Goal: Entertainment & Leisure: Browse casually

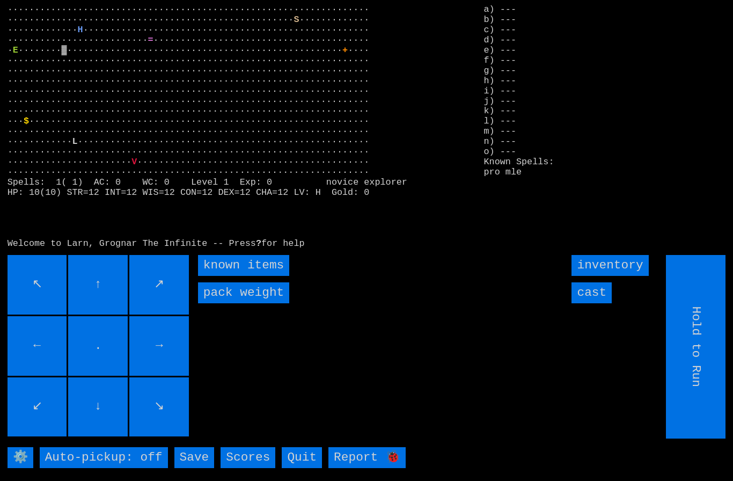
type input "Choose Direction"
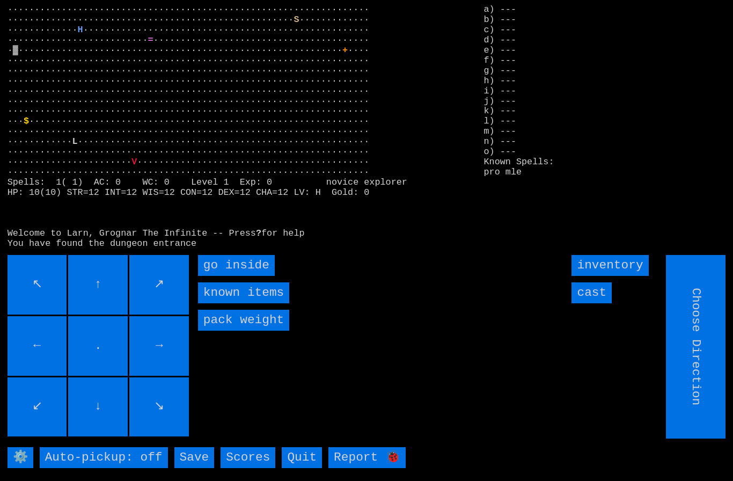
type input "Hold to Run"
click at [225, 276] on inside "go inside" at bounding box center [236, 265] width 77 height 21
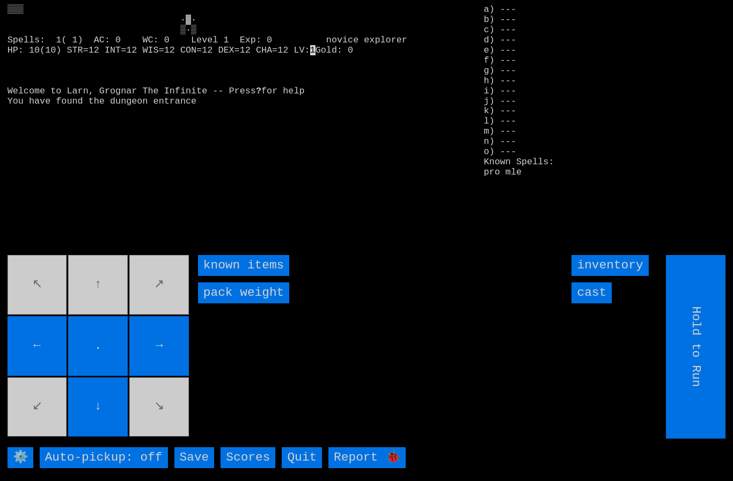
type input "Choose Direction"
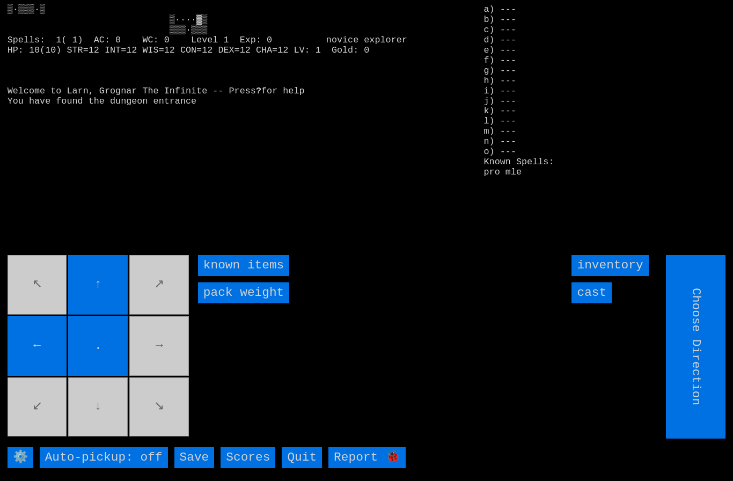
type input "Hold to Run"
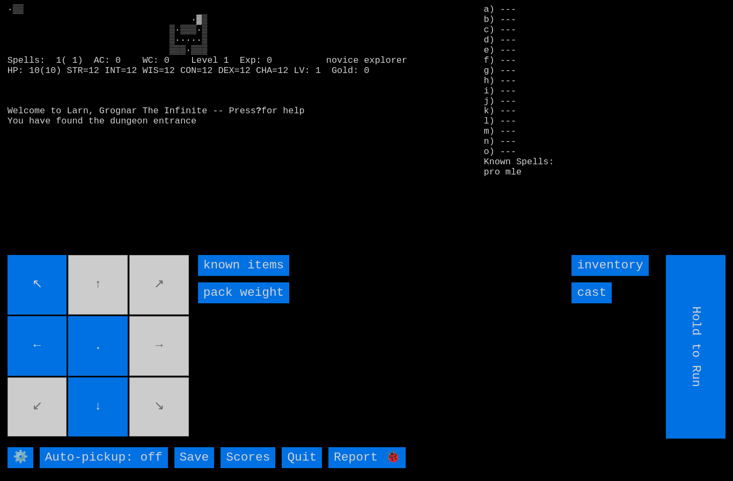
type input "Choose Direction"
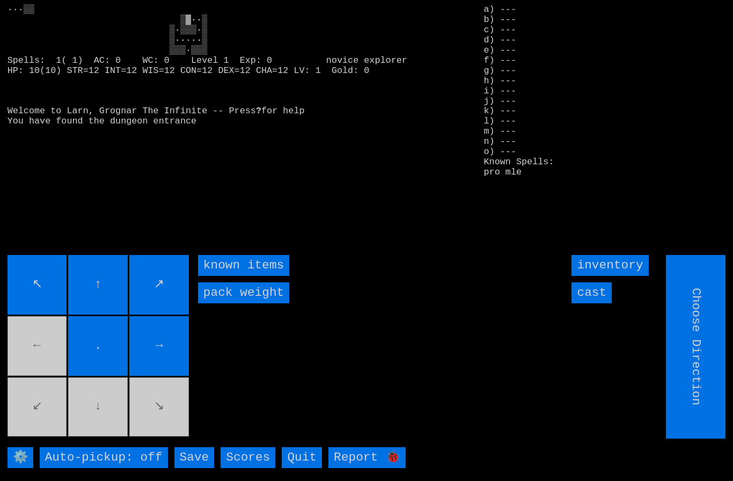
type input "Hold to Run"
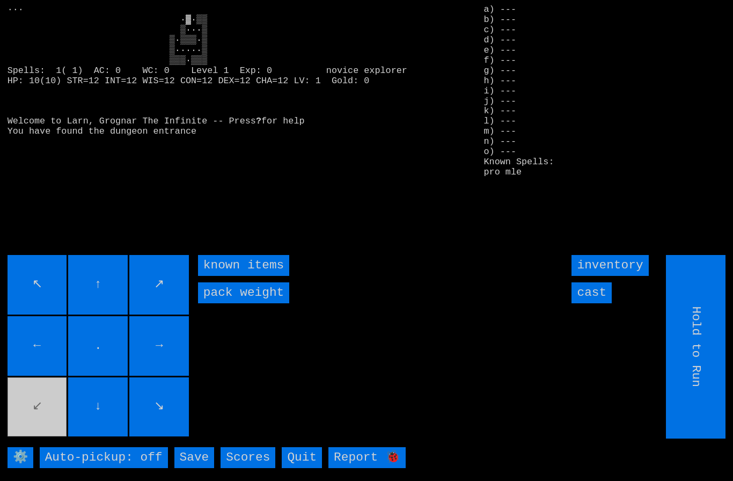
type input "Choose Direction"
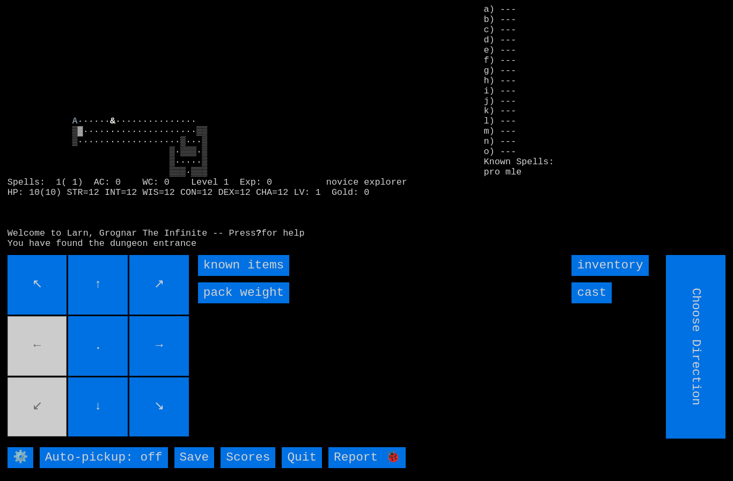
type input "Hold to Run"
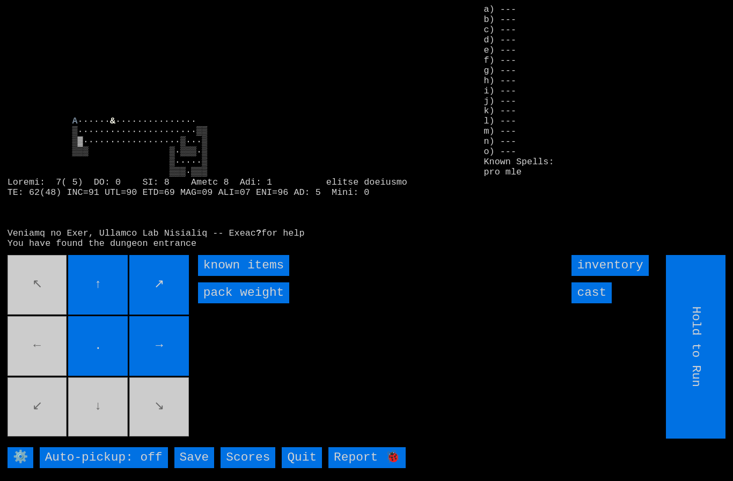
click at [98, 424] on movebuttons "↖ ↑ ↗ ← . → ↙ ↓ ↘" at bounding box center [99, 346] width 183 height 183
type input "Choose Direction"
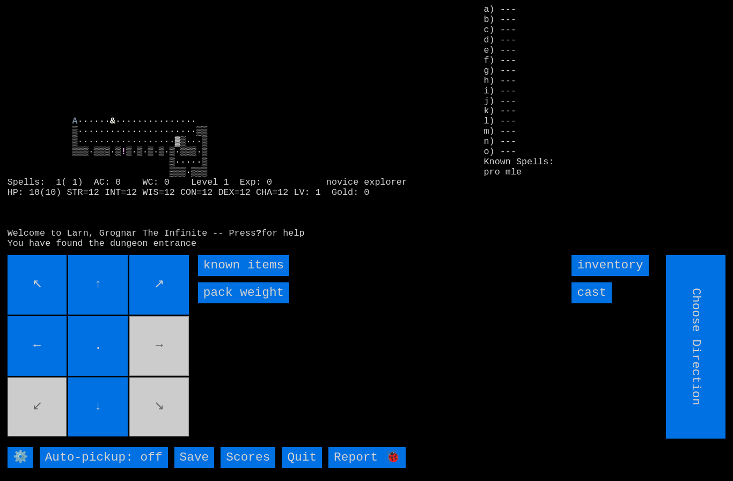
type input "Hold to Run"
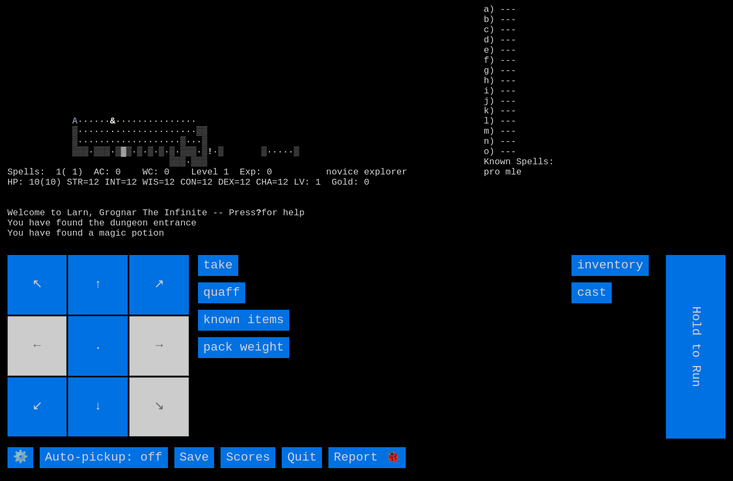
click at [225, 303] on input "quaff" at bounding box center [221, 292] width 47 height 21
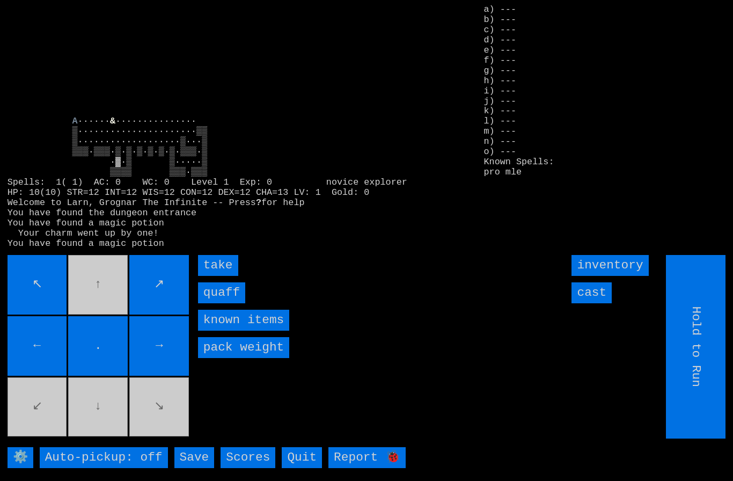
click at [223, 303] on input "quaff" at bounding box center [221, 292] width 47 height 21
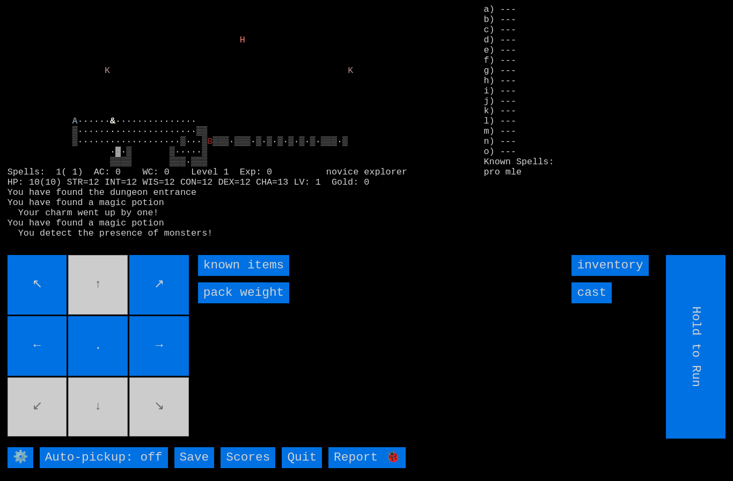
type input "Choose Direction"
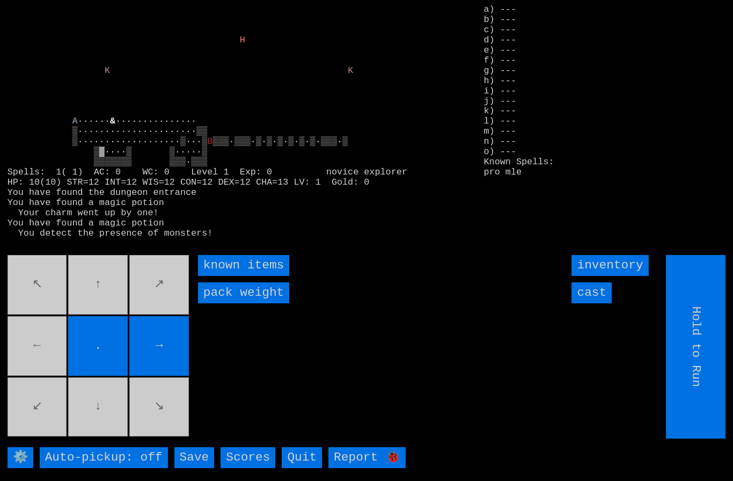
type input "Choose Direction"
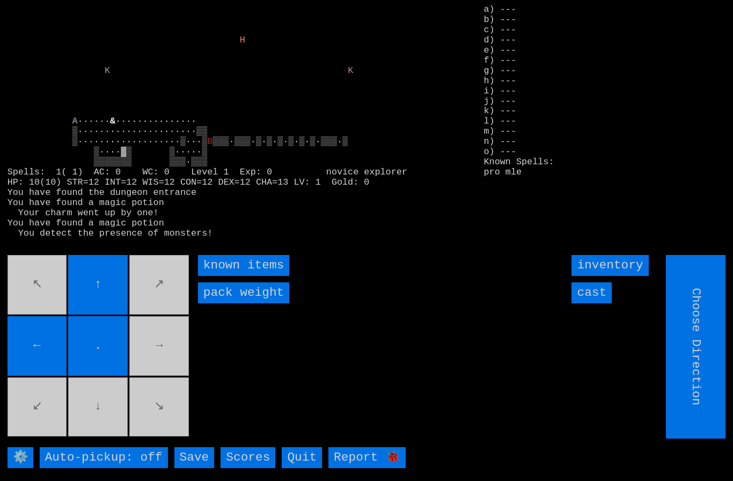
type input "Hold to Run"
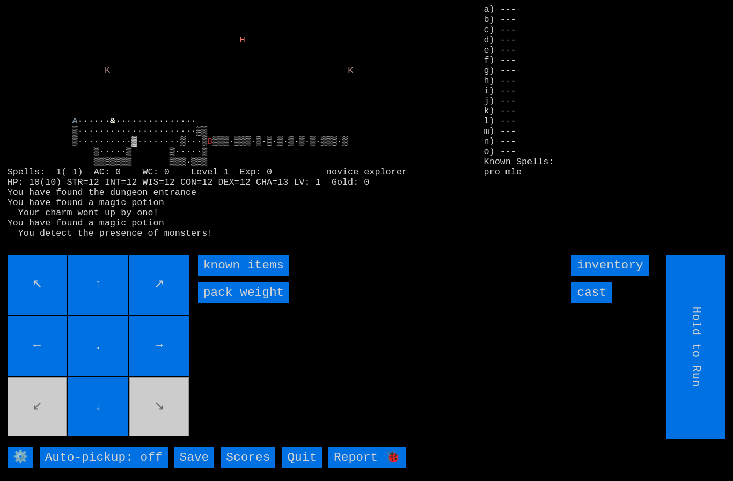
type input "Choose Direction"
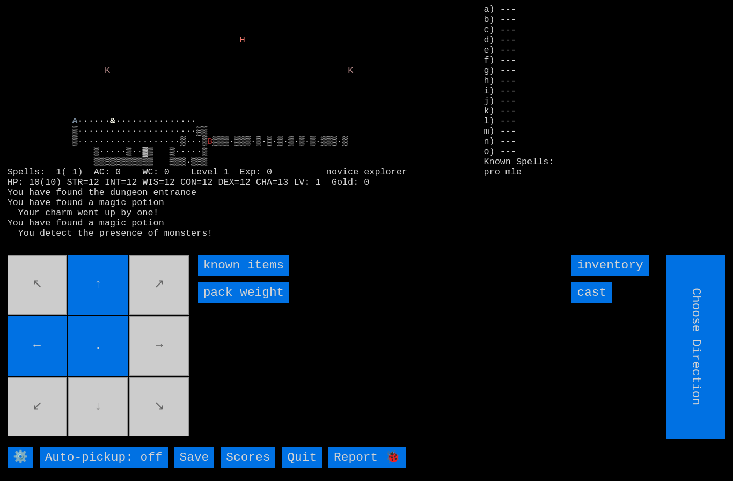
type input "Hold to Run"
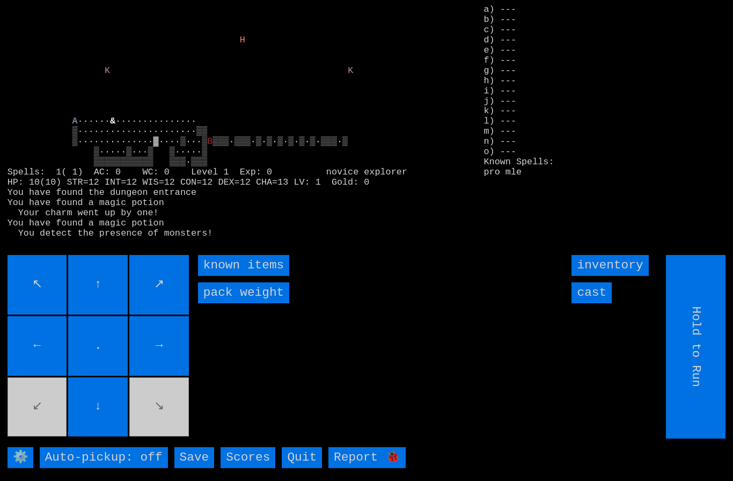
type input "Choose Direction"
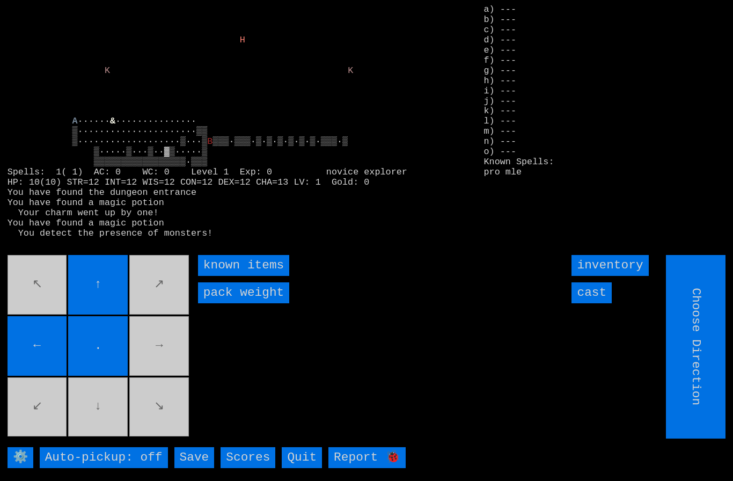
type input "Hold to Run"
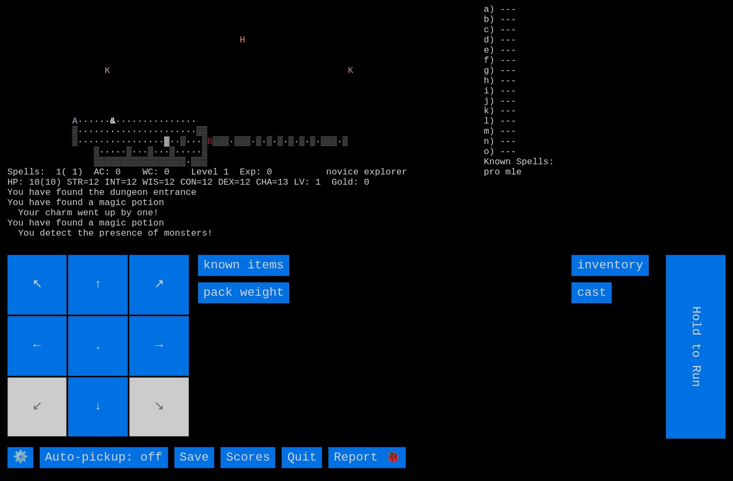
type input "Choose Direction"
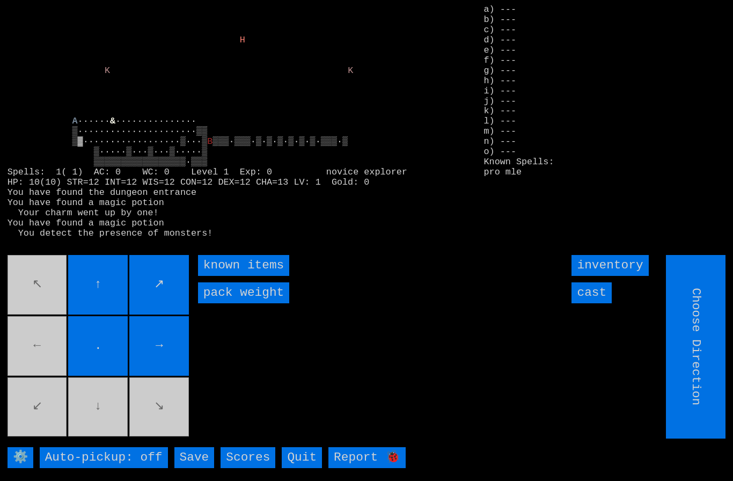
type input "Hold to Run"
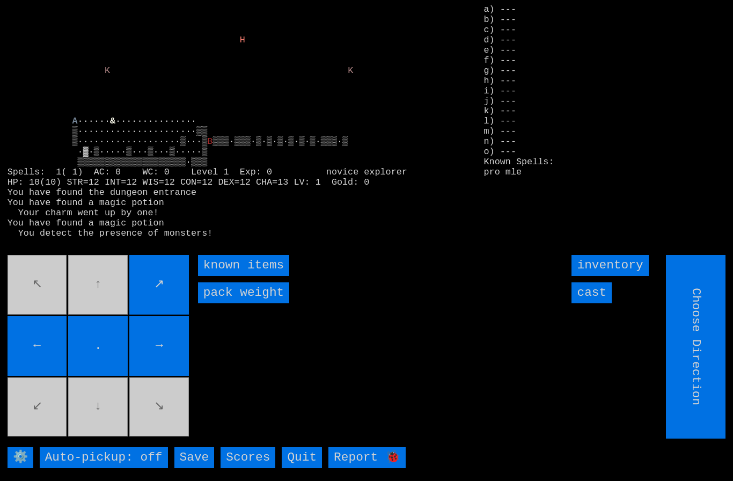
type input "Choose Direction"
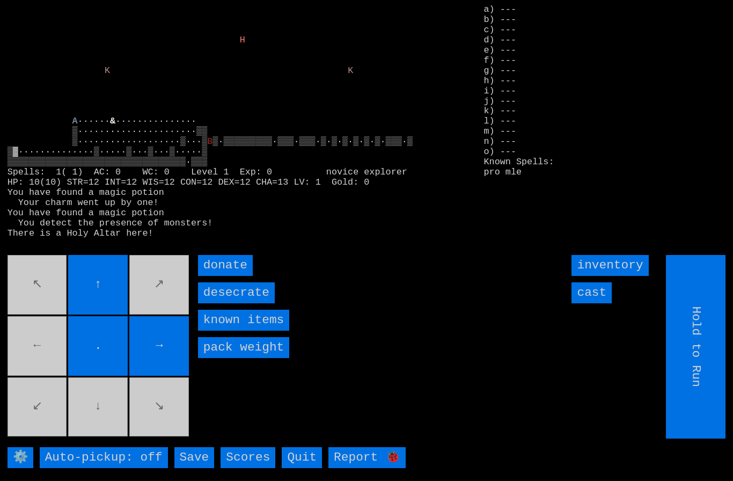
type input "Choose Direction"
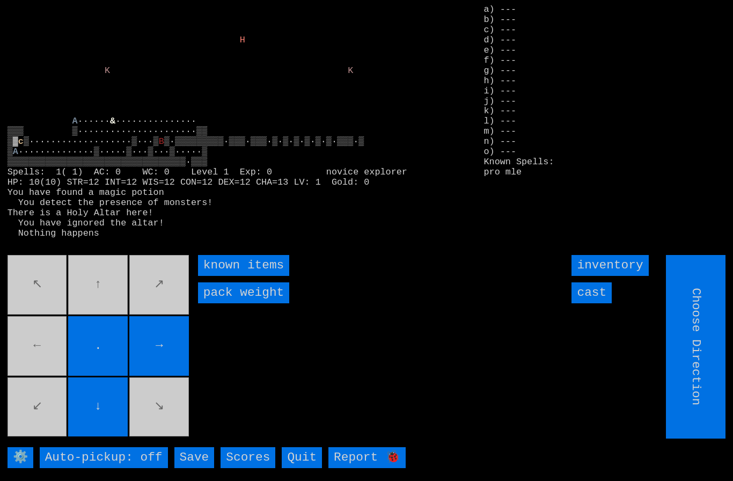
type input "Hold to Run"
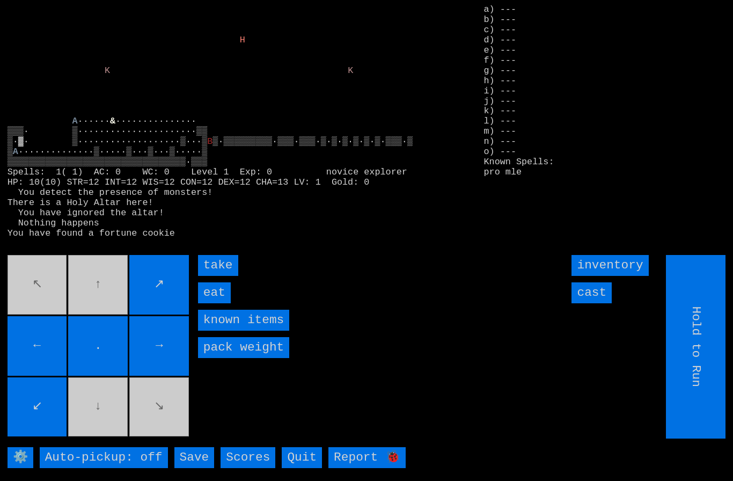
click at [222, 303] on input "eat" at bounding box center [214, 292] width 33 height 21
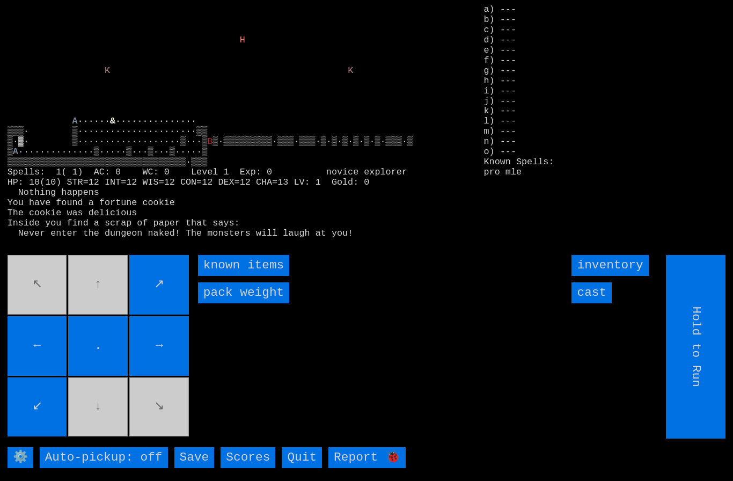
type input "Choose Direction"
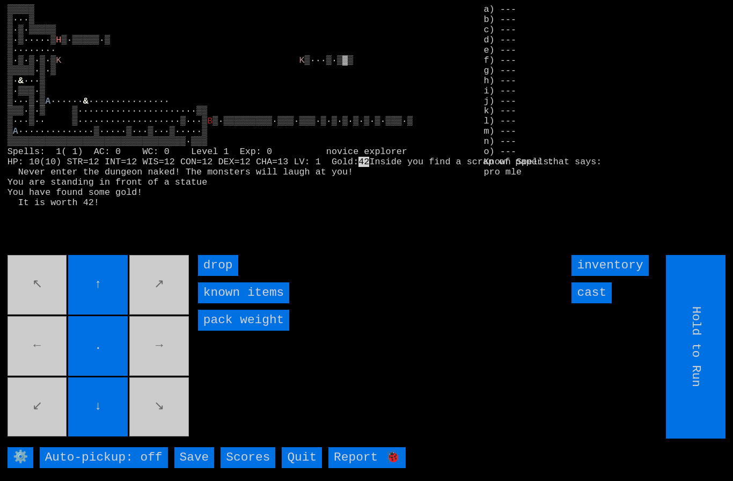
type input "Choose Direction"
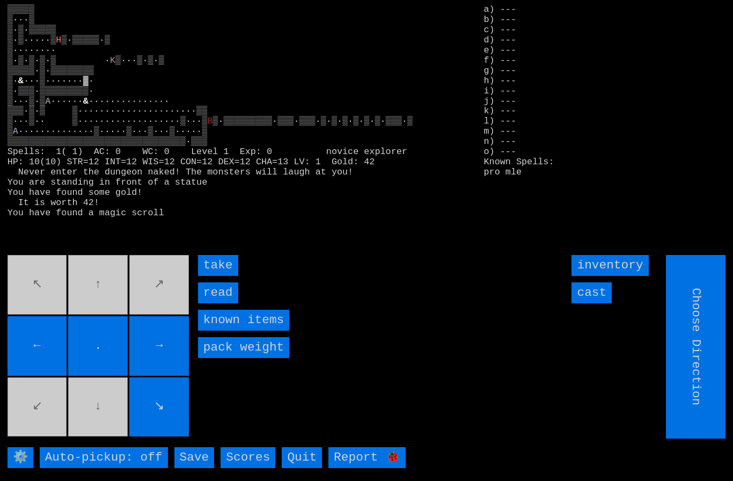
type input "Hold to Run"
click at [216, 276] on input "take" at bounding box center [218, 265] width 40 height 21
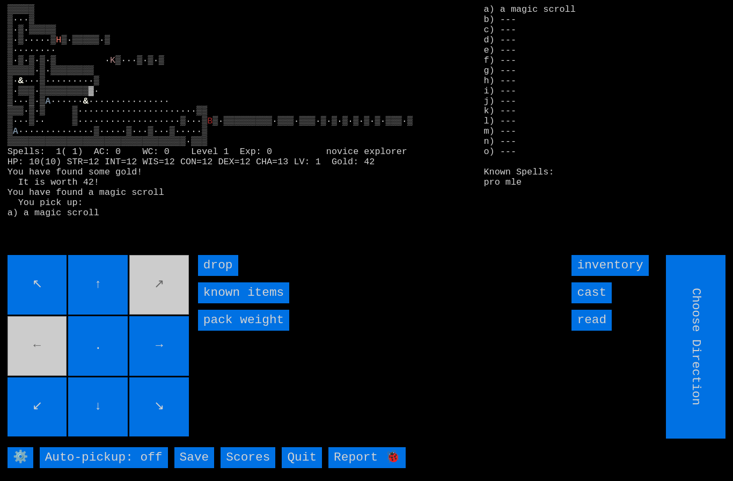
type input "Hold to Run"
click at [713, 374] on input "Hold to Run" at bounding box center [696, 346] width 60 height 183
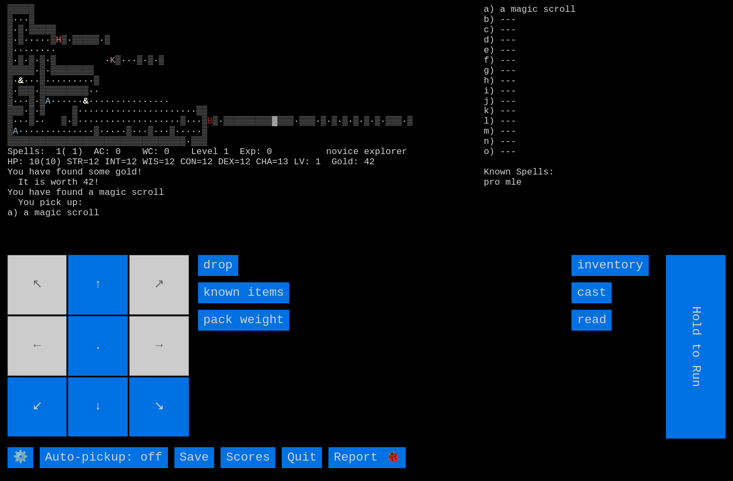
type input "Choose Direction"
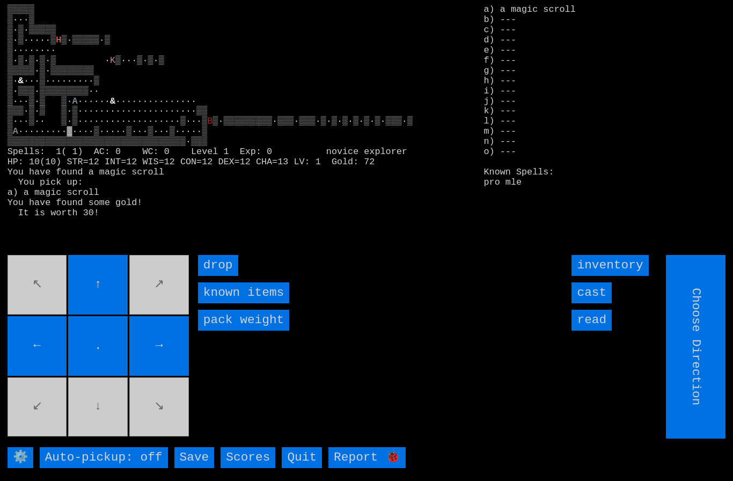
type input "Hold to Run"
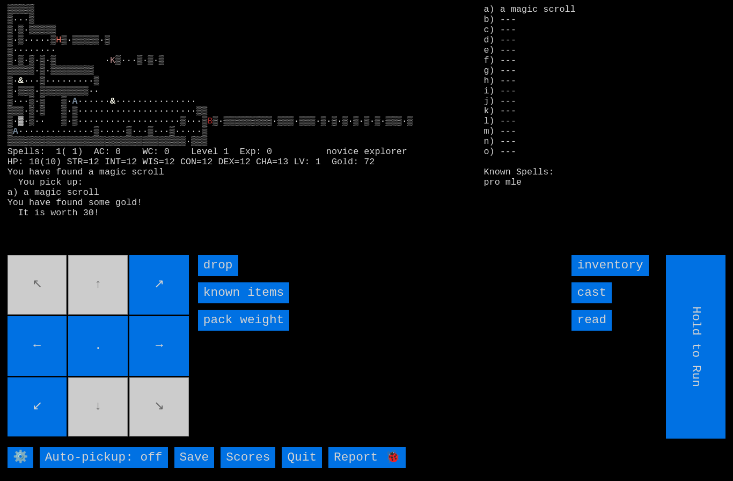
type input "Choose Direction"
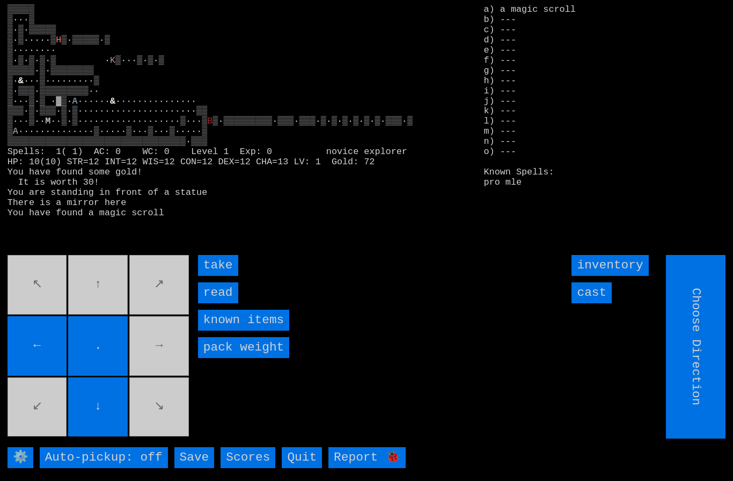
type input "Hold to Run"
click at [219, 276] on input "take" at bounding box center [218, 265] width 40 height 21
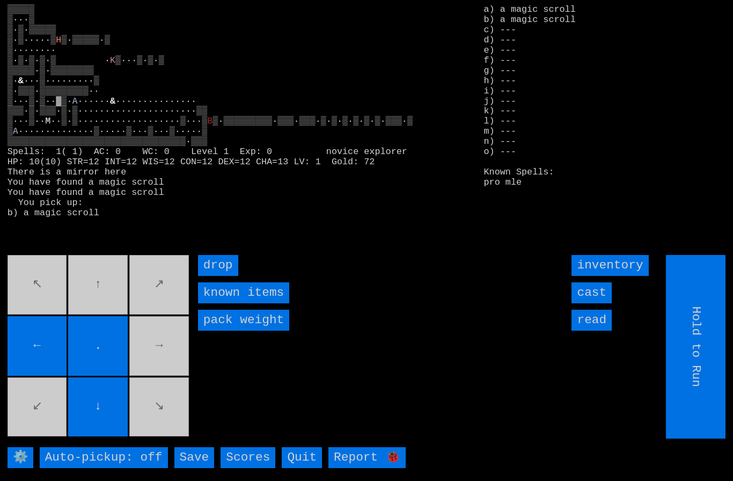
type input "Choose Direction"
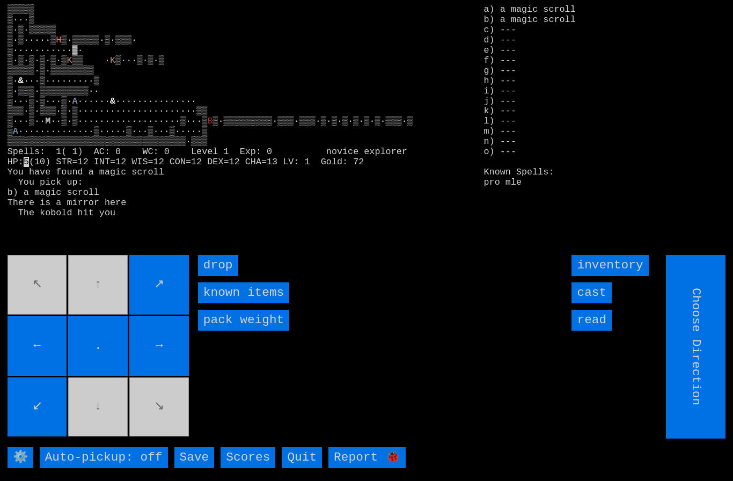
type input "Hold to Run"
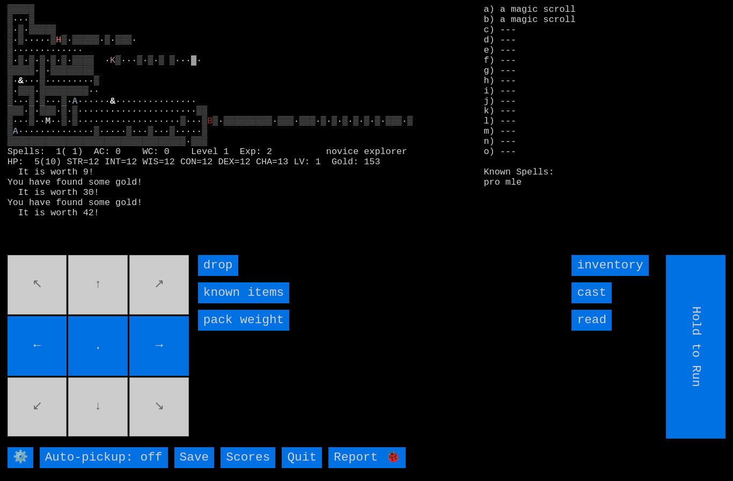
click at [162, 328] on movebuttons "↖ ↑ ↗ ← . → ↙ ↓ ↘" at bounding box center [99, 346] width 183 height 183
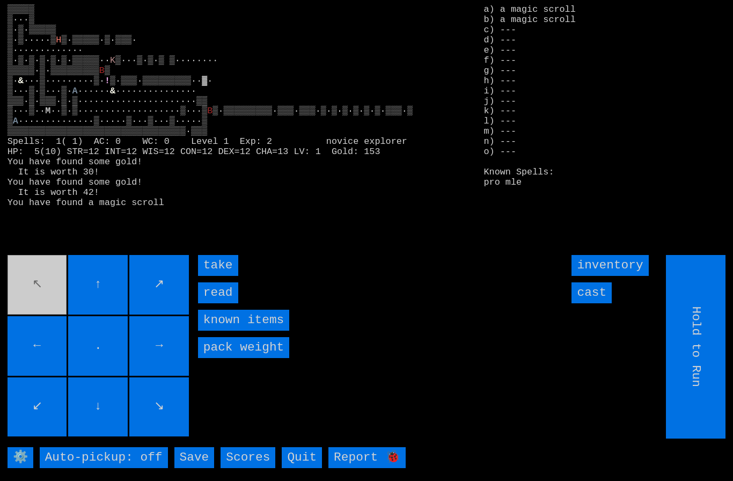
click at [213, 276] on input "take" at bounding box center [218, 265] width 40 height 21
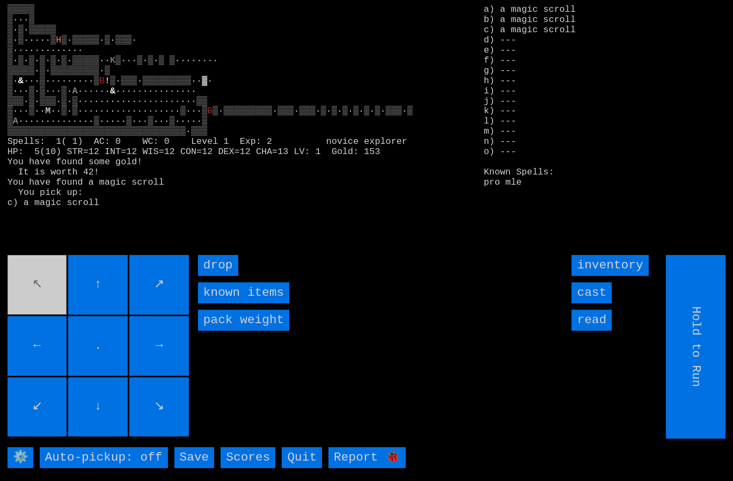
click at [596, 330] on input "read" at bounding box center [591, 320] width 40 height 21
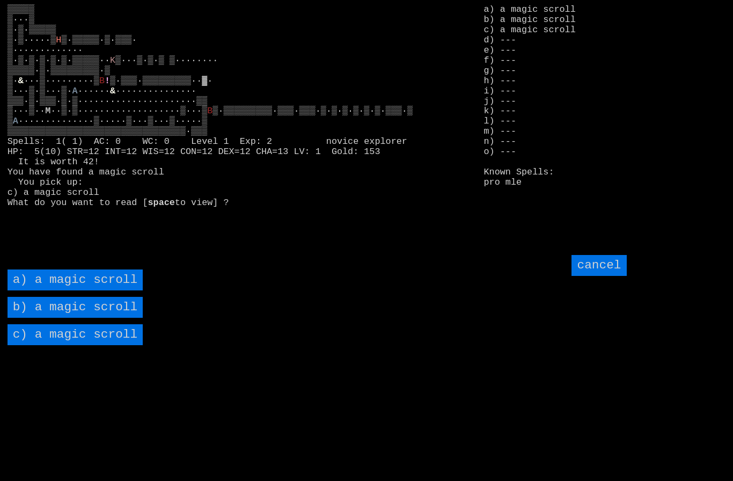
click at [605, 276] on input "cancel" at bounding box center [598, 265] width 55 height 21
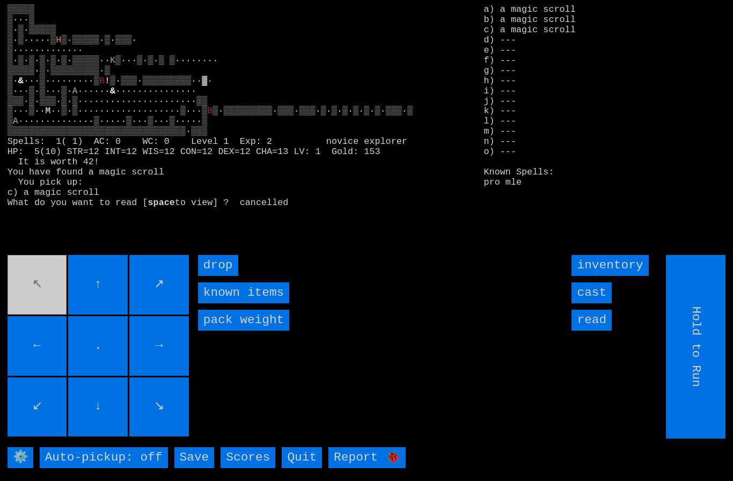
click at [596, 303] on input "cast" at bounding box center [591, 292] width 40 height 21
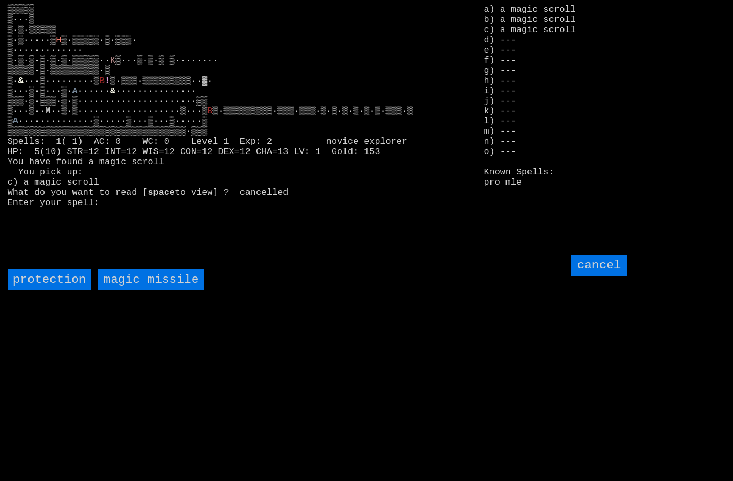
click at [153, 290] on missile "magic missile" at bounding box center [151, 279] width 106 height 21
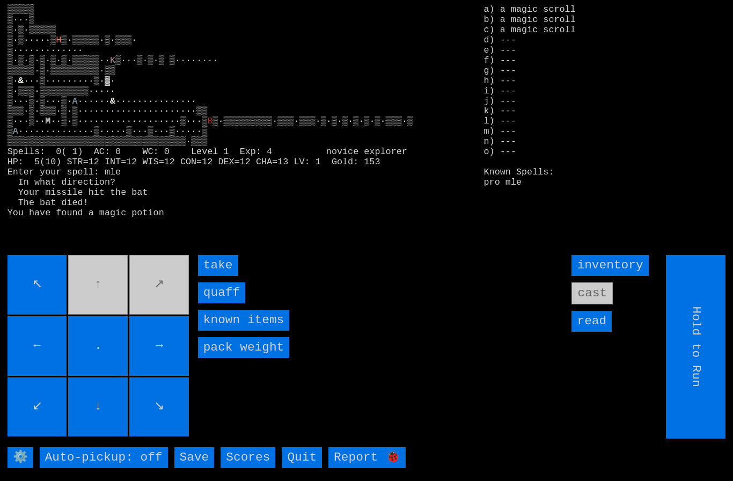
click at [222, 303] on input "quaff" at bounding box center [221, 292] width 47 height 21
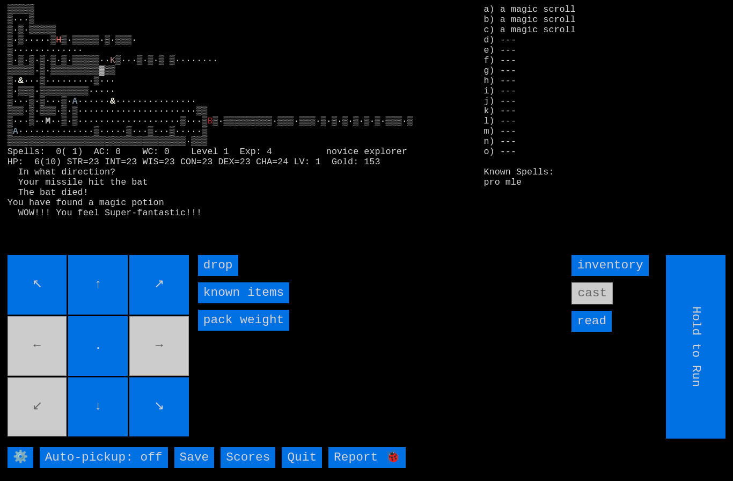
type input "Choose Direction"
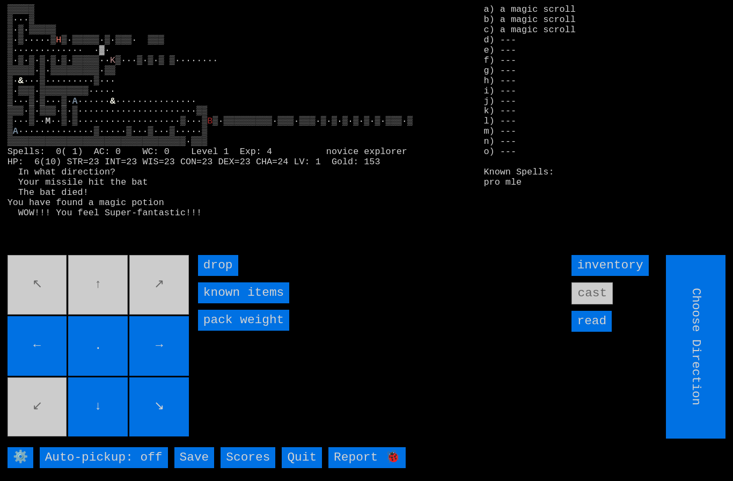
type input "Hold to Run"
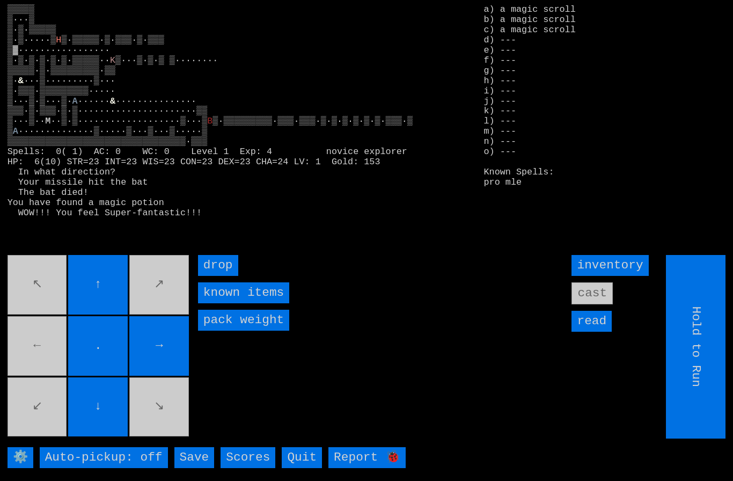
type input "Choose Direction"
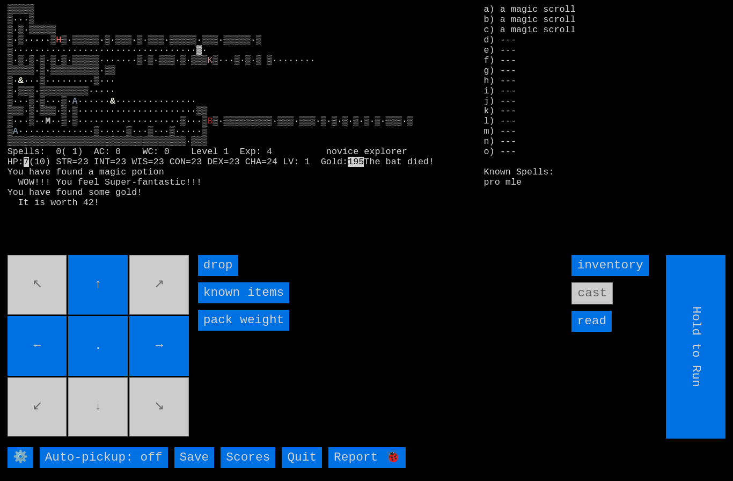
type input "Choose Direction"
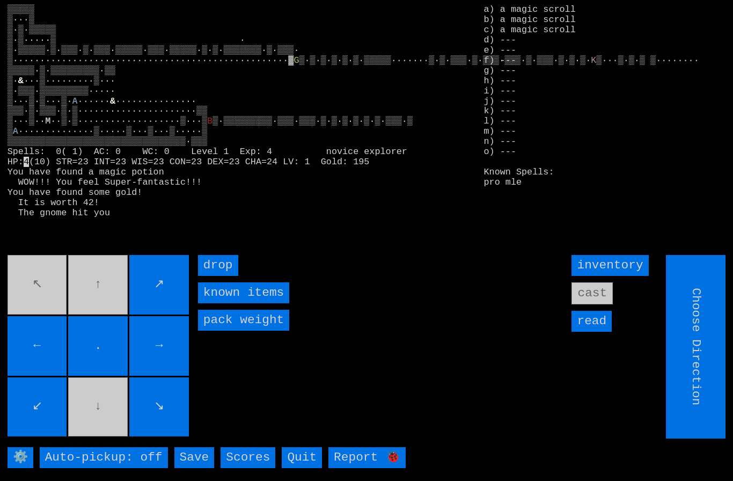
type input "Hold to Run"
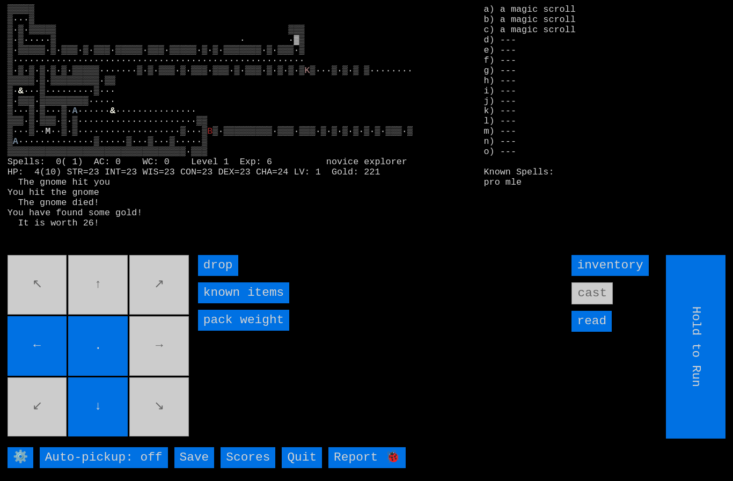
type input "Choose Direction"
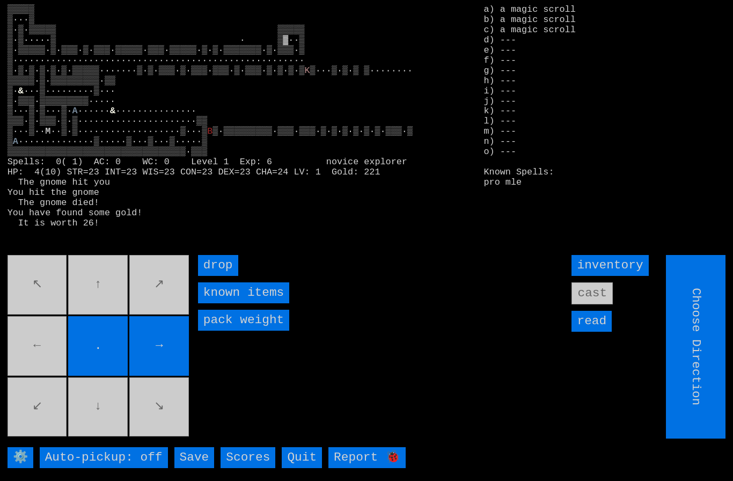
type input "Hold to Run"
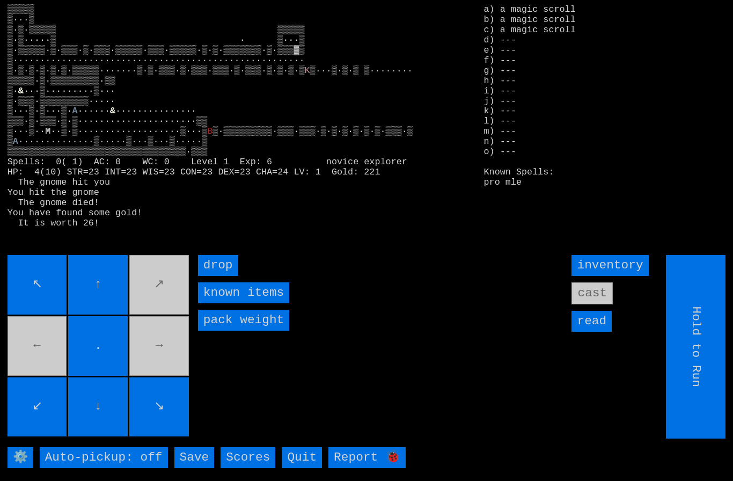
type input "Choose Direction"
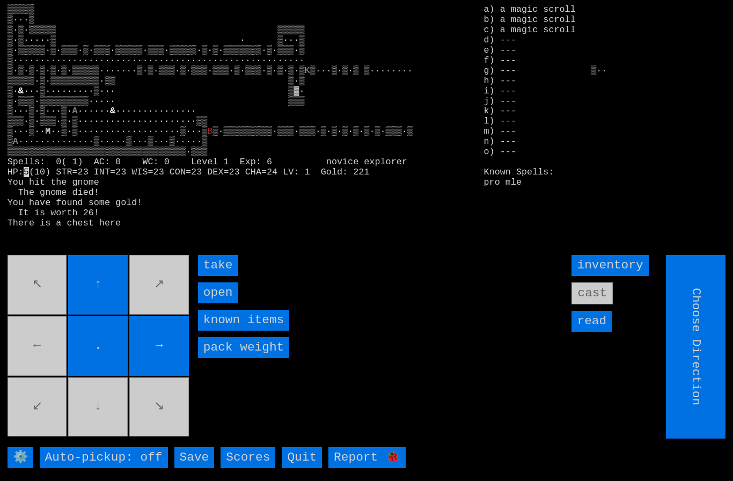
type input "Hold to Run"
click at [188, 362] on input "→" at bounding box center [159, 346] width 60 height 60
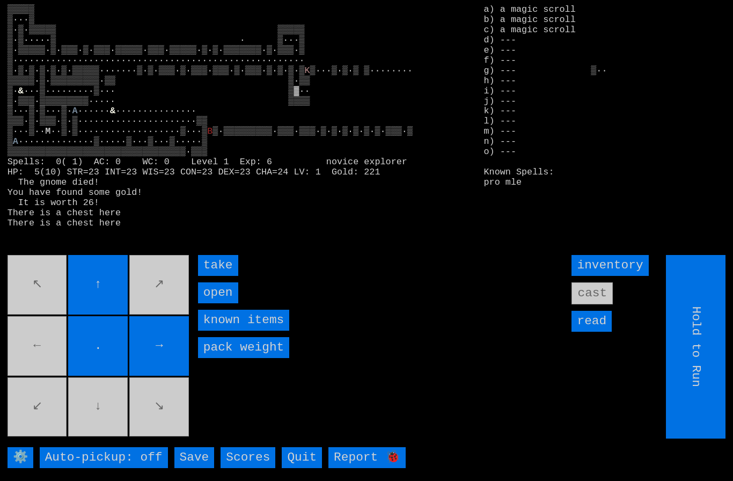
click at [226, 276] on input "take" at bounding box center [218, 265] width 40 height 21
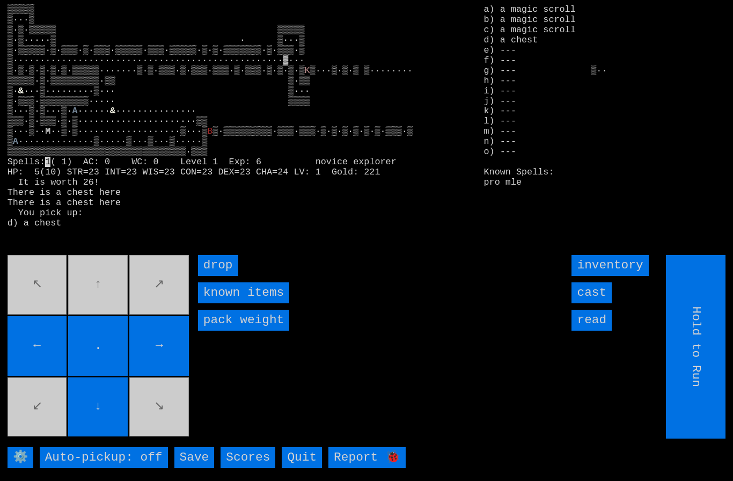
type input "Choose Direction"
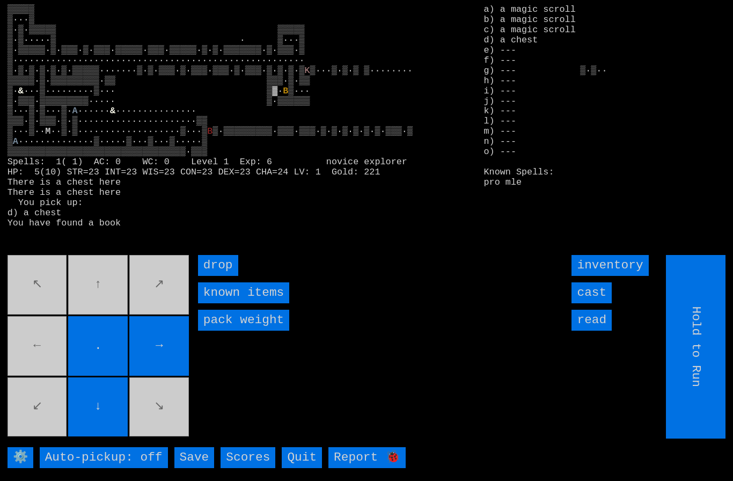
type input "Choose Direction"
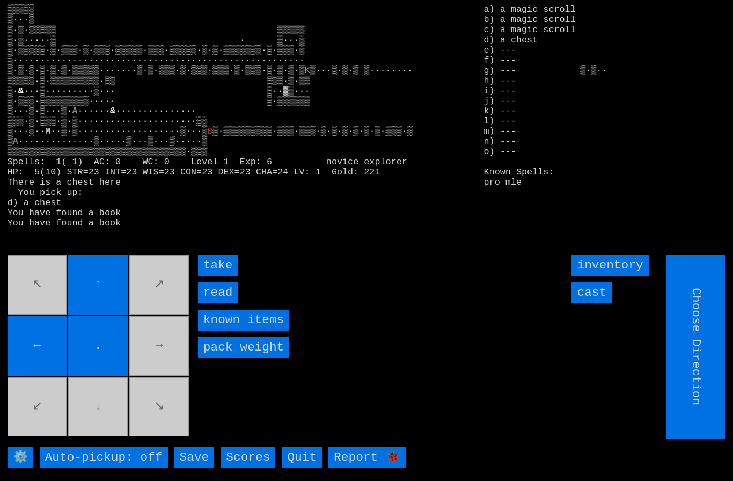
type input "Hold to Run"
click at [225, 303] on input "read" at bounding box center [218, 292] width 40 height 21
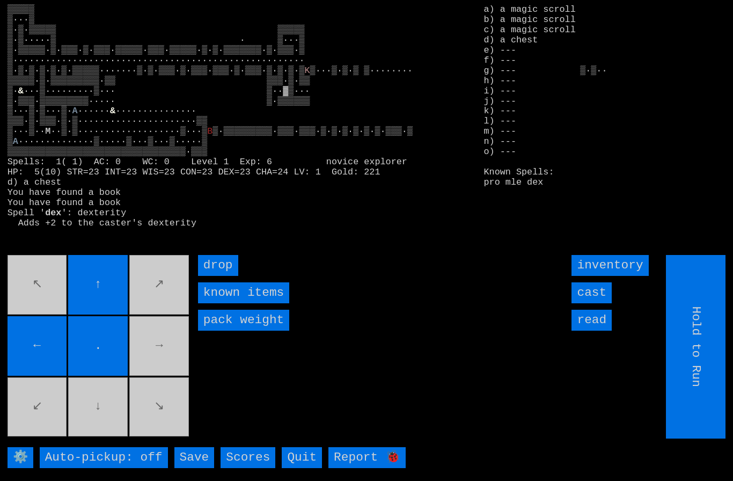
type input "Choose Direction"
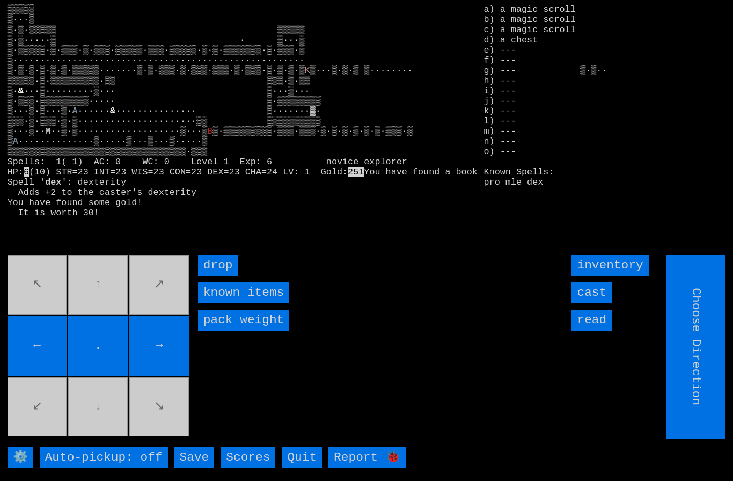
type input "Hold to Run"
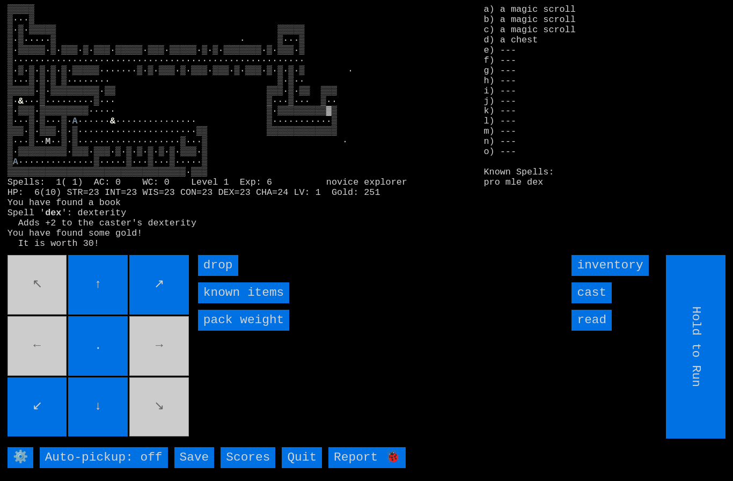
type input "Choose Direction"
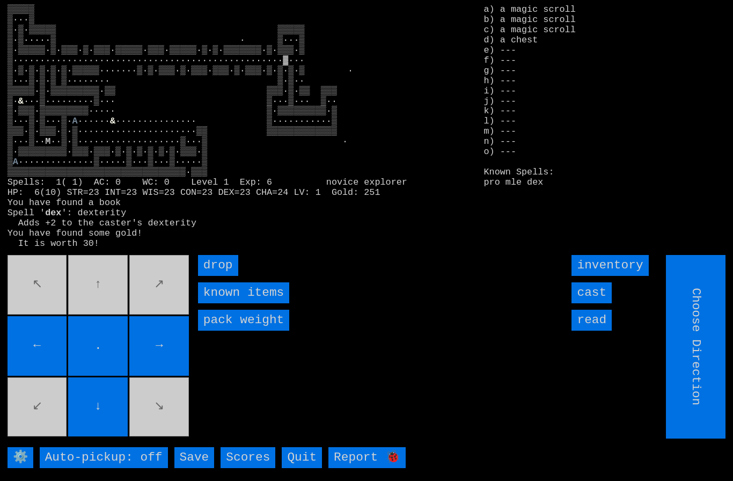
type input "Hold to Run"
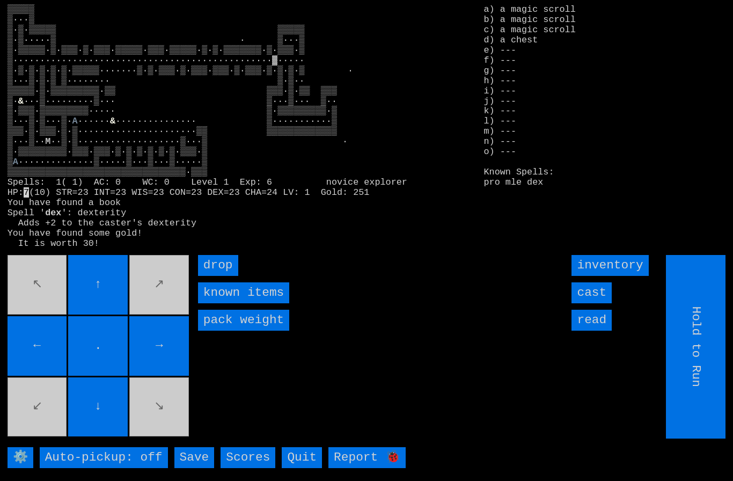
type input "Choose Direction"
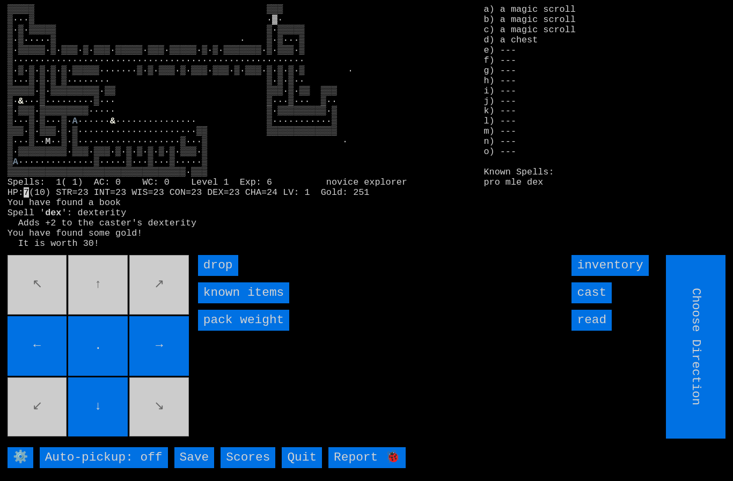
type input "Hold to Run"
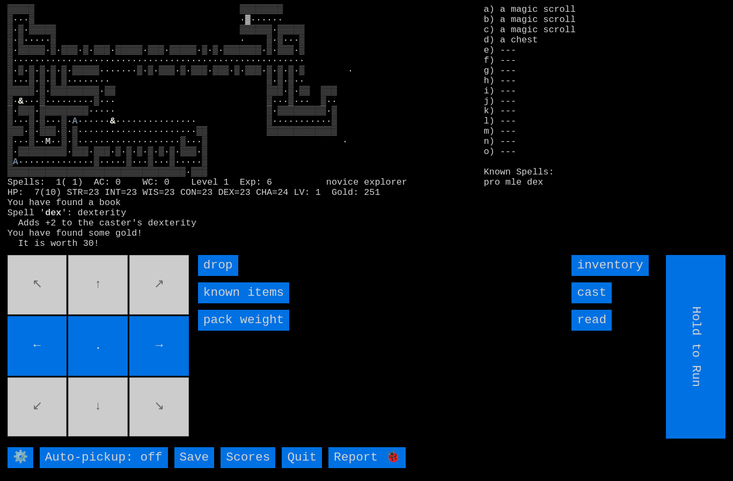
type input "Choose Direction"
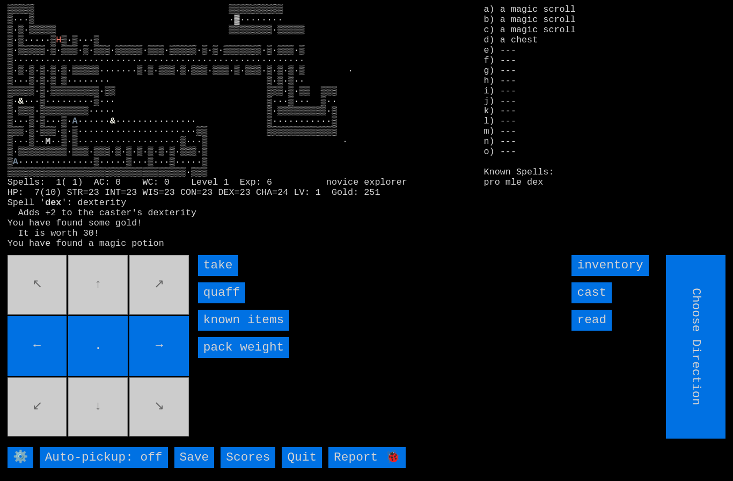
type input "Hold to Run"
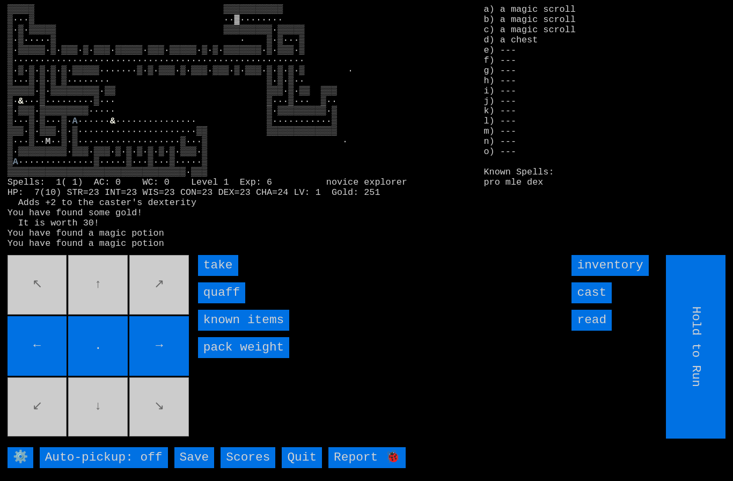
click at [231, 303] on input "quaff" at bounding box center [221, 292] width 47 height 21
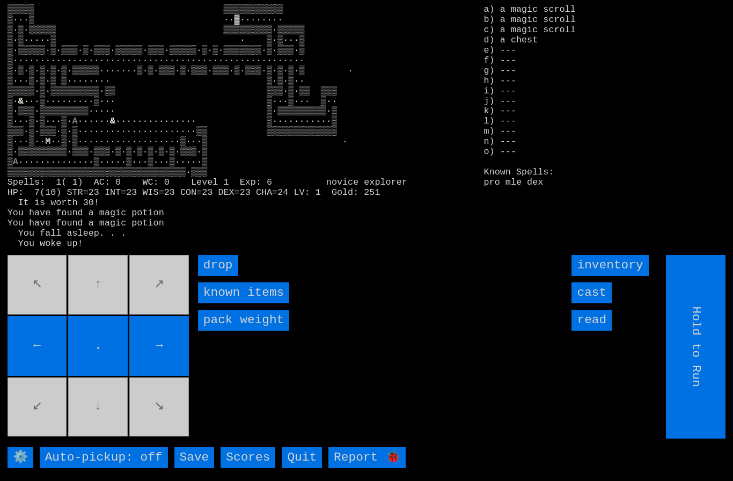
type input "Choose Direction"
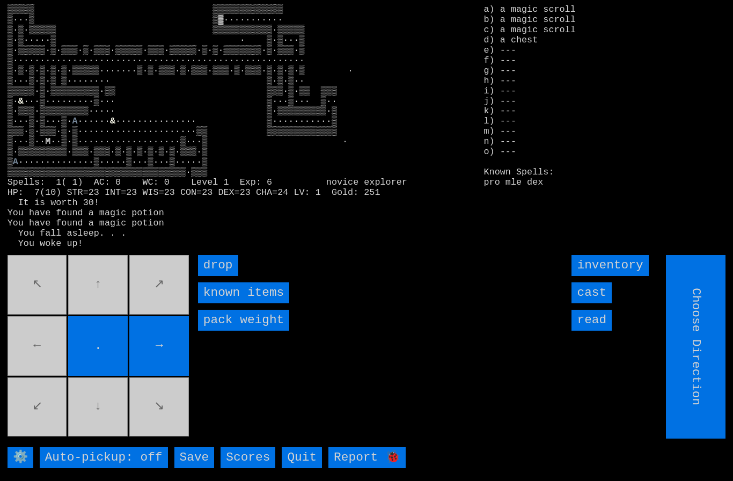
type input "Hold to Run"
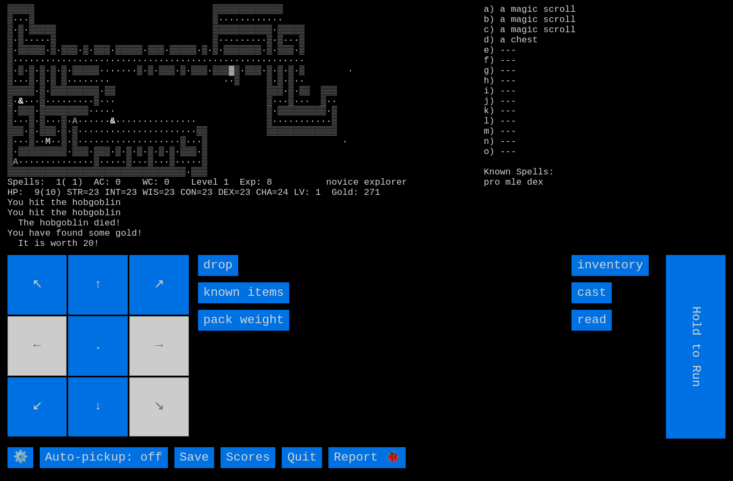
click at [162, 425] on movebuttons "↖ ↑ ↗ ← . → ↙ ↓ ↘" at bounding box center [99, 346] width 183 height 183
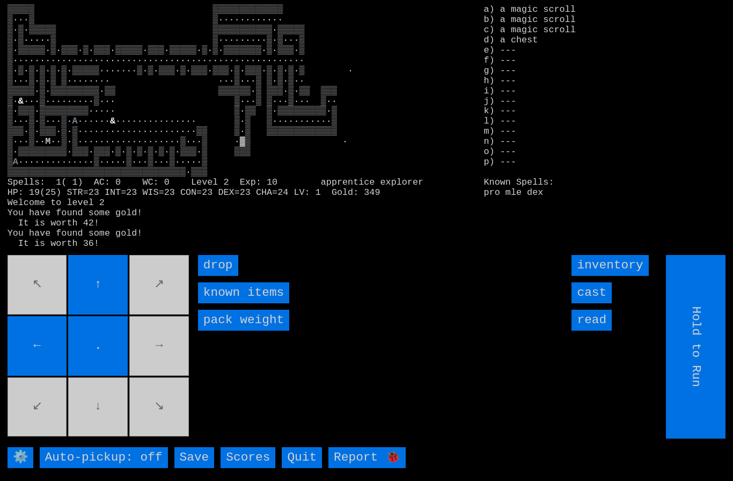
click at [113, 432] on movebuttons "↖ ↑ ↗ ← . → ↙ ↓ ↘" at bounding box center [99, 346] width 183 height 183
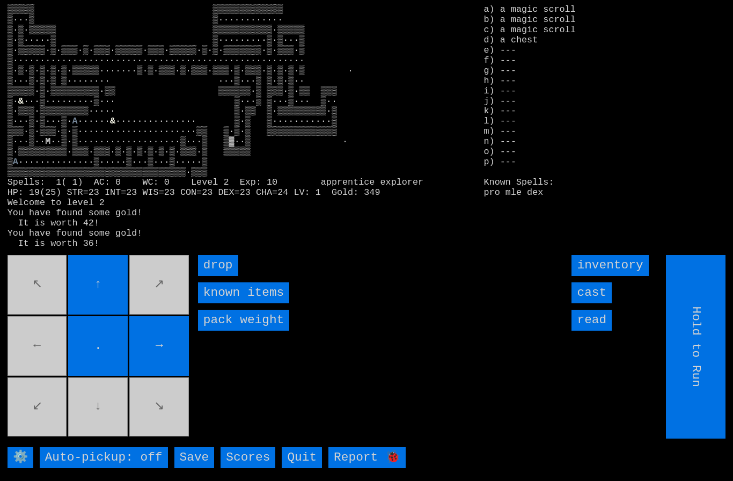
click at [52, 380] on movebuttons "↖ ↑ ↗ ← . → ↙ ↓ ↘" at bounding box center [99, 346] width 183 height 183
type input "Choose Direction"
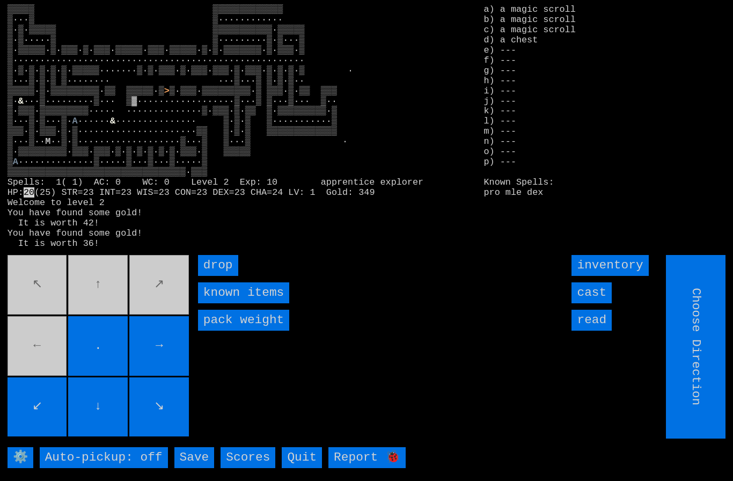
type input "Hold to Run"
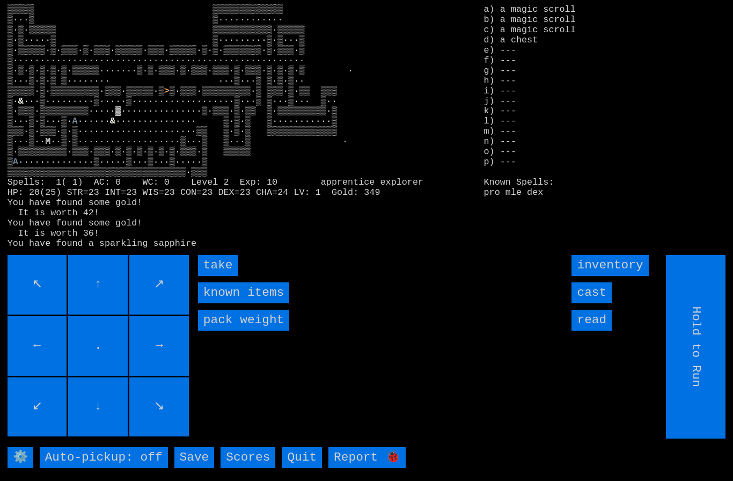
click at [220, 276] on input "take" at bounding box center [218, 265] width 40 height 21
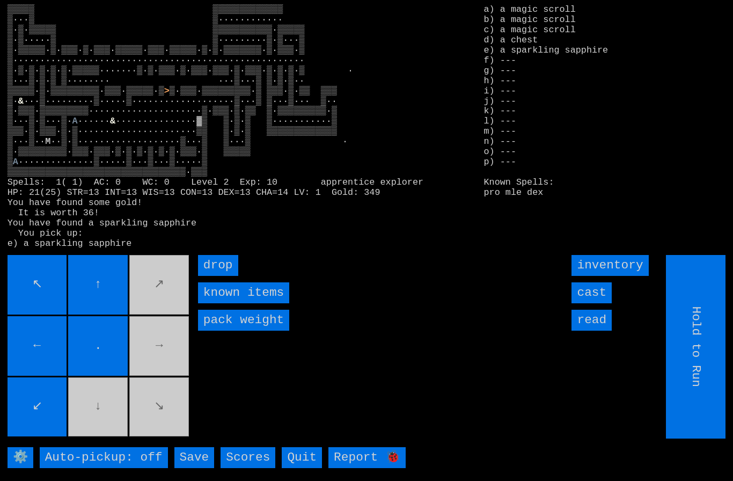
click at [168, 367] on movebuttons "↖ ↑ ↗ ← . → ↙ ↓ ↘" at bounding box center [99, 346] width 183 height 183
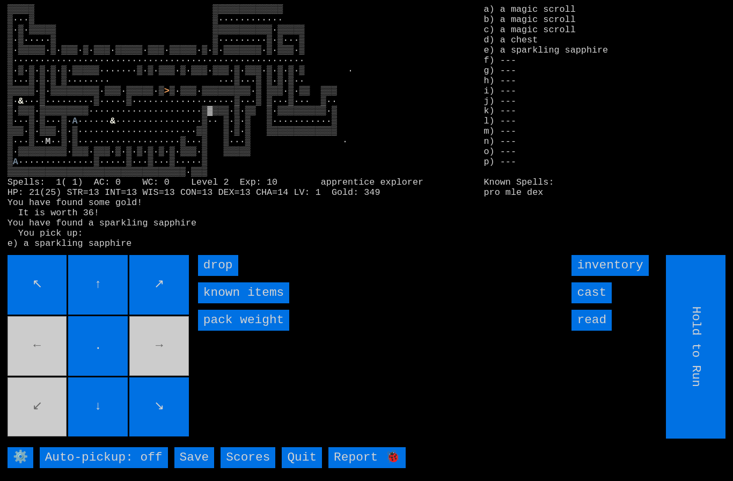
type input "Choose Direction"
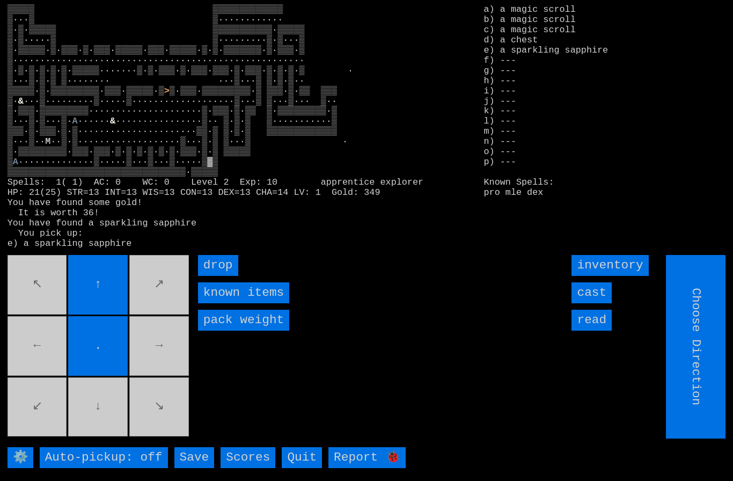
type input "Hold to Run"
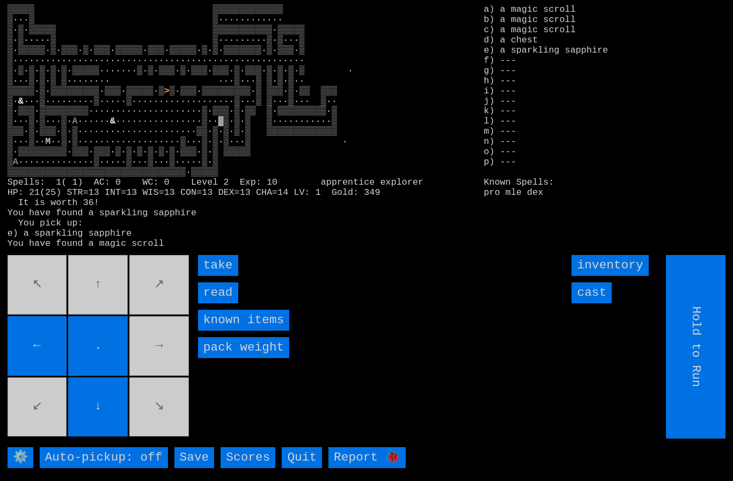
click at [223, 276] on input "take" at bounding box center [218, 265] width 40 height 21
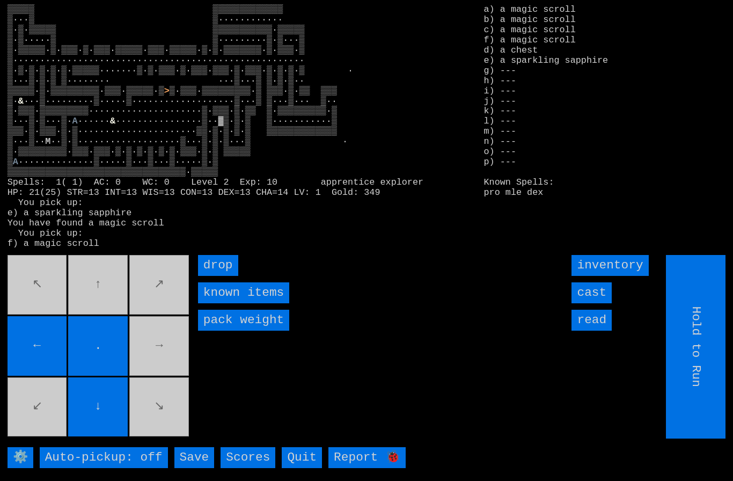
type input "Choose Direction"
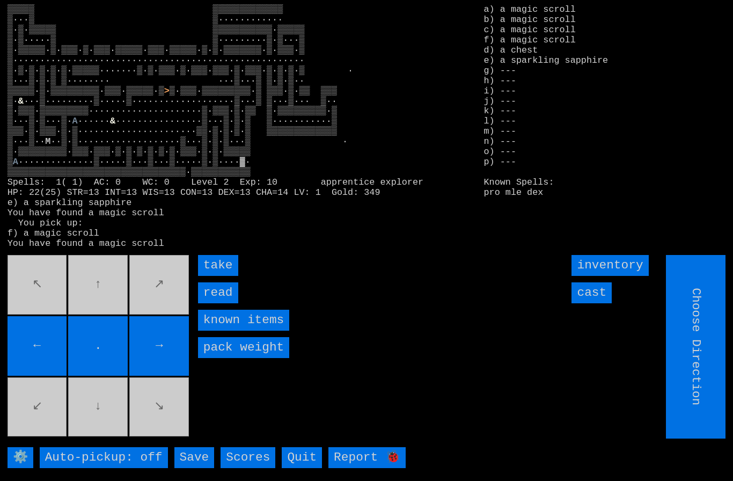
type input "Hold to Run"
click at [218, 276] on input "take" at bounding box center [218, 265] width 40 height 21
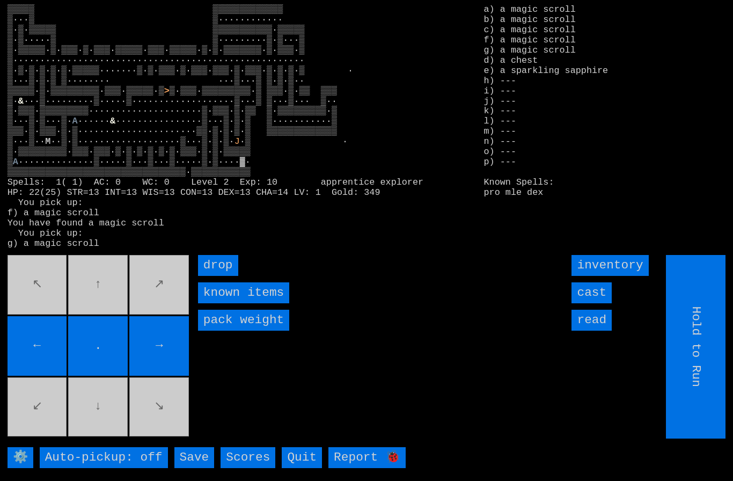
type input "Choose Direction"
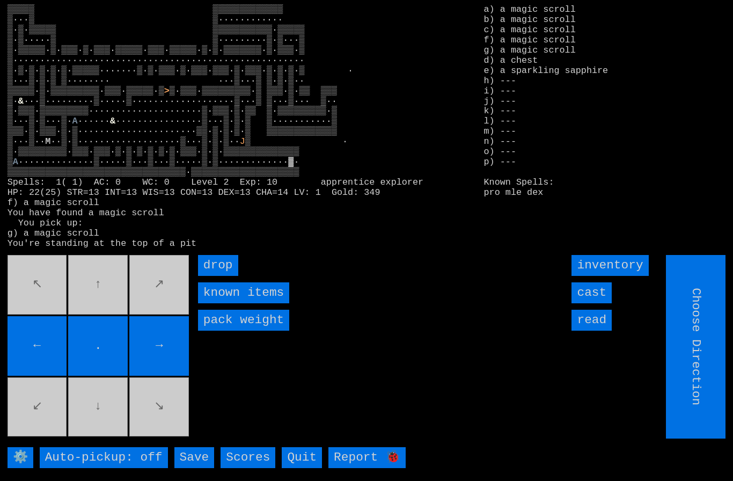
type input "Hold to Run"
type input "Choose Direction"
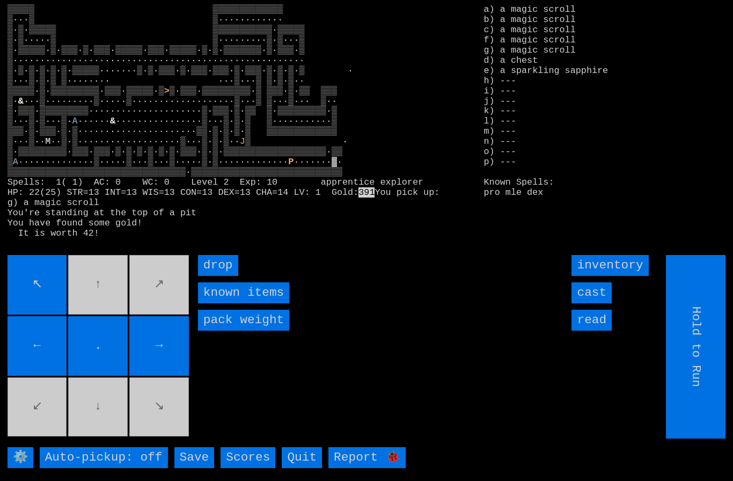
type input "Choose Direction"
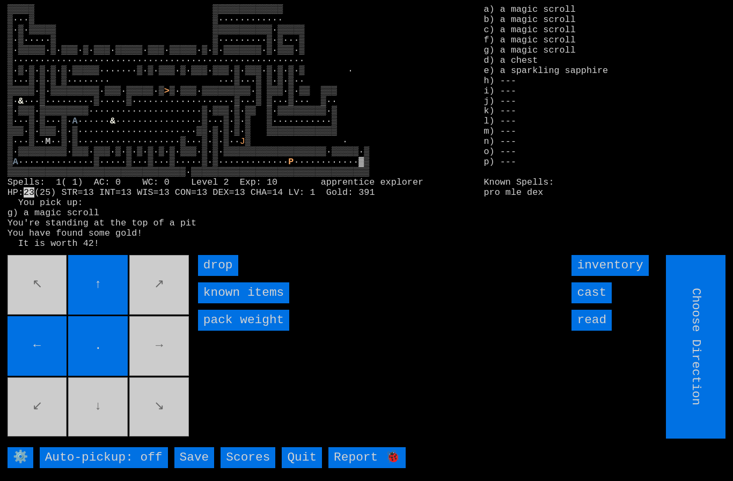
type input "Hold to Run"
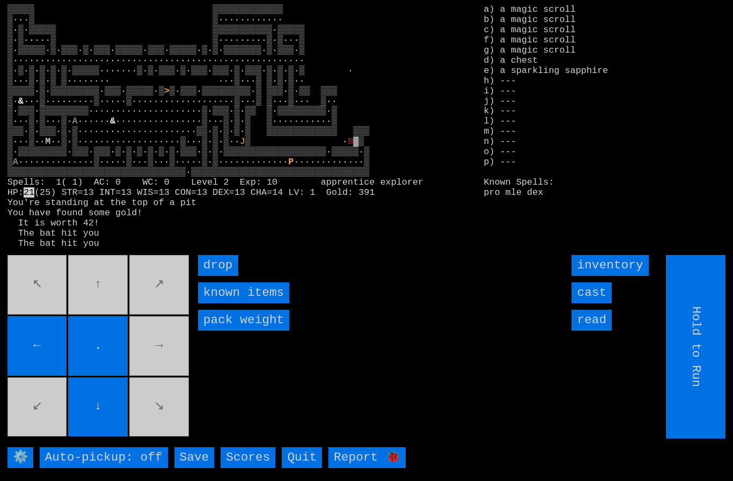
click at [600, 303] on input "cast" at bounding box center [591, 292] width 40 height 21
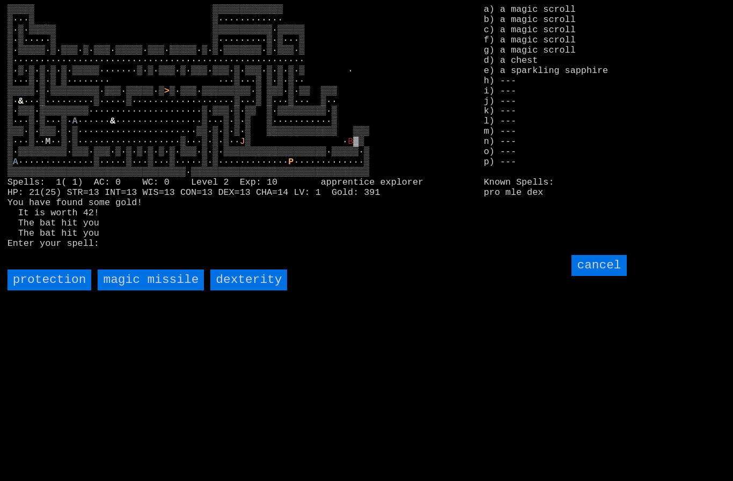
click at [162, 290] on missile "magic missile" at bounding box center [151, 279] width 106 height 21
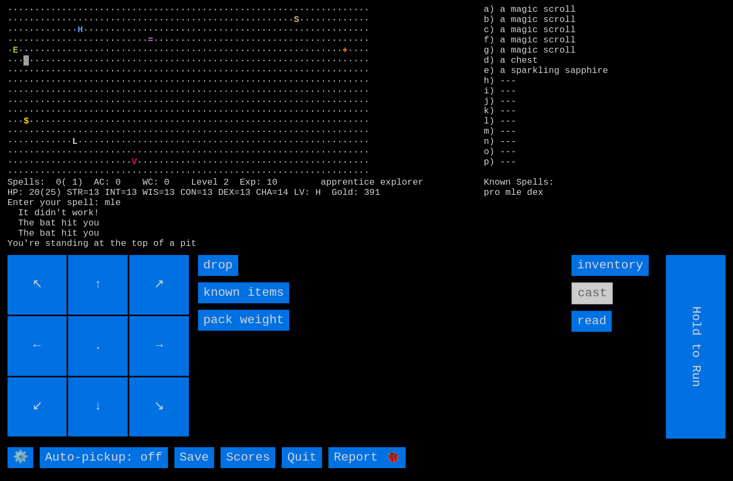
type input "Choose Direction"
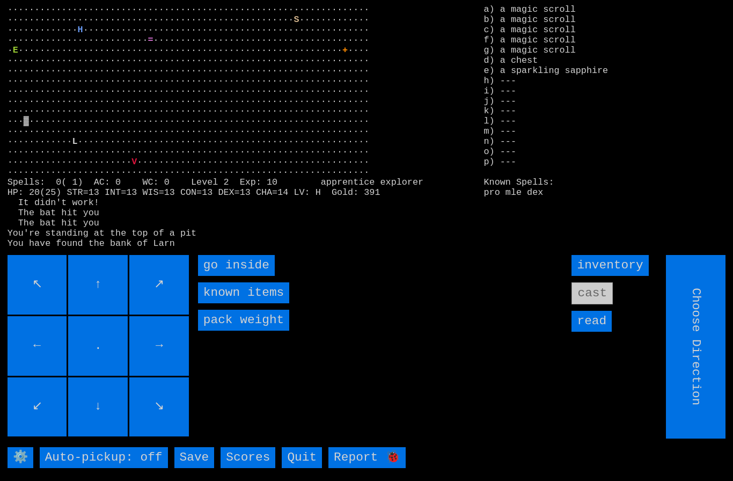
type input "Hold to Run"
click at [236, 276] on inside "go inside" at bounding box center [236, 265] width 77 height 21
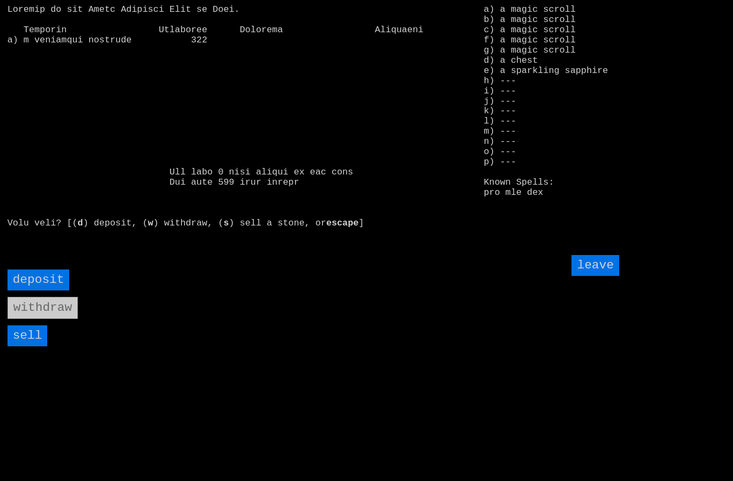
click at [26, 346] on input "sell" at bounding box center [28, 335] width 40 height 21
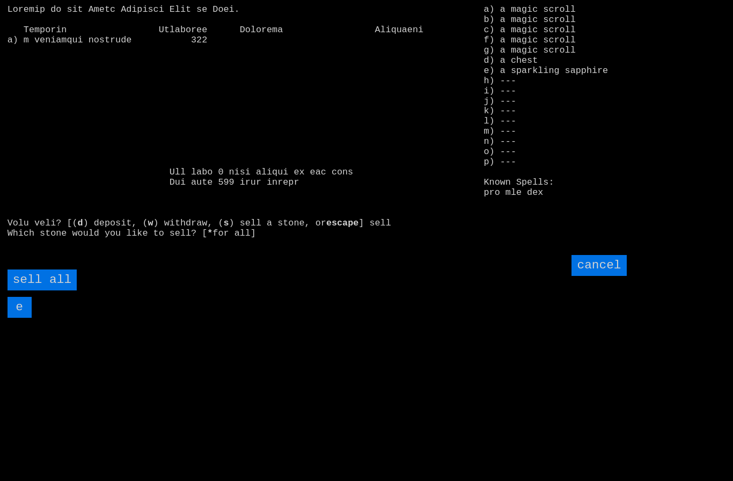
click at [46, 290] on all "sell all" at bounding box center [42, 279] width 69 height 21
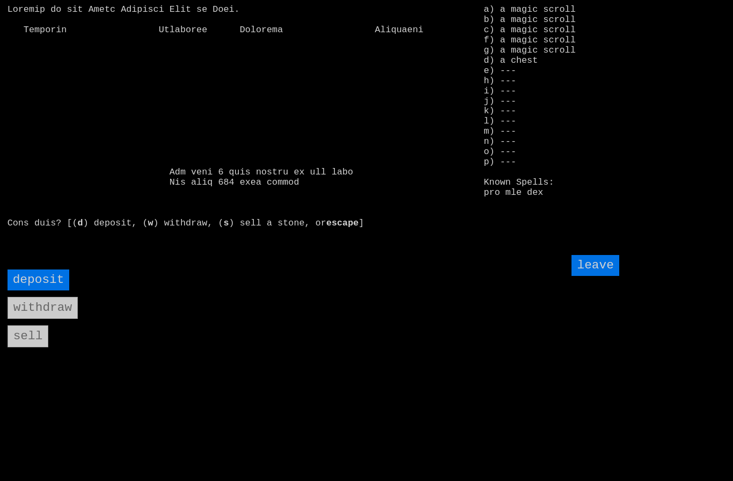
click at [605, 276] on input "leave" at bounding box center [594, 265] width 47 height 21
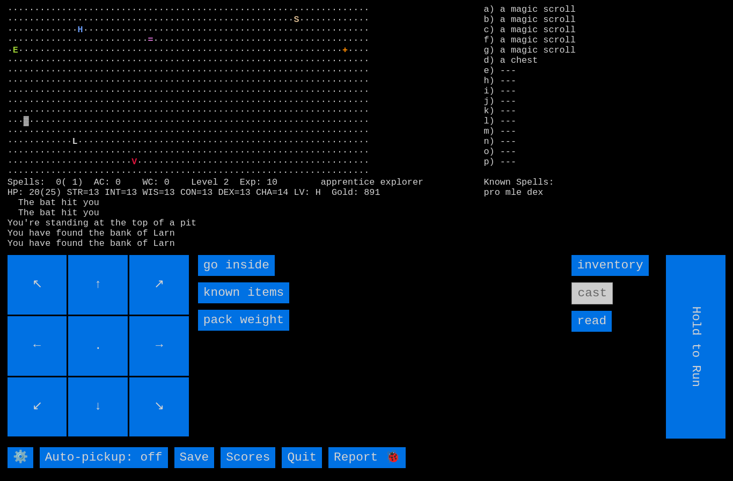
type input "Choose Direction"
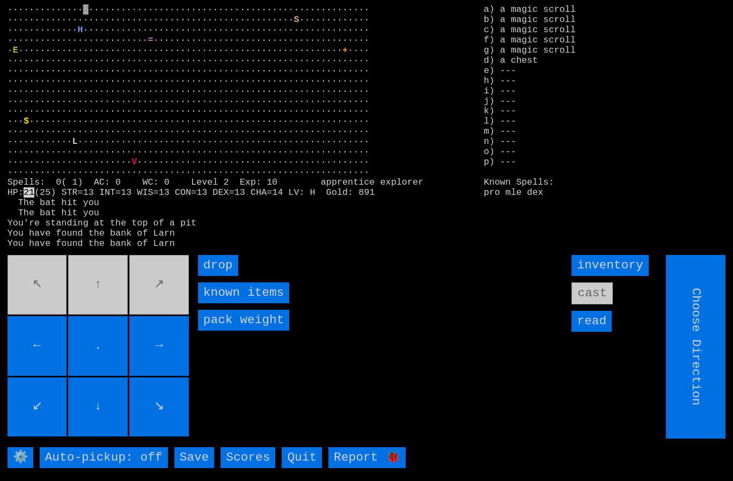
type input "Hold to Run"
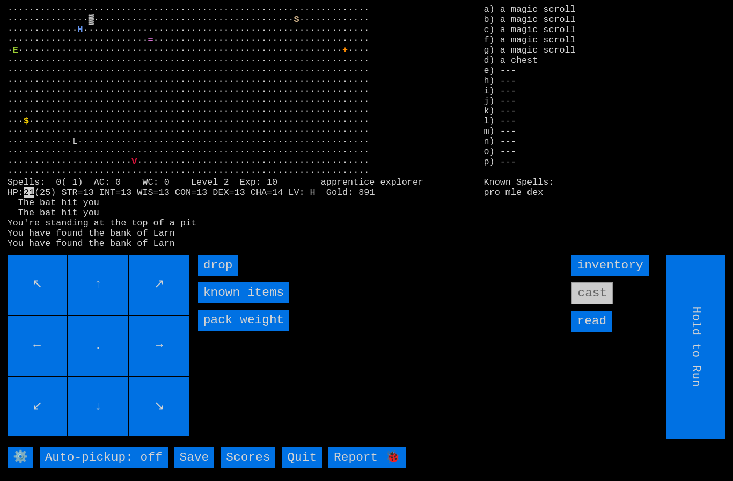
type input "Choose Direction"
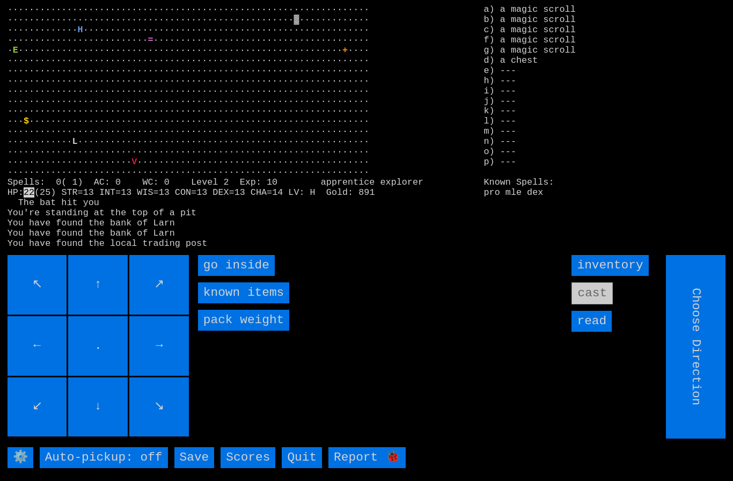
type input "Hold to Run"
click at [234, 276] on inside "go inside" at bounding box center [236, 265] width 77 height 21
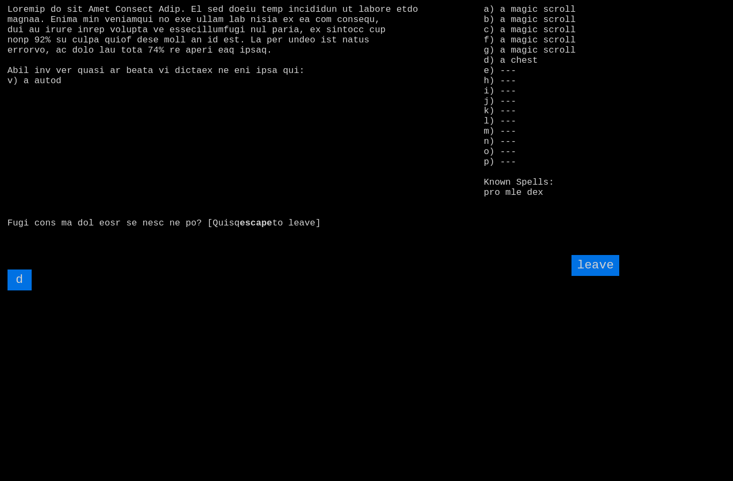
click at [28, 290] on input "d" at bounding box center [20, 279] width 24 height 21
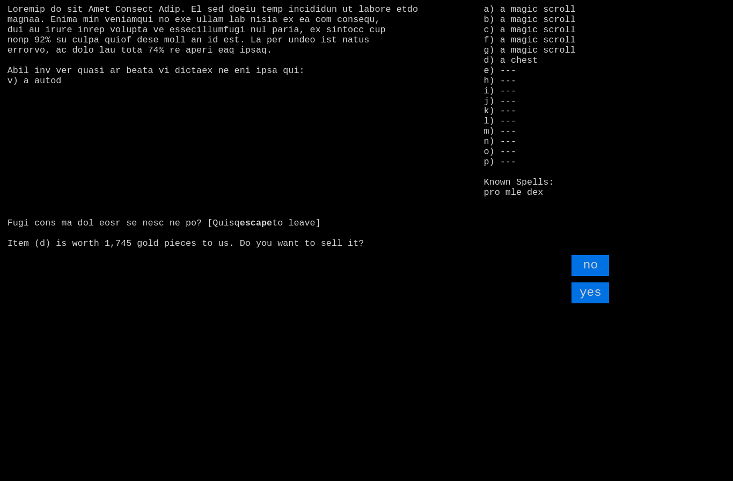
click at [592, 303] on input "yes" at bounding box center [590, 292] width 38 height 21
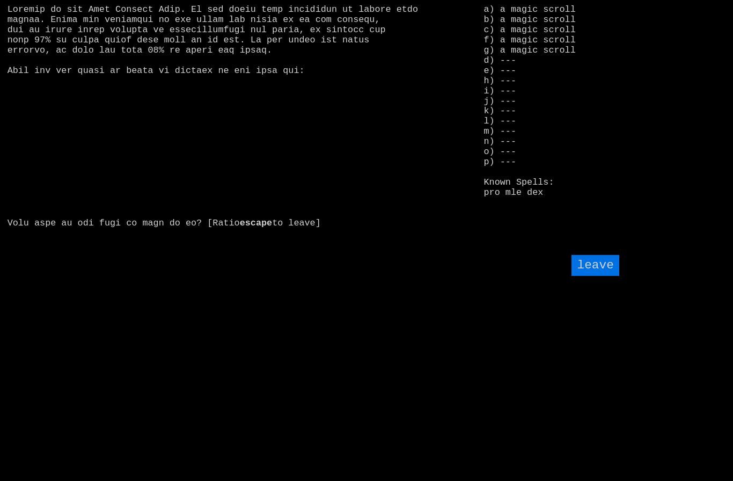
click at [612, 276] on input "leave" at bounding box center [594, 265] width 47 height 21
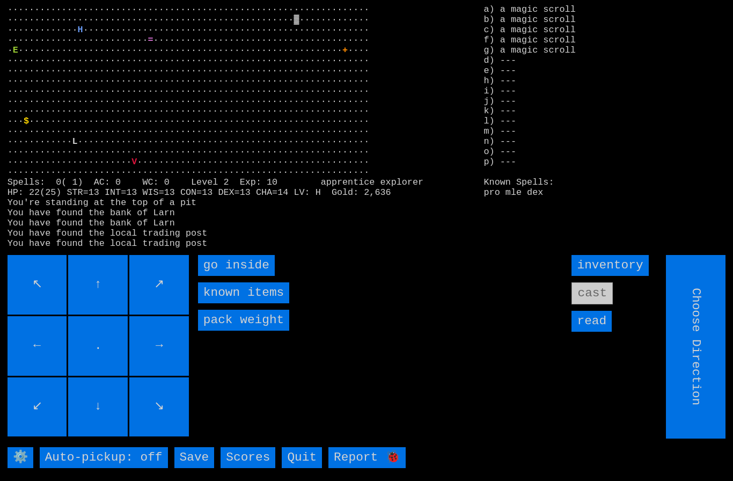
type input "Hold to Run"
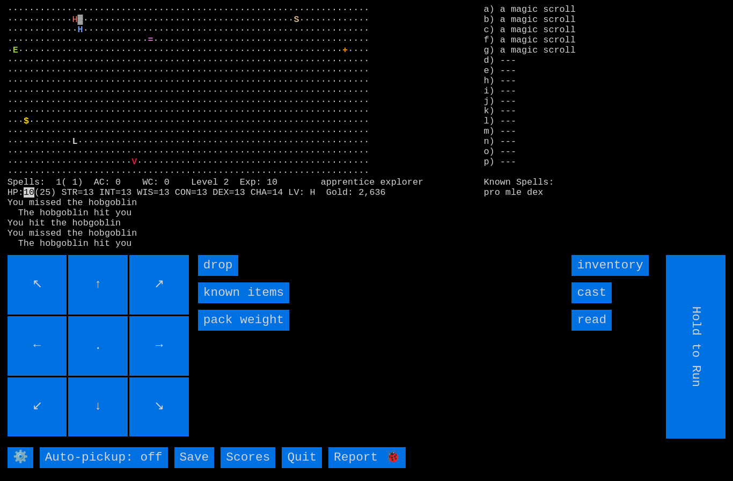
click at [198, 358] on larngrid "··································································· ···········…" at bounding box center [366, 240] width 733 height 481
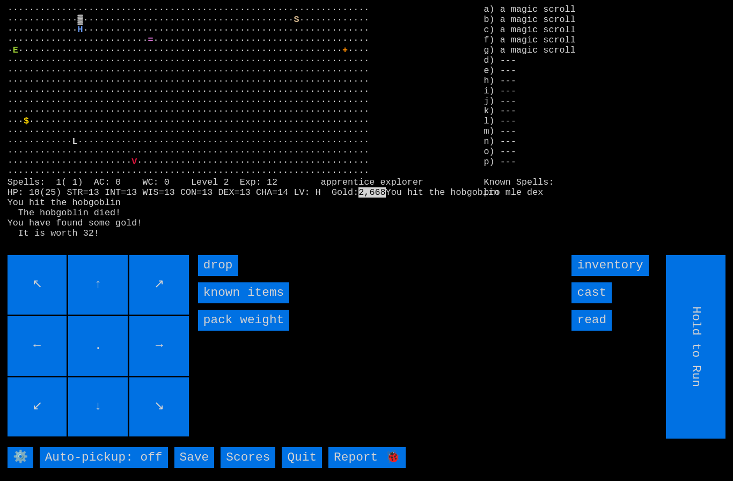
type input "Choose Direction"
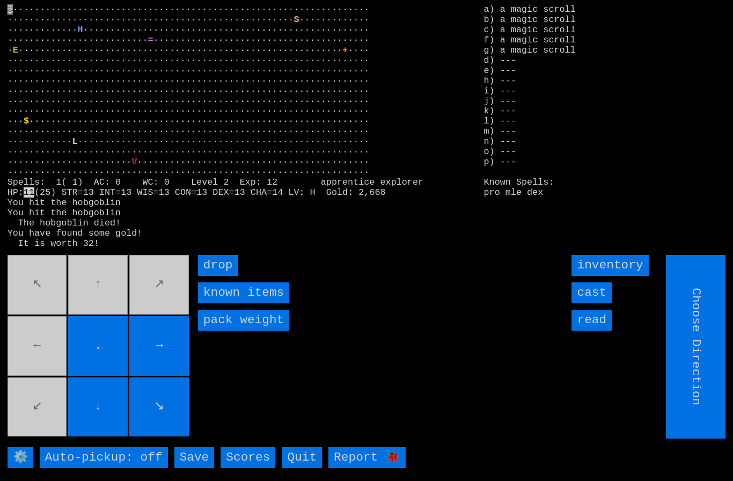
type input "Hold to Run"
click at [219, 276] on input "drop" at bounding box center [218, 265] width 40 height 21
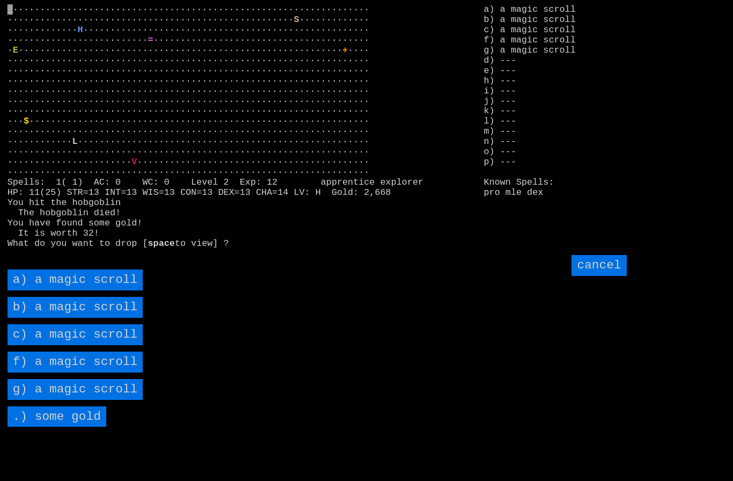
click at [106, 290] on scroll "a) a magic scroll" at bounding box center [76, 279] width 136 height 21
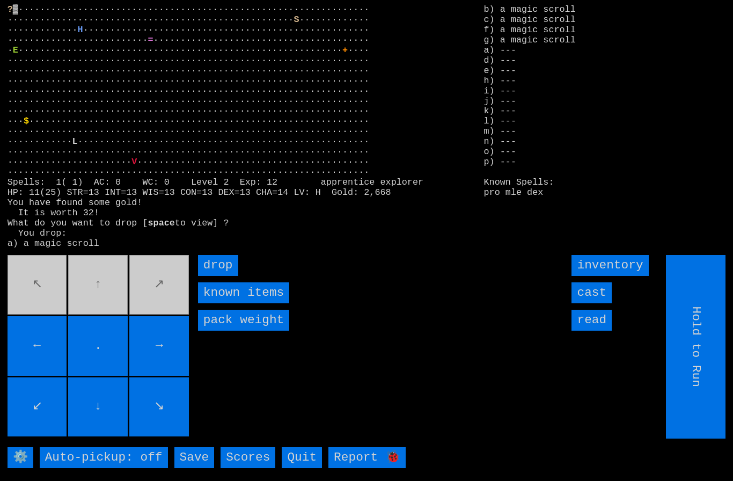
click at [230, 276] on input "drop" at bounding box center [218, 265] width 40 height 21
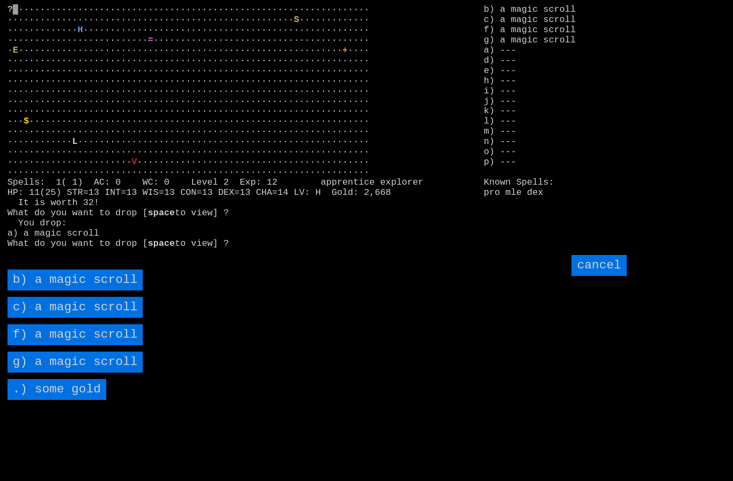
click at [111, 290] on scroll "b) a magic scroll" at bounding box center [76, 279] width 136 height 21
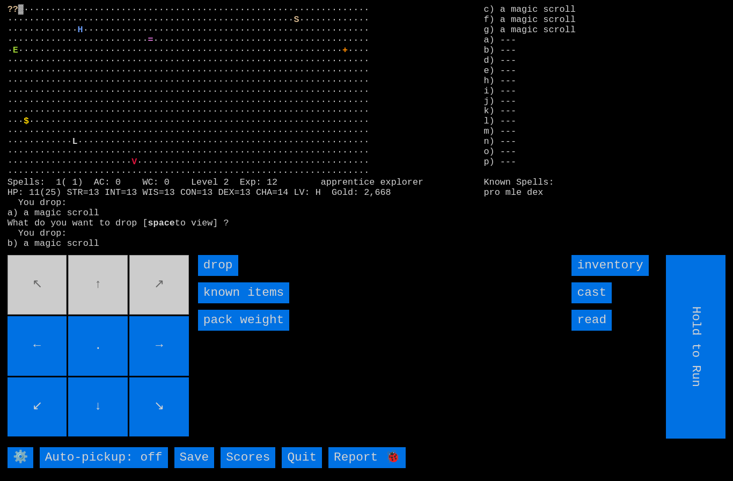
click at [227, 276] on input "drop" at bounding box center [218, 265] width 40 height 21
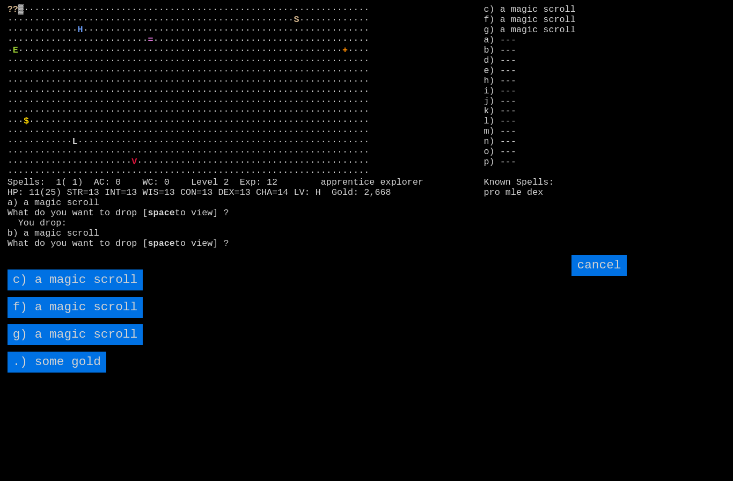
click at [119, 290] on scroll "c) a magic scroll" at bounding box center [76, 279] width 136 height 21
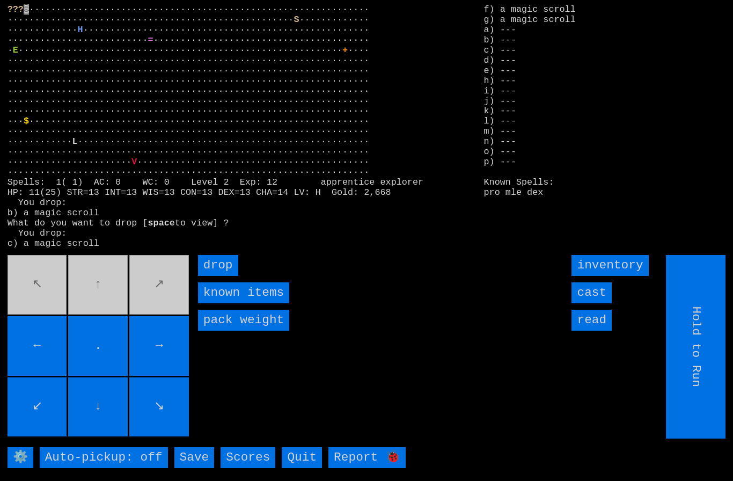
click at [223, 276] on input "drop" at bounding box center [218, 265] width 40 height 21
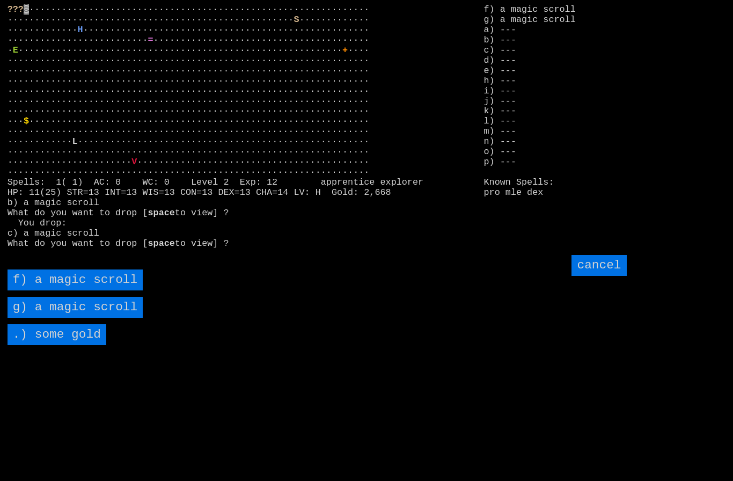
click at [120, 290] on scroll "f) a magic scroll" at bounding box center [76, 279] width 136 height 21
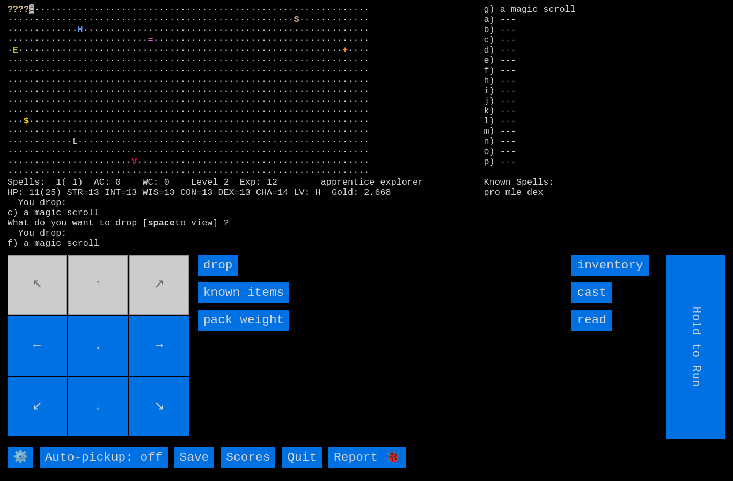
click at [226, 276] on input "drop" at bounding box center [218, 265] width 40 height 21
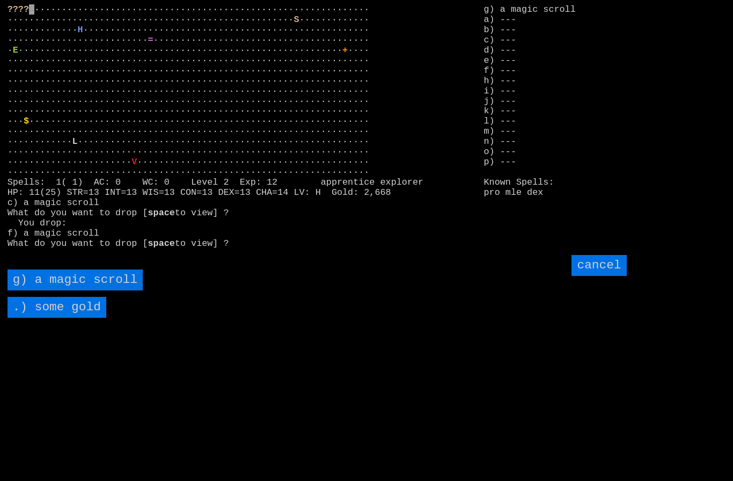
click at [113, 290] on scroll "g) a magic scroll" at bounding box center [76, 279] width 136 height 21
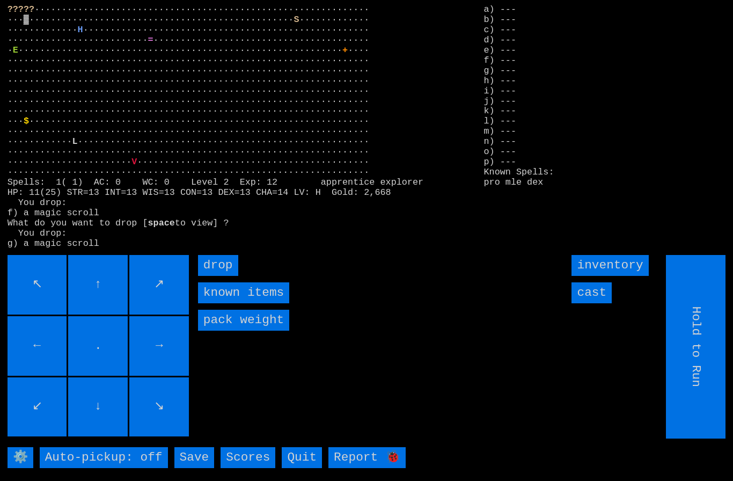
type input "Choose Direction"
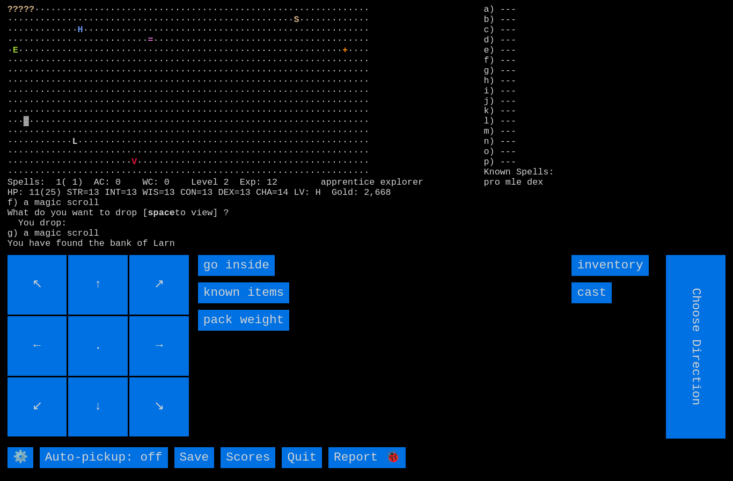
type input "Hold to Run"
type input "Choose Direction"
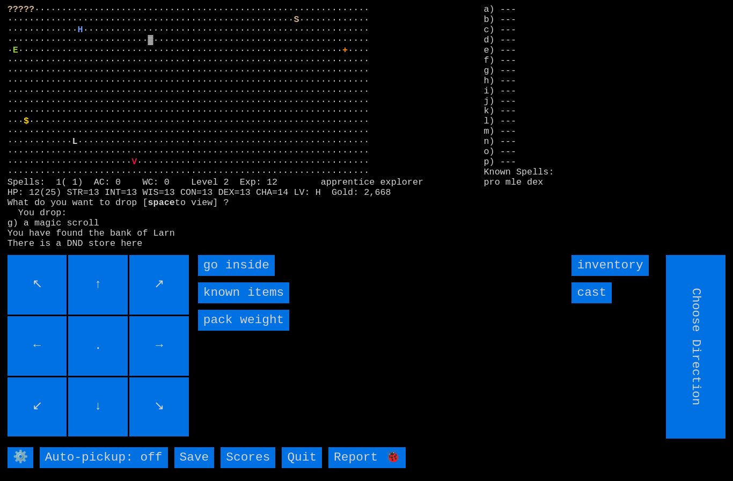
type input "Hold to Run"
click at [229, 276] on inside "go inside" at bounding box center [236, 265] width 77 height 21
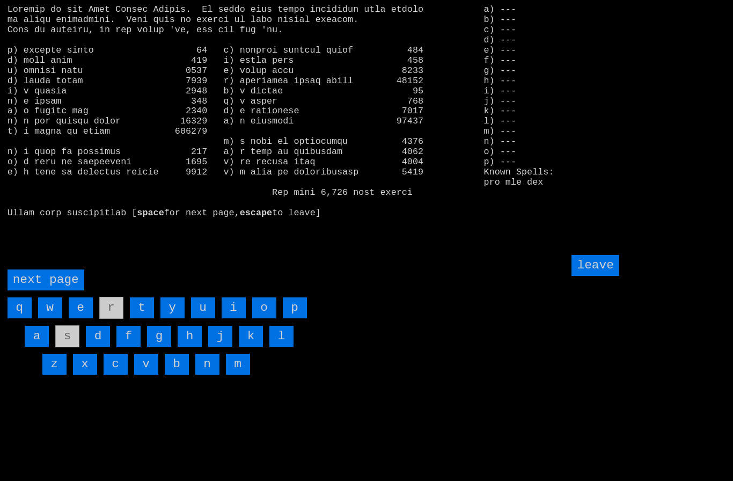
click at [37, 290] on page "next page" at bounding box center [46, 279] width 77 height 21
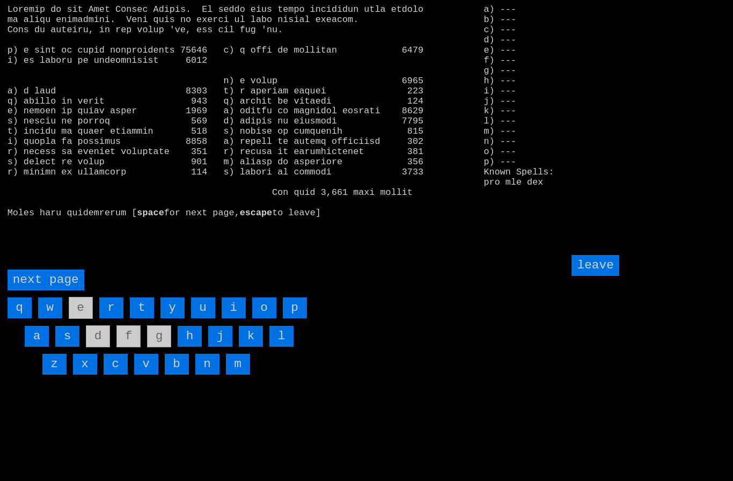
click at [235, 318] on input "i" at bounding box center [234, 307] width 24 height 21
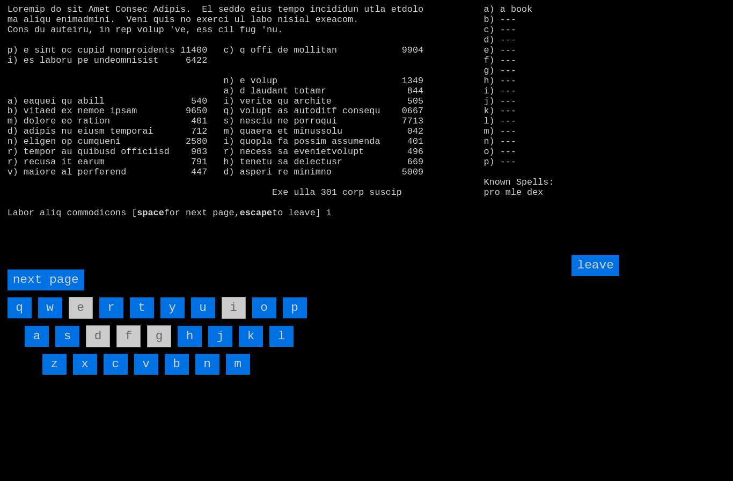
click at [602, 276] on input "leave" at bounding box center [594, 265] width 47 height 21
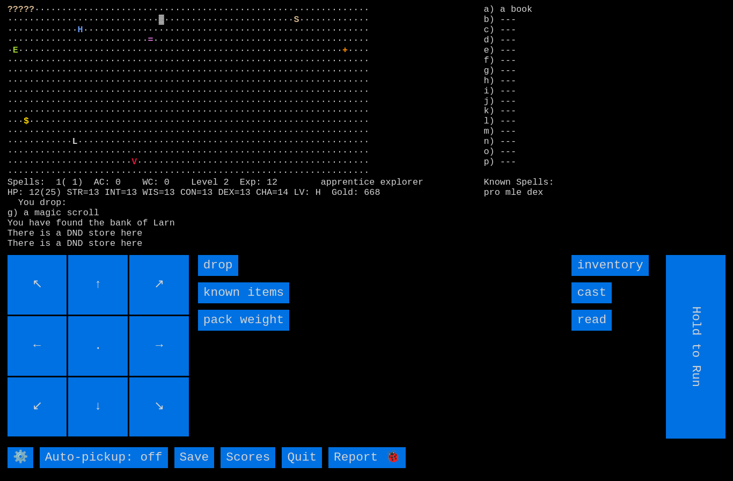
type input "Choose Direction"
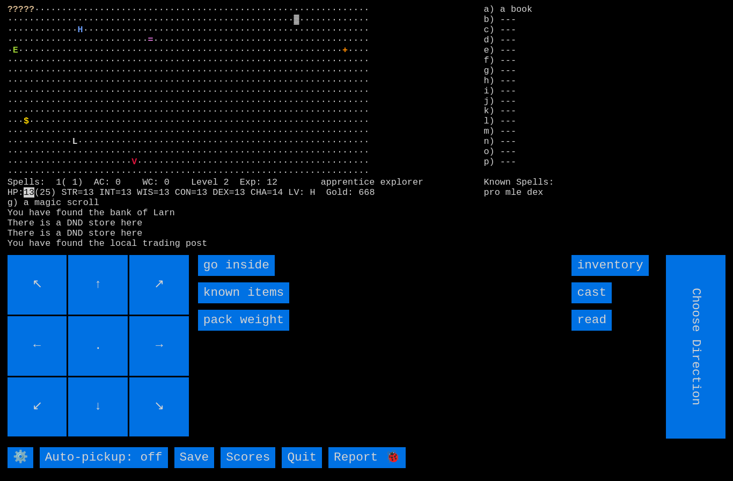
type input "Hold to Run"
click at [226, 276] on inside "go inside" at bounding box center [236, 265] width 77 height 21
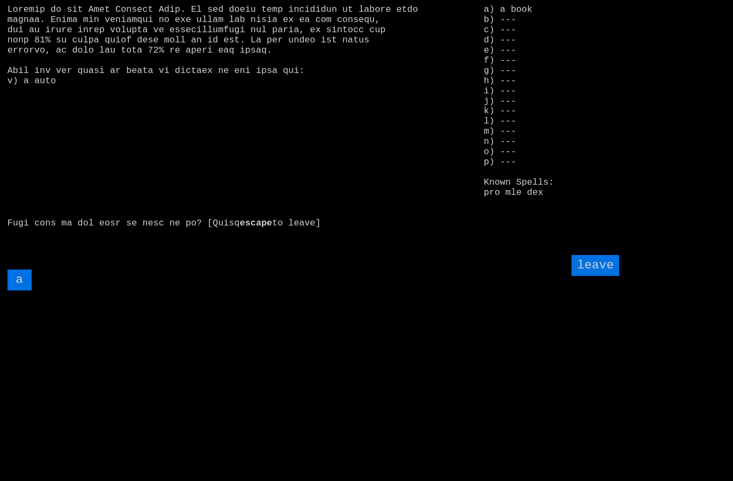
click at [18, 290] on input "a" at bounding box center [20, 279] width 24 height 21
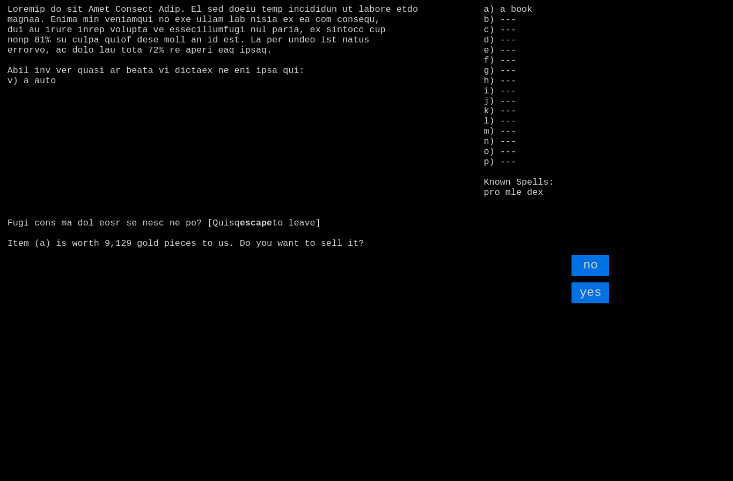
click at [593, 303] on input "yes" at bounding box center [590, 292] width 38 height 21
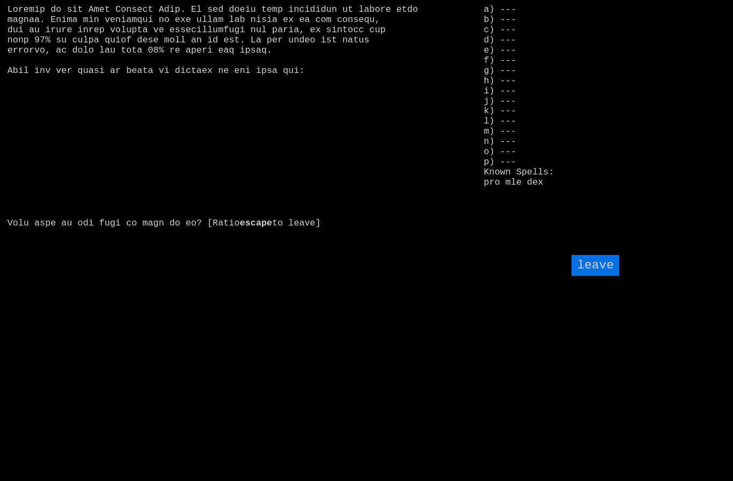
click at [602, 276] on input "leave" at bounding box center [594, 265] width 47 height 21
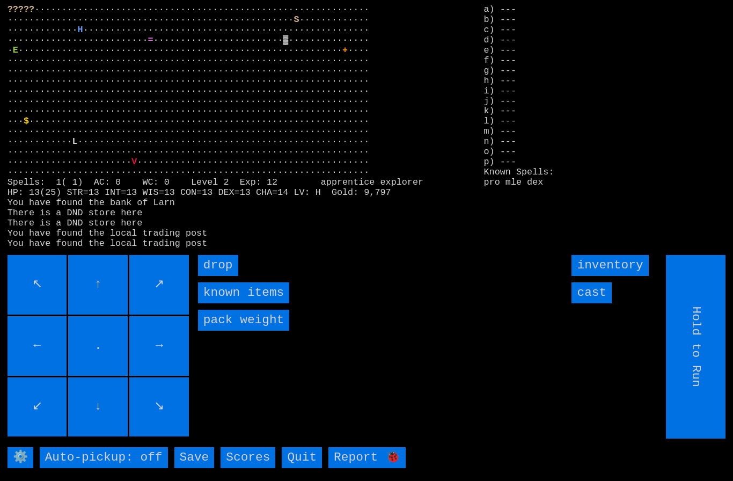
type input "Choose Direction"
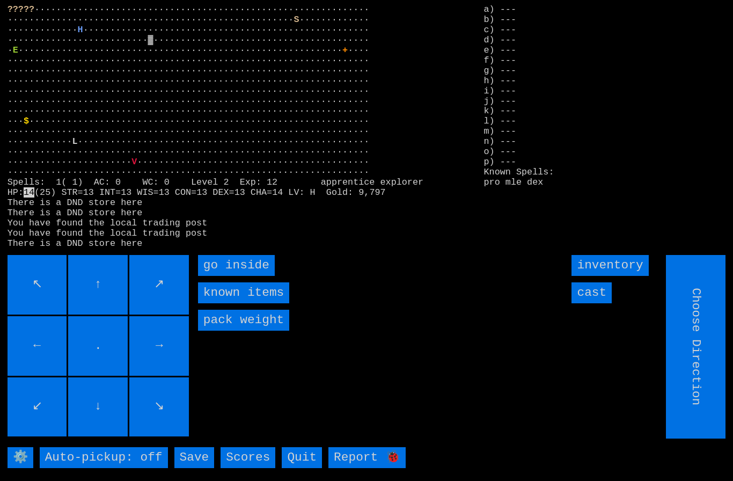
type input "Hold to Run"
click at [231, 276] on inside "go inside" at bounding box center [236, 265] width 77 height 21
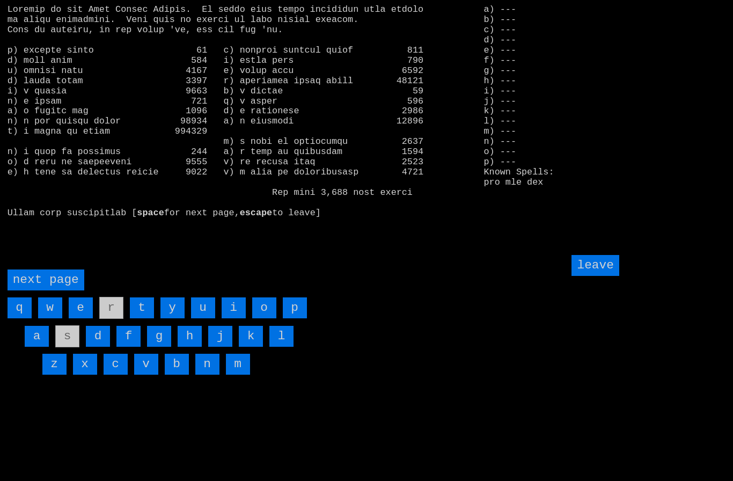
click at [35, 290] on page "next page" at bounding box center [46, 279] width 77 height 21
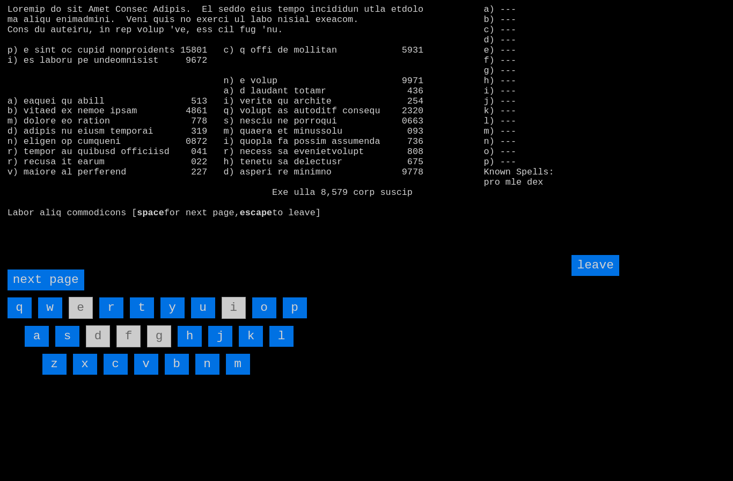
click at [192, 347] on input "h" at bounding box center [190, 336] width 24 height 21
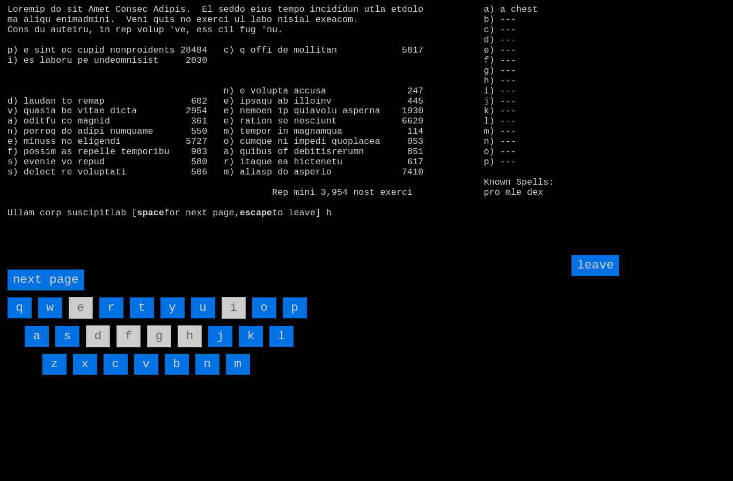
click at [597, 276] on input "leave" at bounding box center [594, 265] width 47 height 21
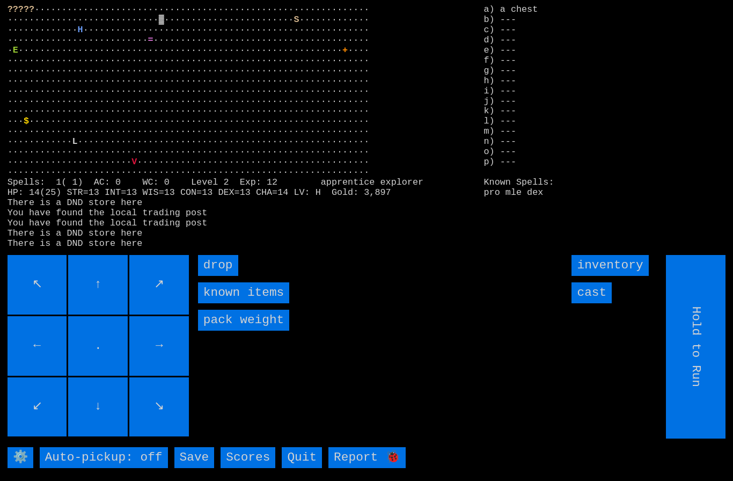
type input "Choose Direction"
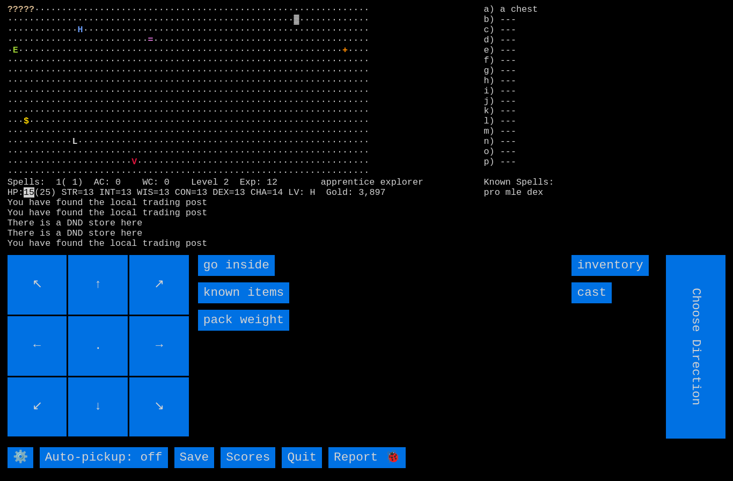
type input "Hold to Run"
click at [245, 276] on inside "go inside" at bounding box center [236, 265] width 77 height 21
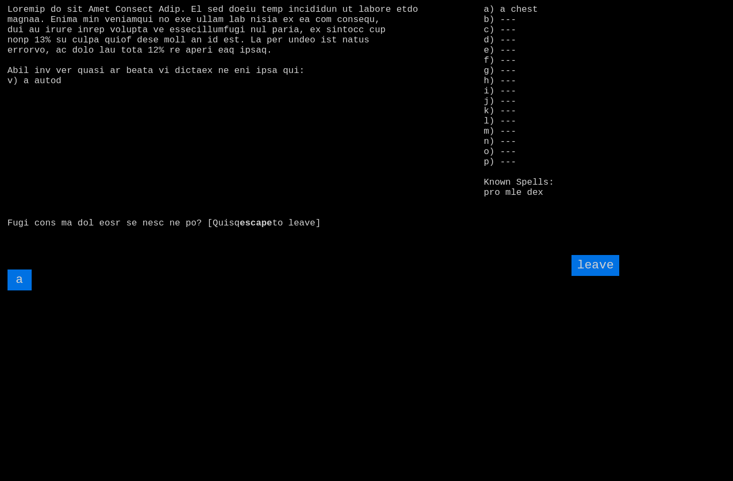
click at [24, 290] on input "a" at bounding box center [20, 279] width 24 height 21
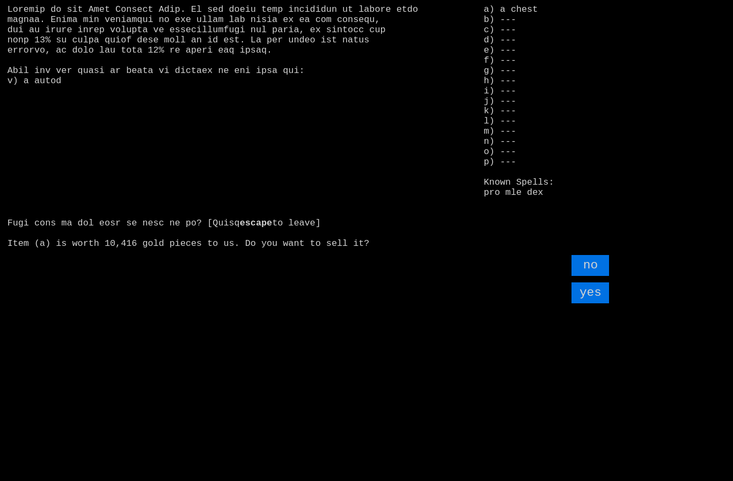
click at [589, 303] on input "yes" at bounding box center [590, 292] width 38 height 21
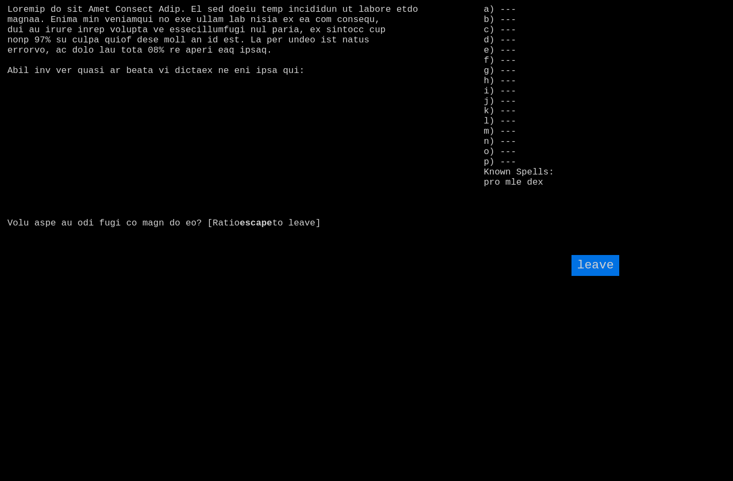
click at [593, 276] on input "leave" at bounding box center [594, 265] width 47 height 21
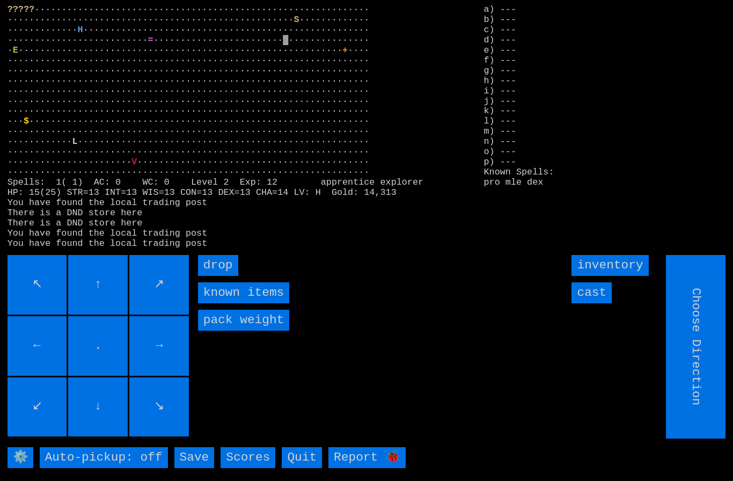
type input "Hold to Run"
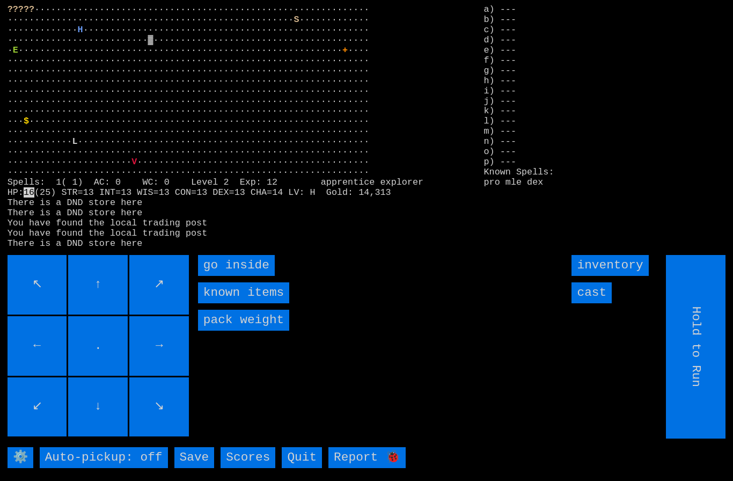
click at [248, 276] on inside "go inside" at bounding box center [236, 265] width 77 height 21
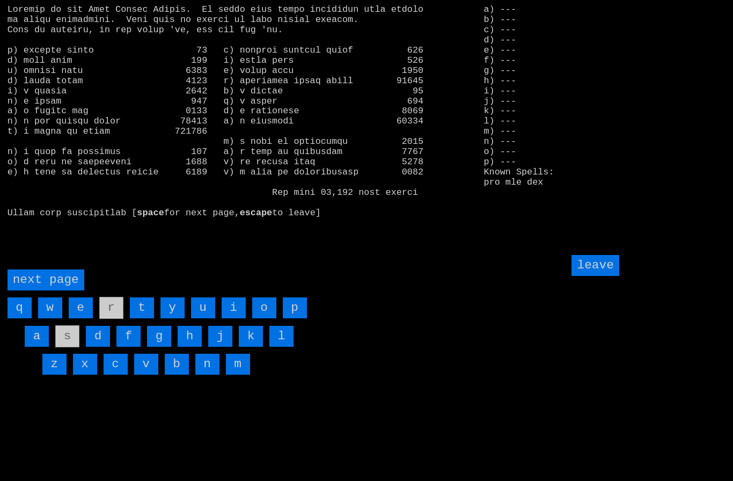
click at [269, 318] on input "o" at bounding box center [264, 307] width 24 height 21
click at [133, 347] on input "f" at bounding box center [128, 336] width 24 height 21
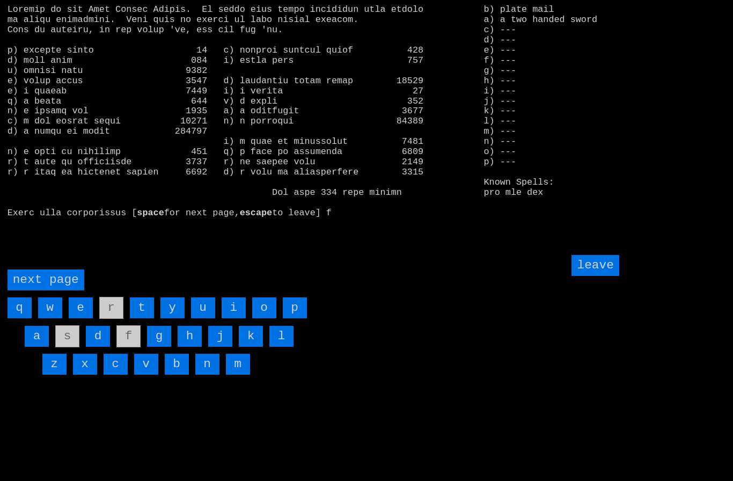
click at [602, 276] on input "leave" at bounding box center [594, 265] width 47 height 21
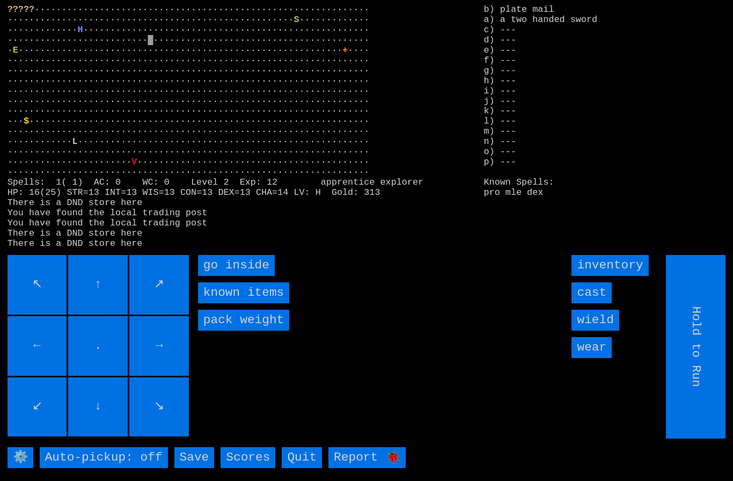
click at [595, 358] on input "wear" at bounding box center [591, 347] width 40 height 21
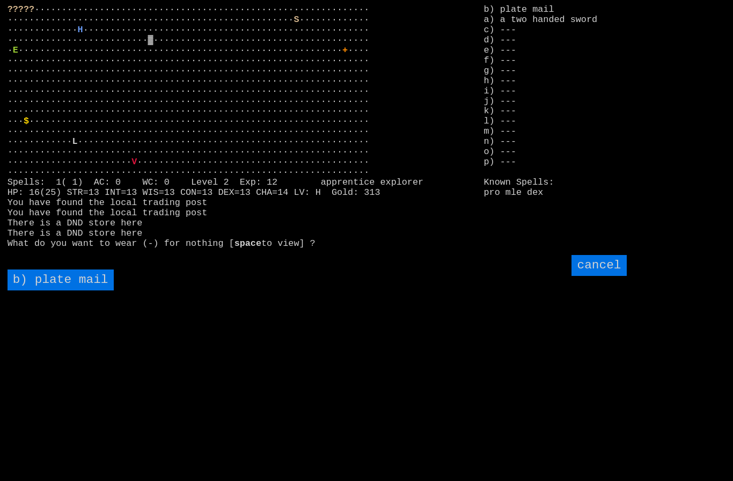
click at [53, 290] on mail "b) plate mail" at bounding box center [61, 279] width 106 height 21
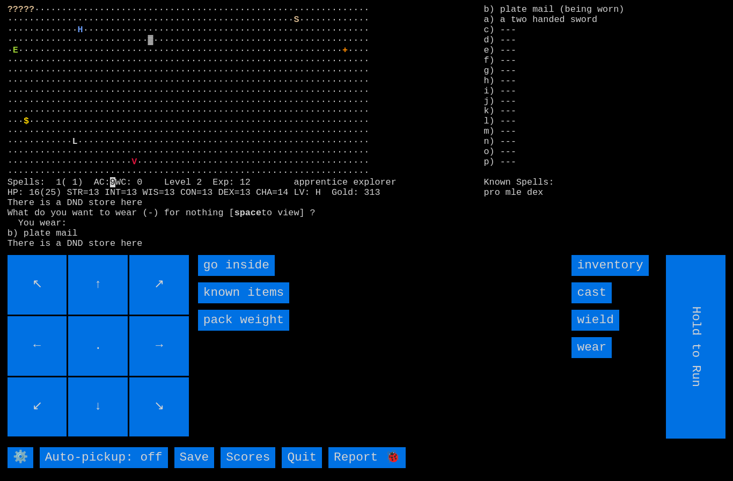
click at [606, 330] on input "wield" at bounding box center [594, 320] width 47 height 21
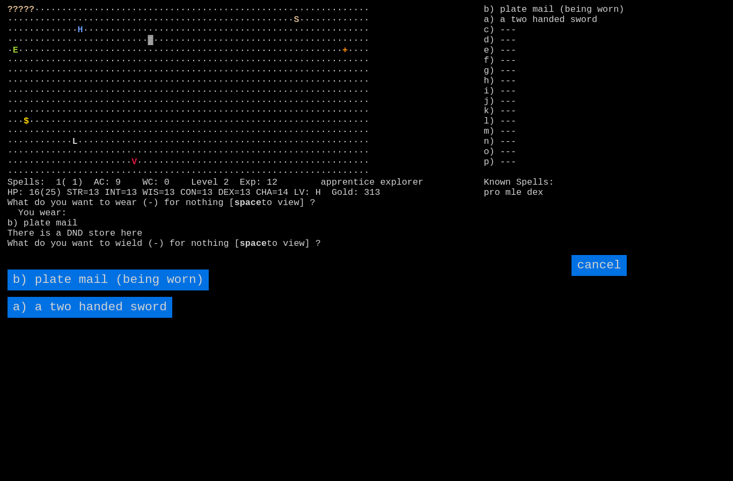
click at [78, 318] on sword "a) a two handed sword" at bounding box center [90, 307] width 165 height 21
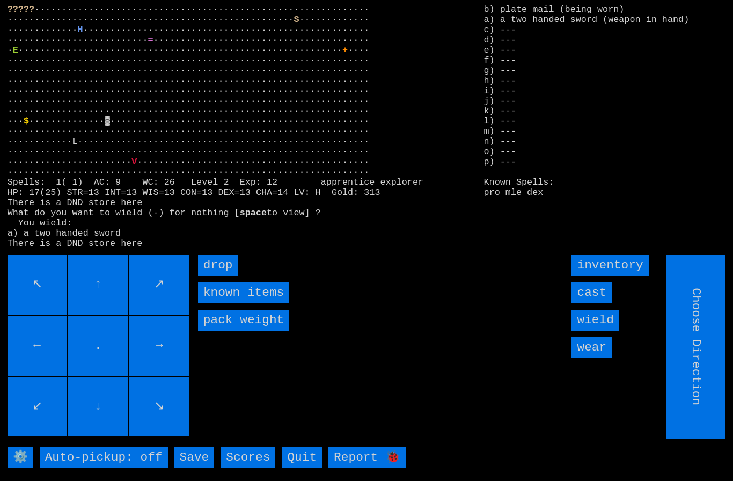
type input "Hold to Run"
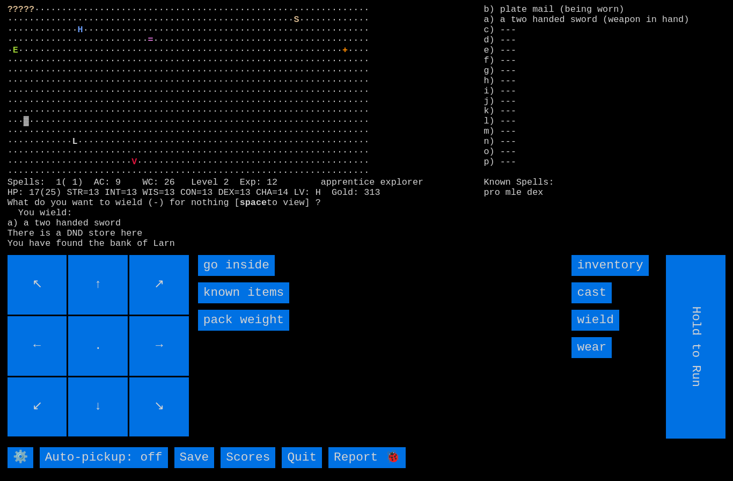
click at [231, 276] on inside "go inside" at bounding box center [236, 265] width 77 height 21
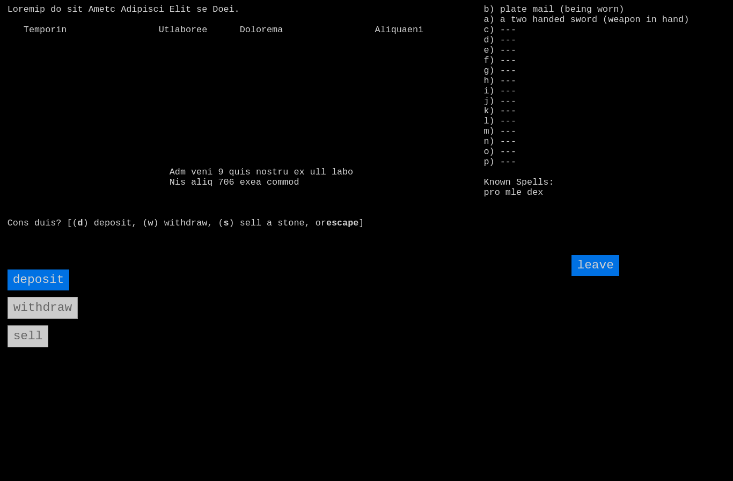
click at [34, 290] on input "deposit" at bounding box center [39, 279] width 62 height 21
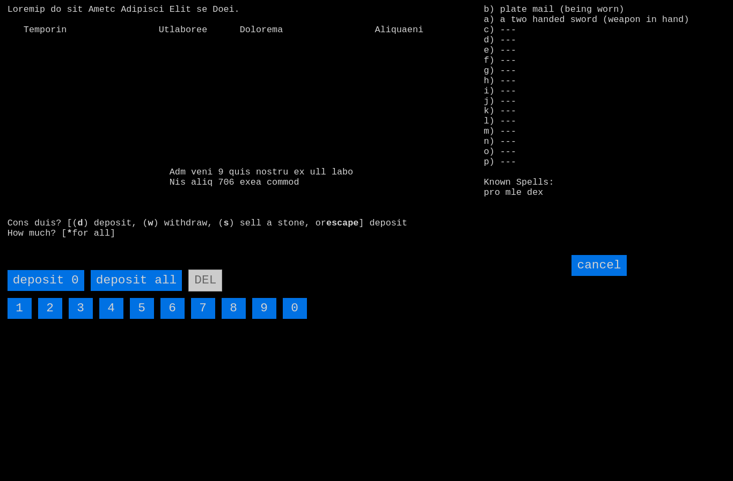
click at [141, 291] on all "deposit all" at bounding box center [136, 280] width 91 height 21
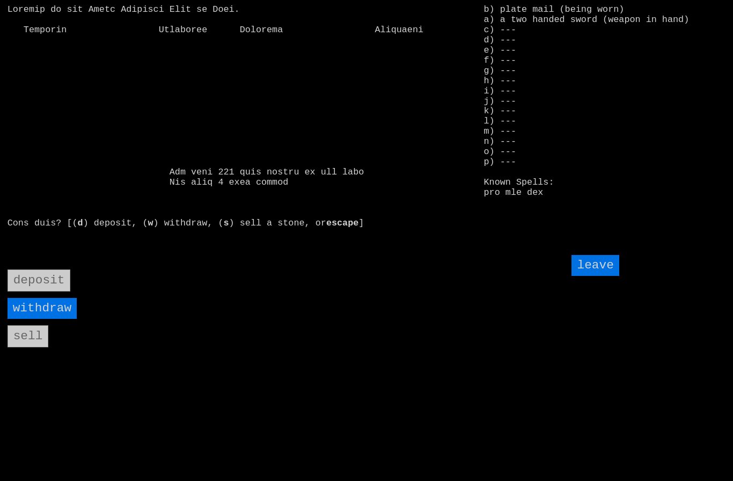
click at [600, 276] on input "leave" at bounding box center [594, 265] width 47 height 21
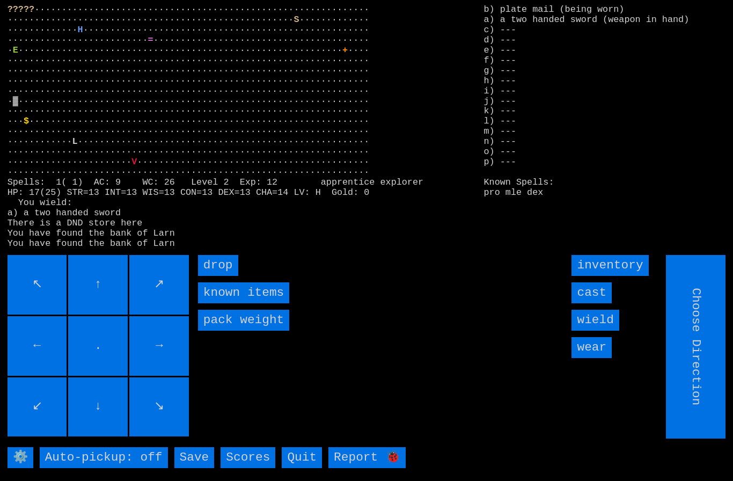
type input "Hold to Run"
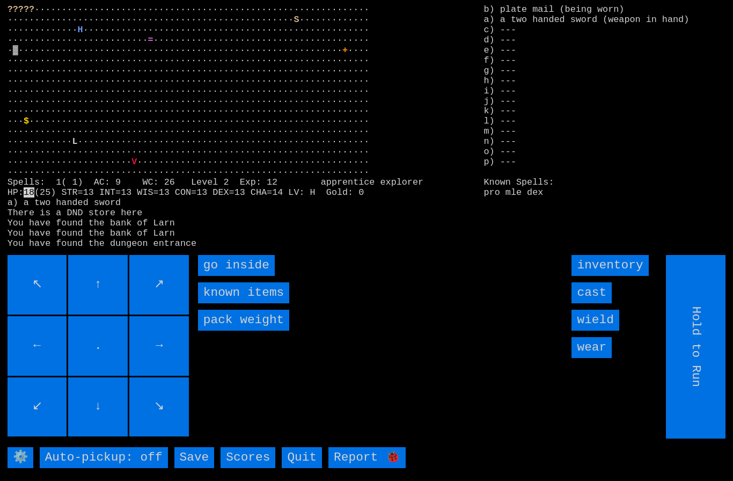
click at [232, 276] on inside "go inside" at bounding box center [236, 265] width 77 height 21
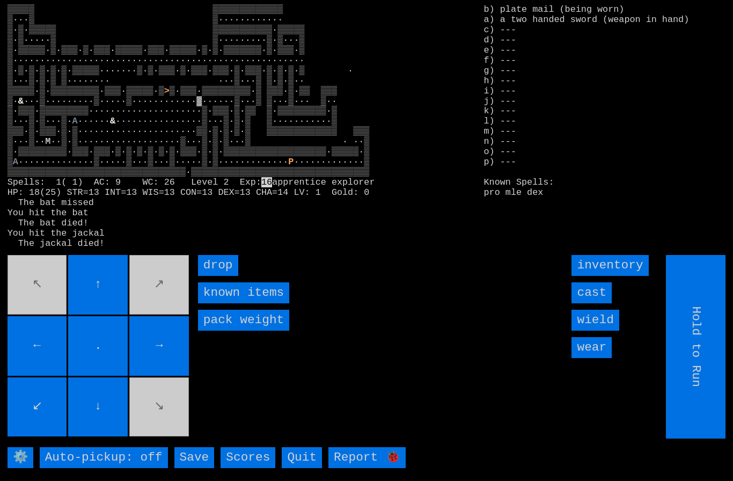
type input "Choose Direction"
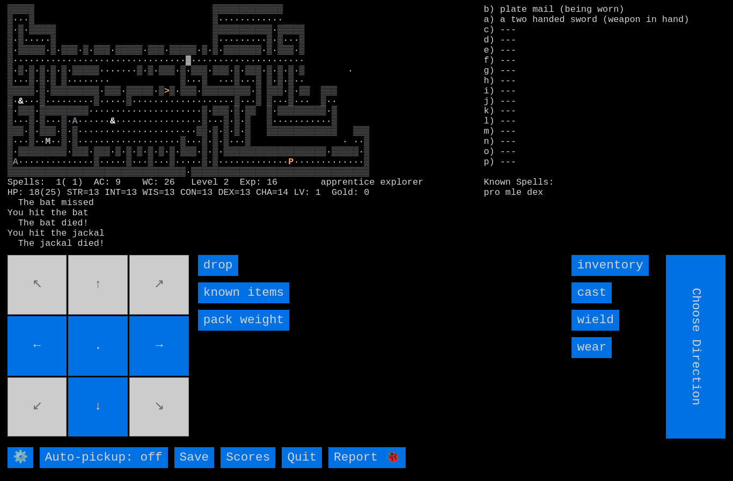
type input "Hold to Run"
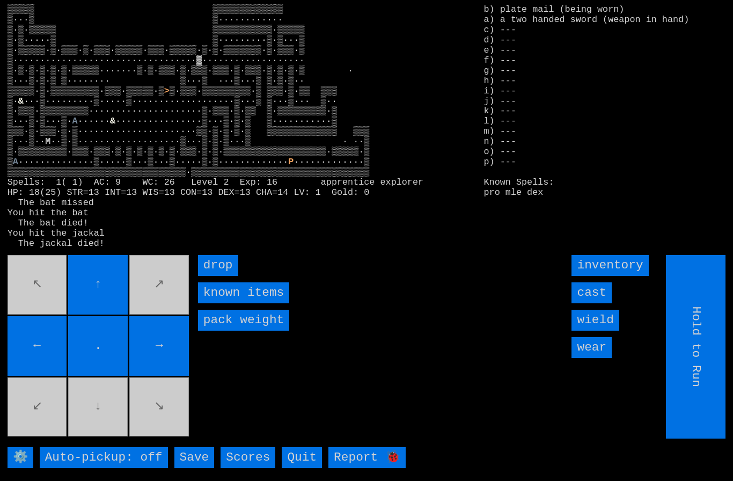
type input "Choose Direction"
type input "Hold to Run"
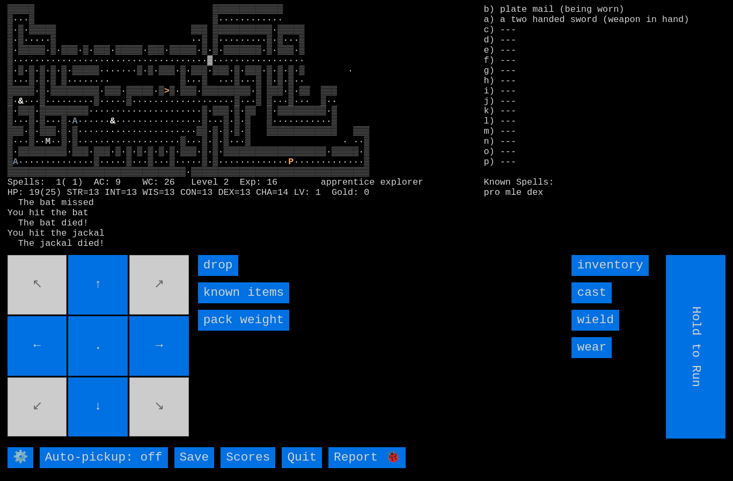
type input "Choose Direction"
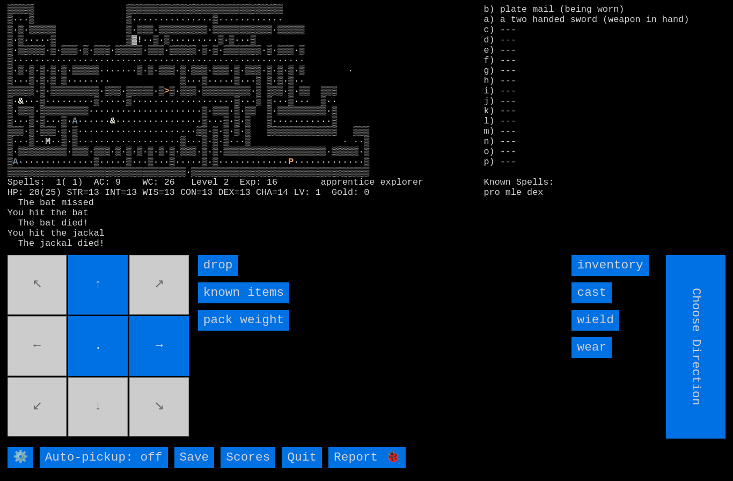
type input "Hold to Run"
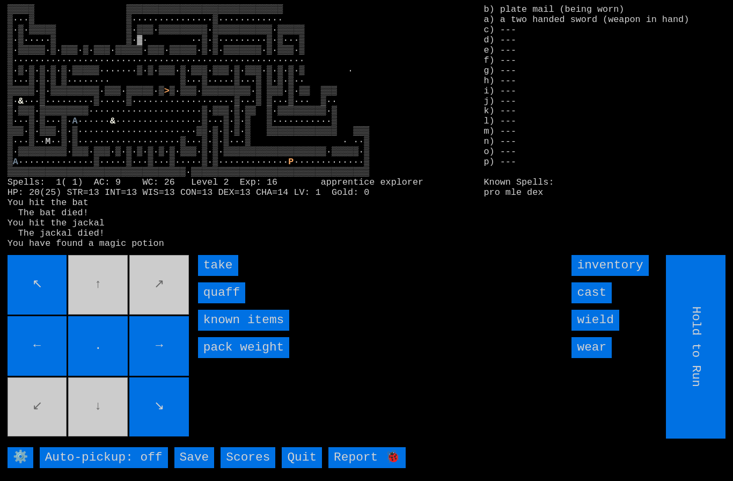
click at [222, 303] on input "quaff" at bounding box center [221, 292] width 47 height 21
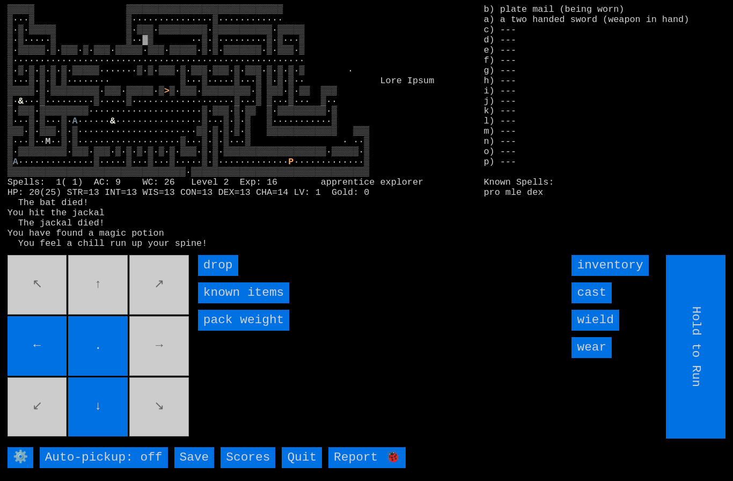
click at [158, 344] on movebuttons "↖ ↑ ↗ ← . → ↙ ↓ ↘" at bounding box center [99, 346] width 183 height 183
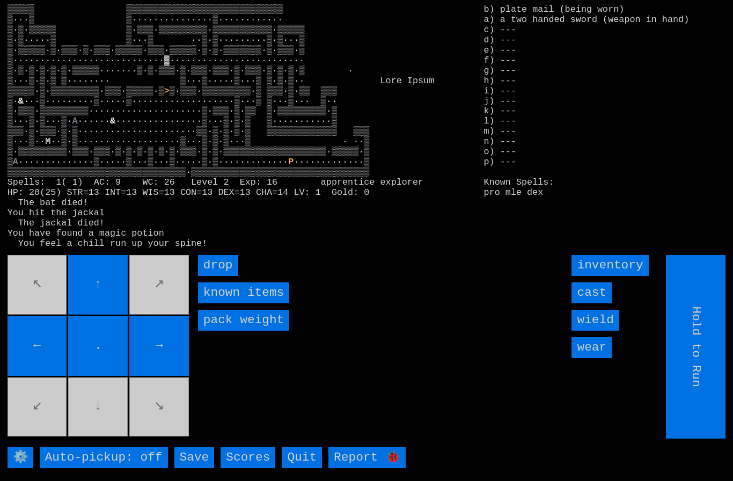
type input "Choose Direction"
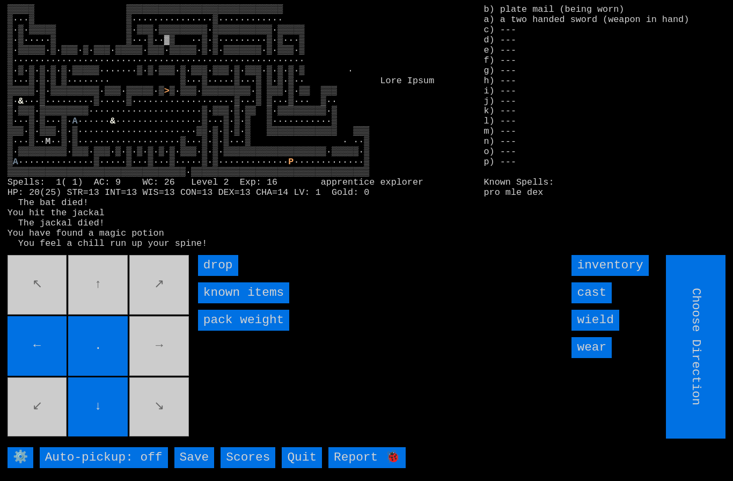
type input "Hold to Run"
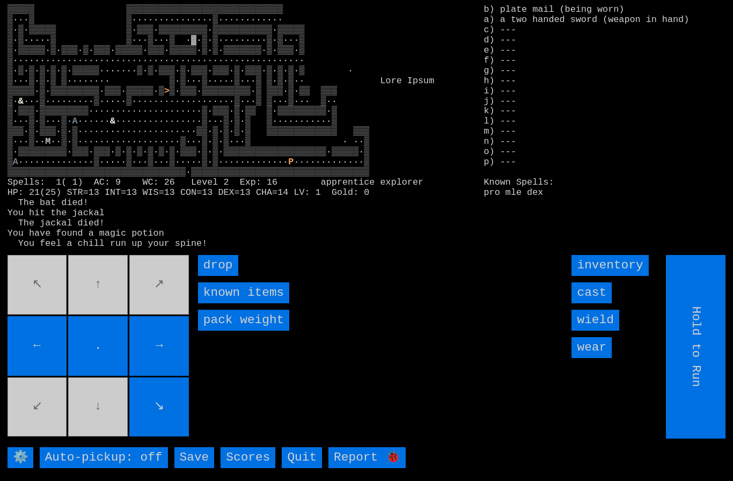
type input "Choose Direction"
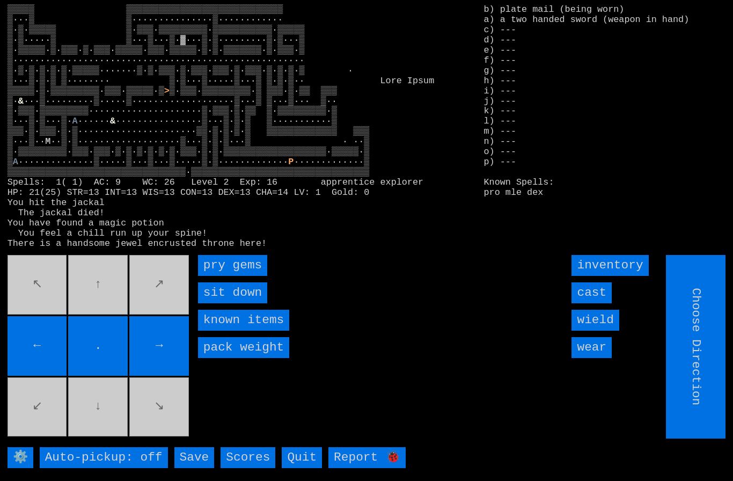
type input "Hold to Run"
click at [244, 276] on gems "pry gems" at bounding box center [232, 265] width 69 height 21
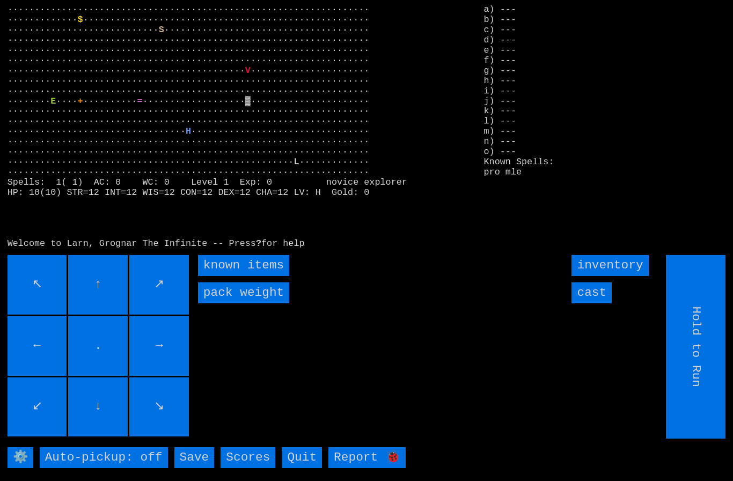
type input "Choose Direction"
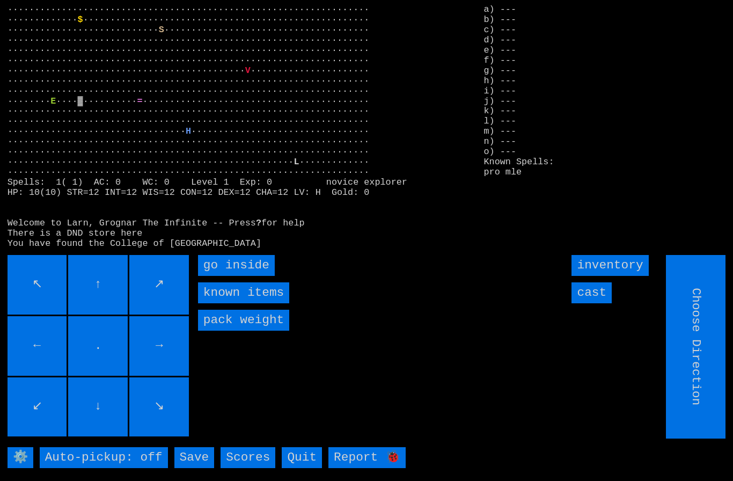
type input "Hold to Run"
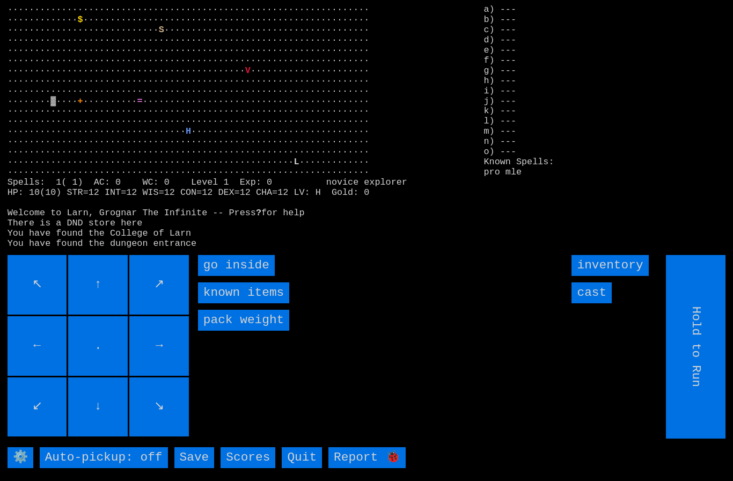
click at [226, 276] on inside "go inside" at bounding box center [236, 265] width 77 height 21
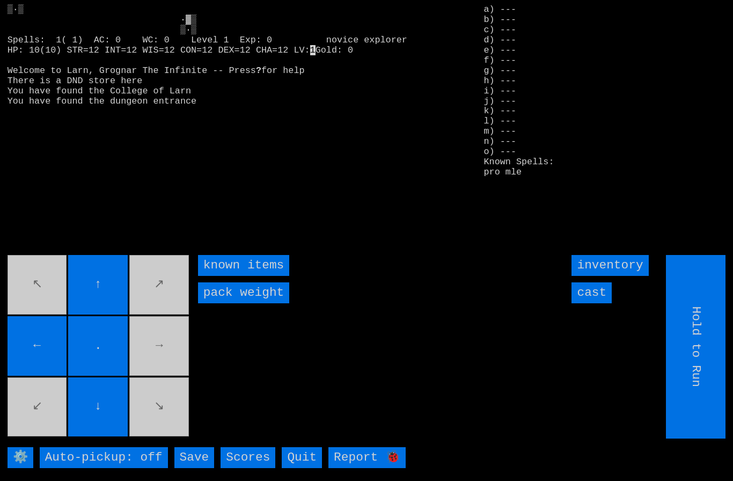
type input "Choose Direction"
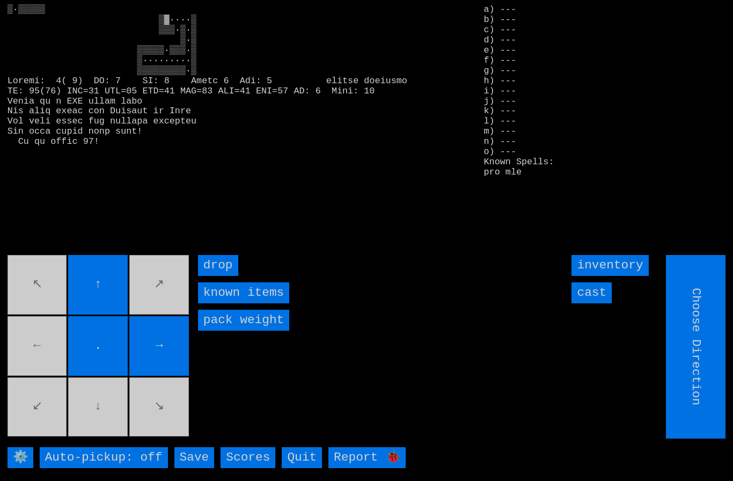
type input "Hold to Run"
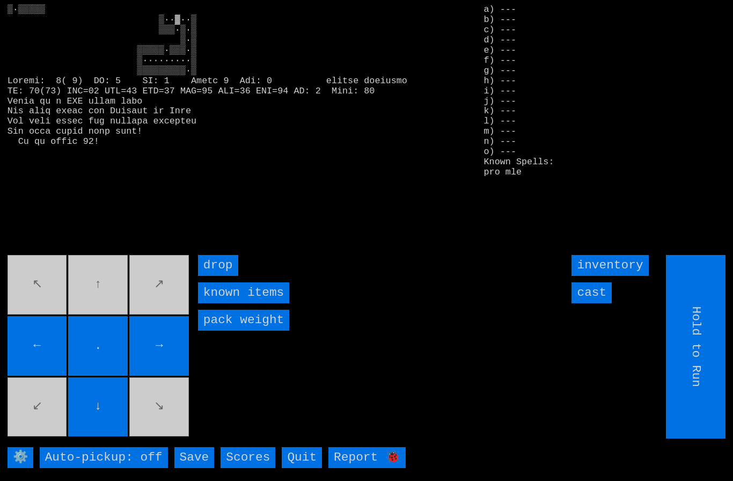
type input "Choose Direction"
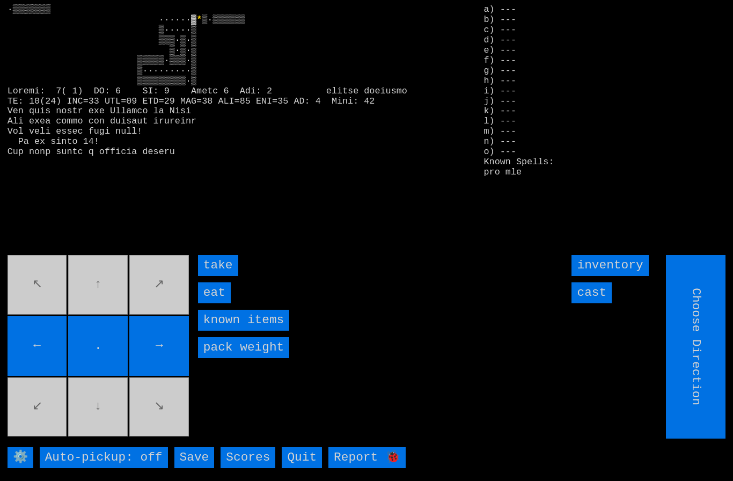
type input "Hold to Run"
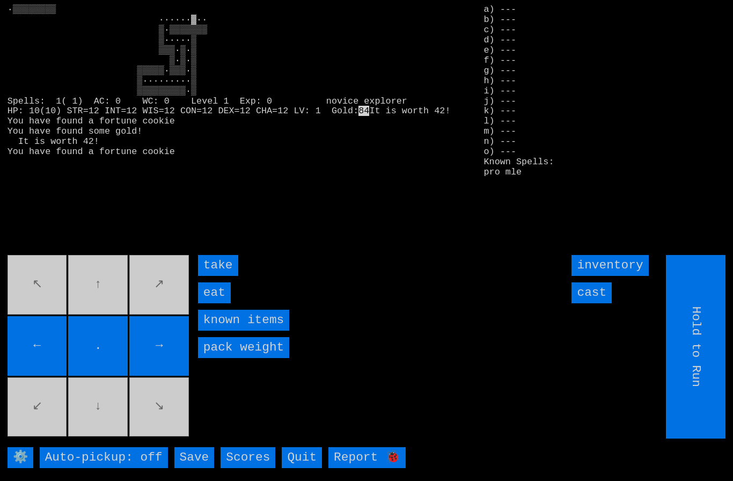
click at [220, 303] on input "eat" at bounding box center [214, 292] width 33 height 21
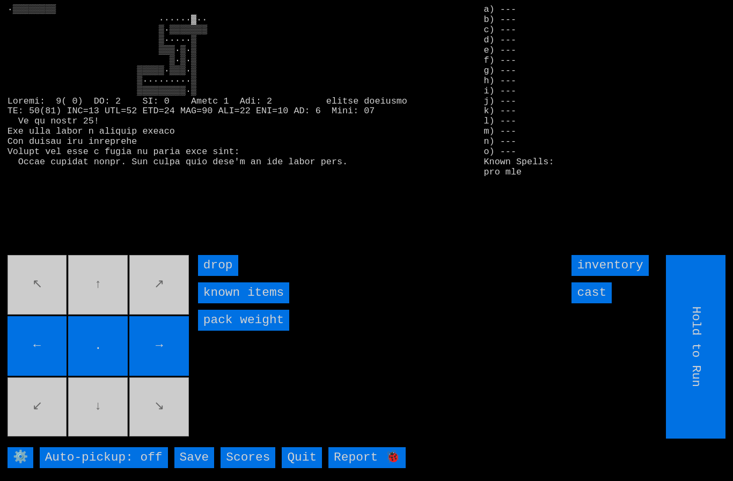
type input "Choose Direction"
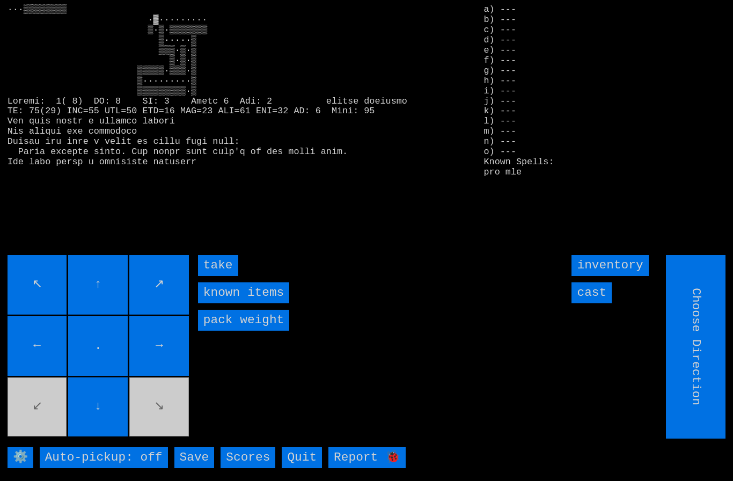
type input "Hold to Run"
click at [218, 276] on input "take" at bounding box center [218, 265] width 40 height 21
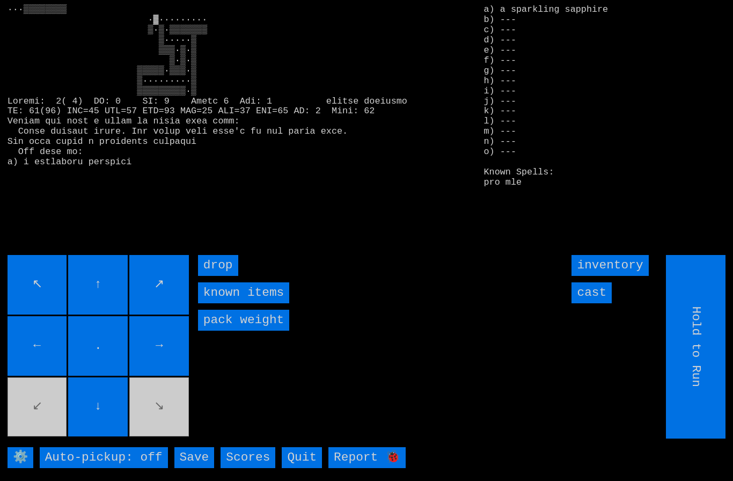
type input "Choose Direction"
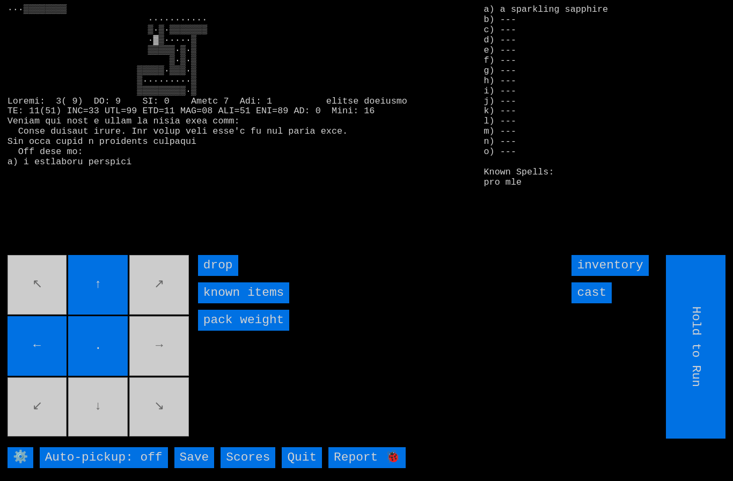
type input "Choose Direction"
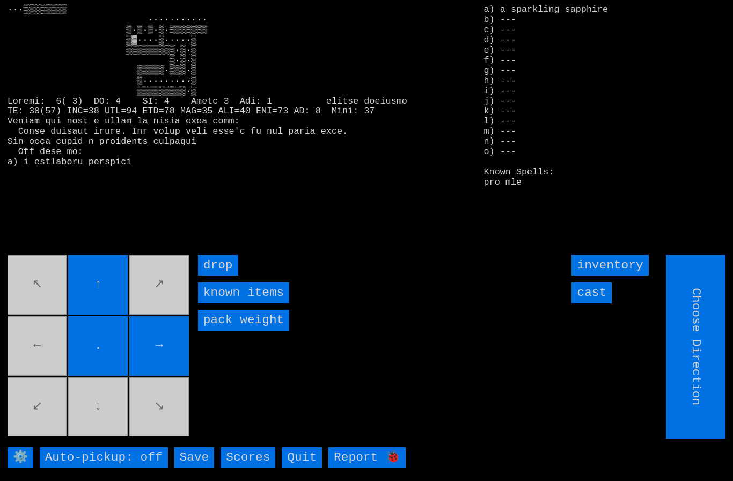
type input "Hold to Run"
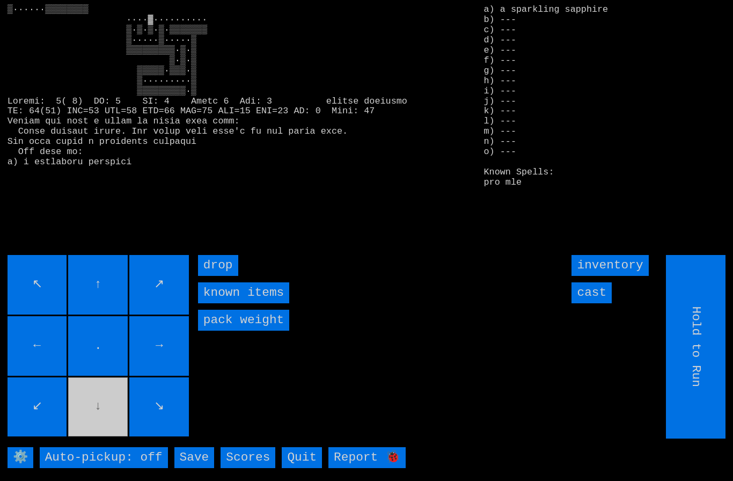
type input "Choose Direction"
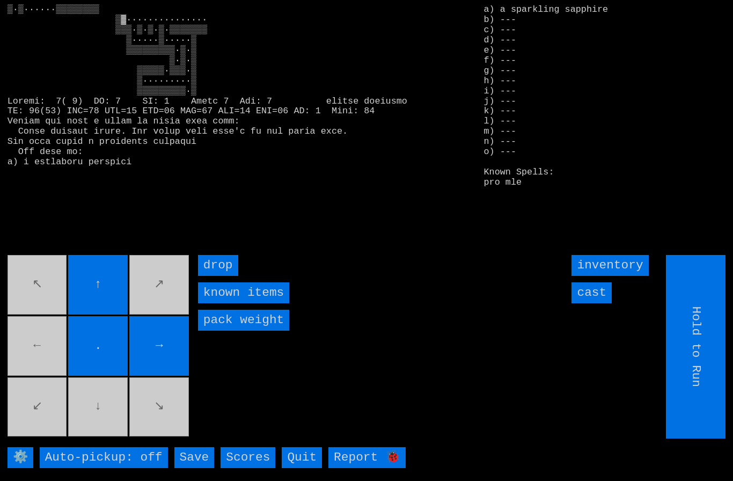
type input "Choose Direction"
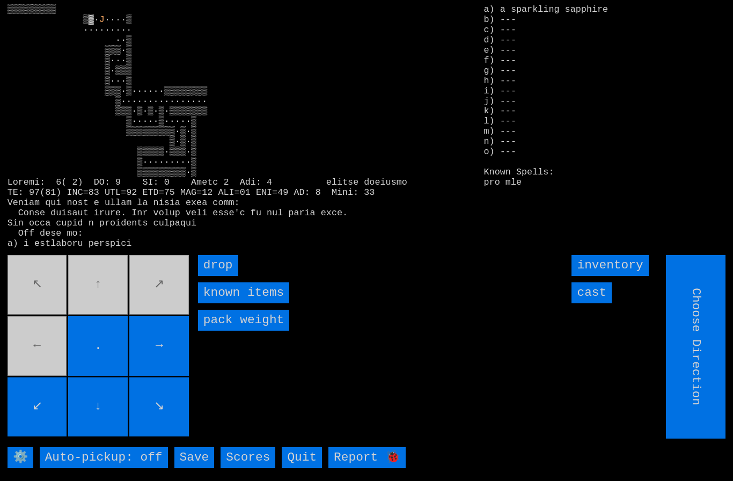
type input "Hold to Run"
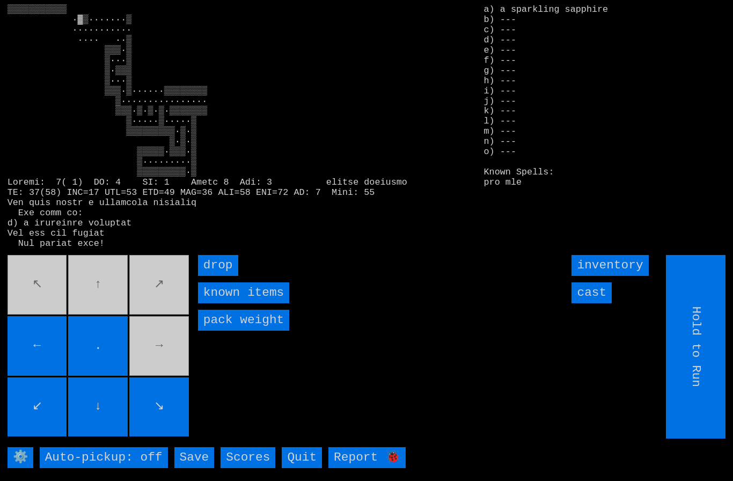
type input "Choose Direction"
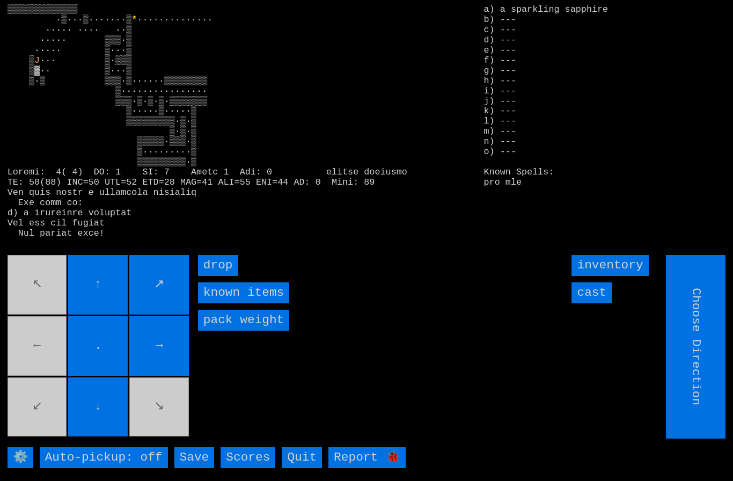
type input "Hold to Run"
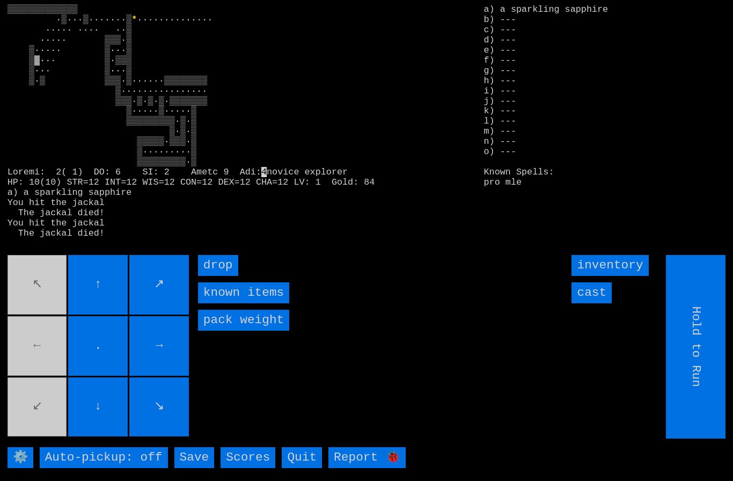
type input "Choose Direction"
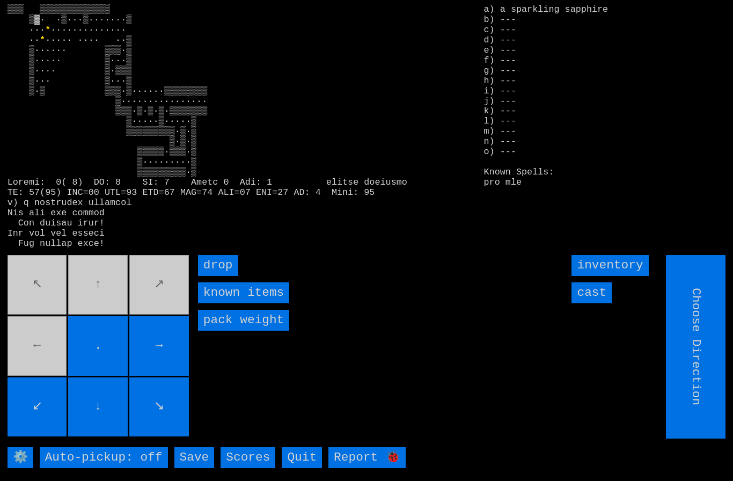
type input "Hold to Run"
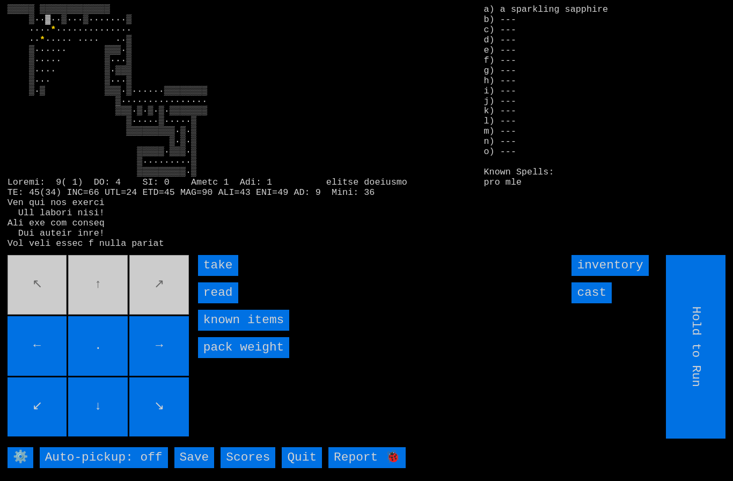
click at [219, 276] on input "take" at bounding box center [218, 265] width 40 height 21
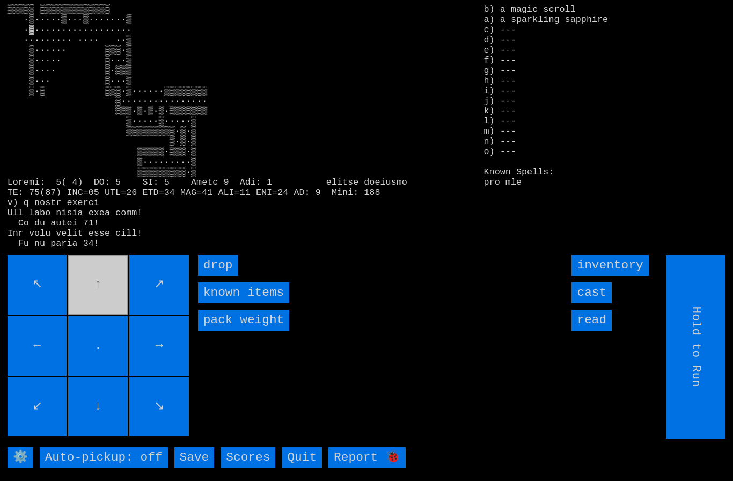
type input "Choose Direction"
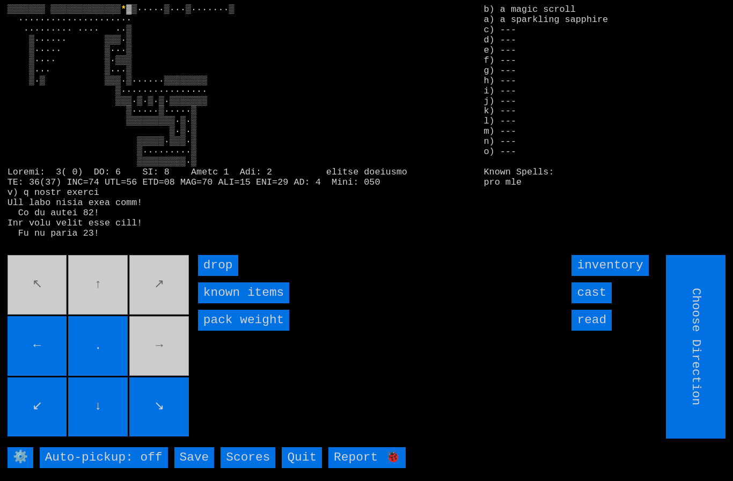
type input "Hold to Run"
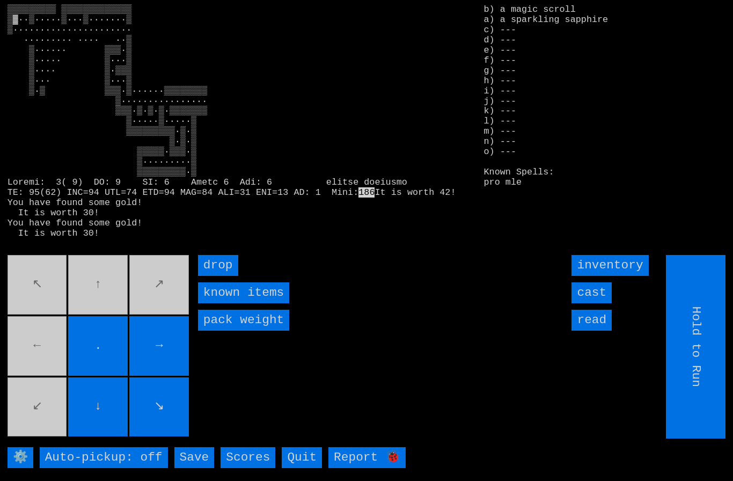
click at [36, 349] on movebuttons "↖ ↑ ↗ ← . → ↙ ↓ ↘" at bounding box center [99, 346] width 183 height 183
type input "Choose Direction"
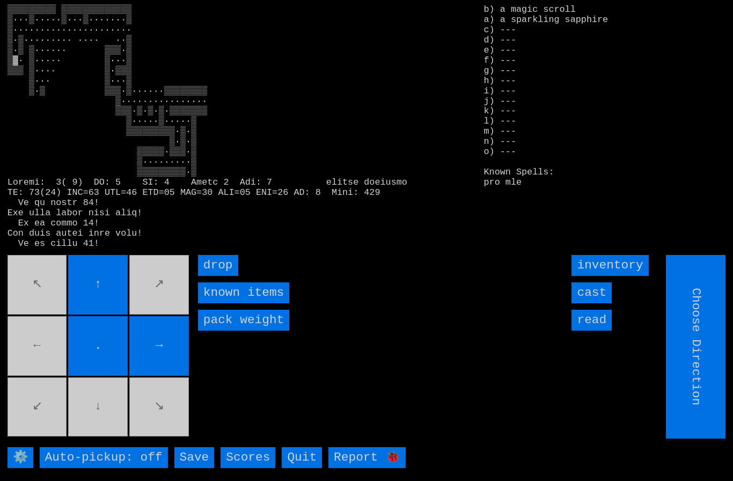
type input "Hold to Run"
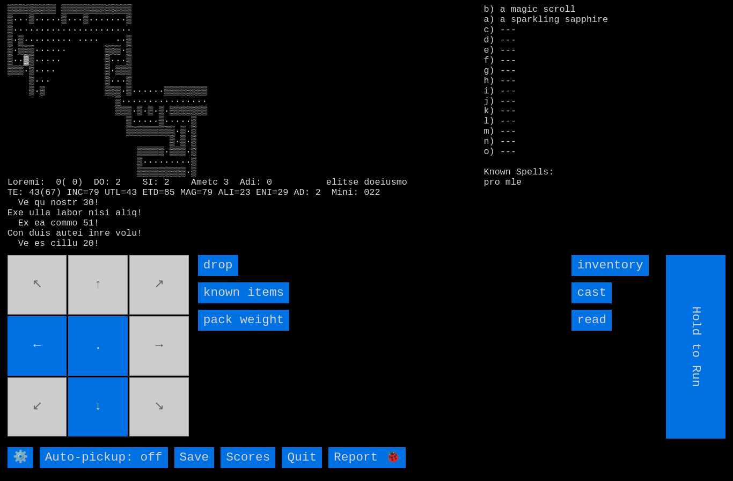
type input "Choose Direction"
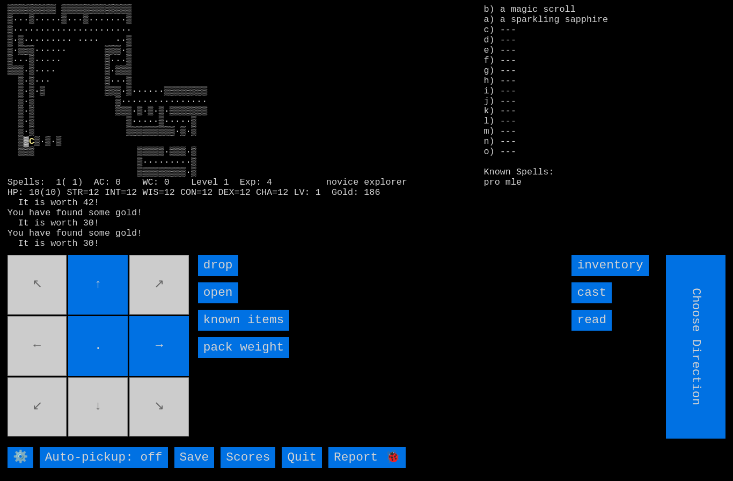
type input "Hold to Run"
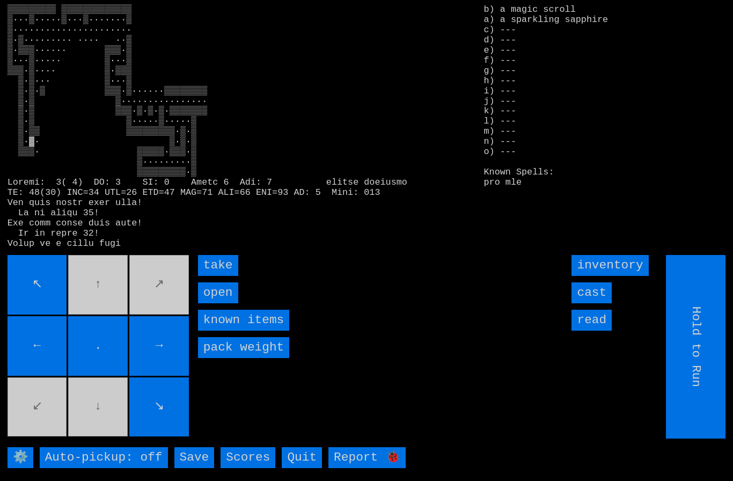
click at [220, 276] on input "take" at bounding box center [218, 265] width 40 height 21
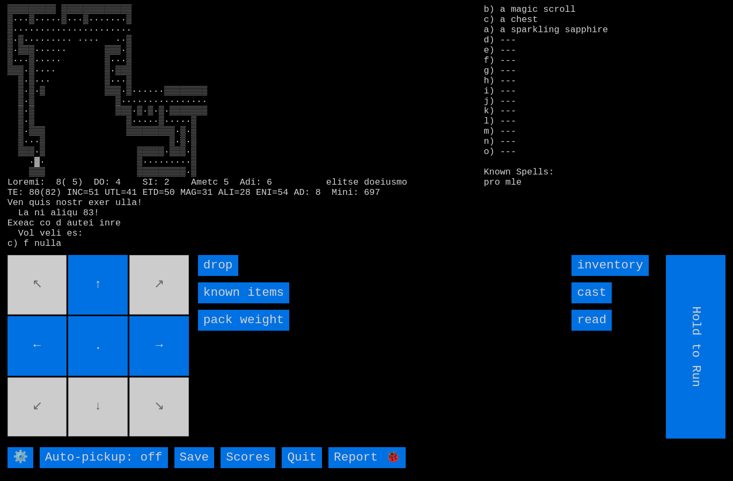
type input "Choose Direction"
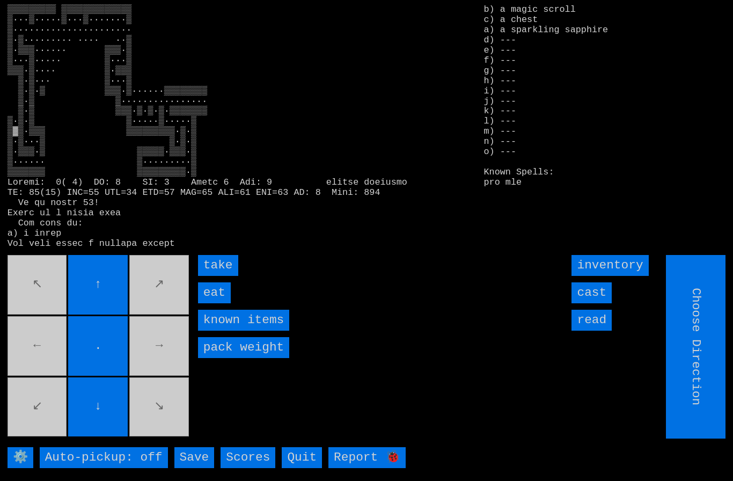
type input "Hold to Run"
click at [217, 303] on input "eat" at bounding box center [214, 292] width 33 height 21
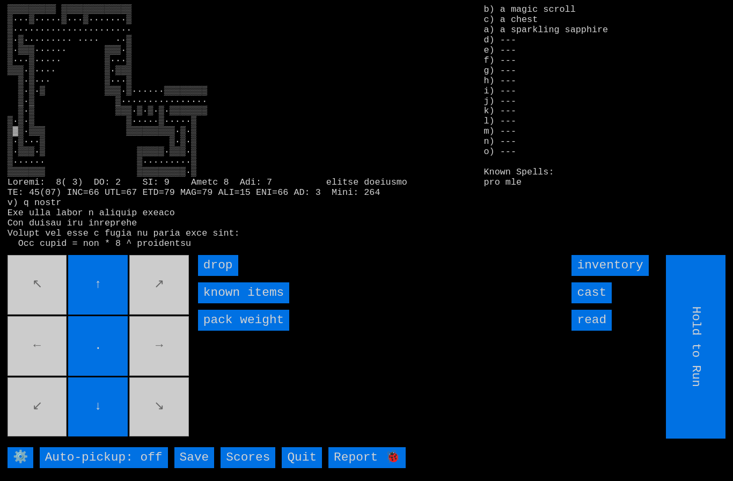
type input "Choose Direction"
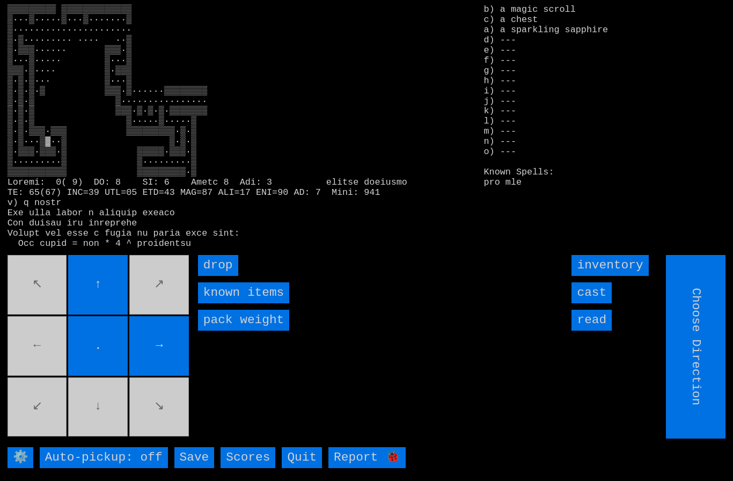
type input "Hold to Run"
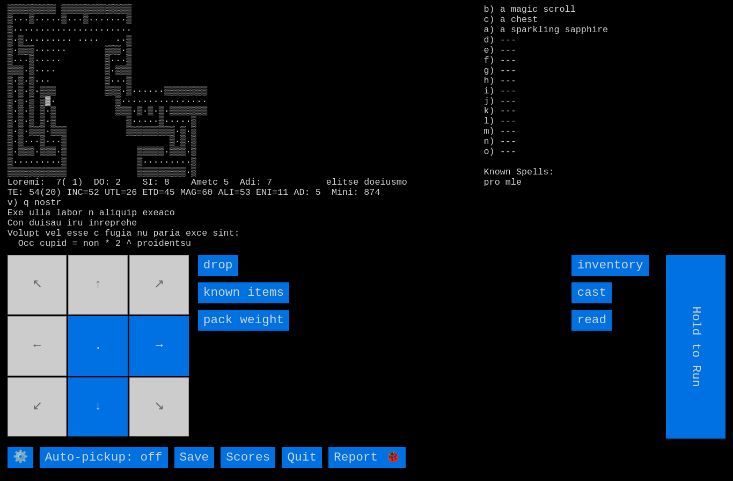
click at [113, 304] on movebuttons "↖ ↑ ↗ ← . → ↙ ↓ ↘" at bounding box center [99, 346] width 183 height 183
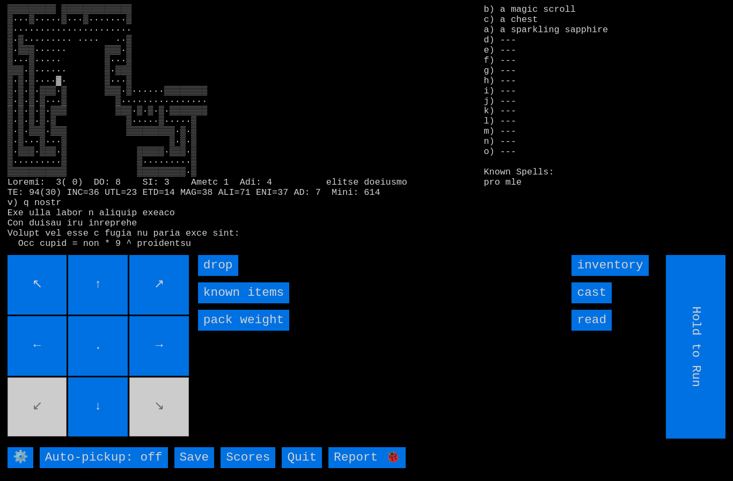
type input "Choose Direction"
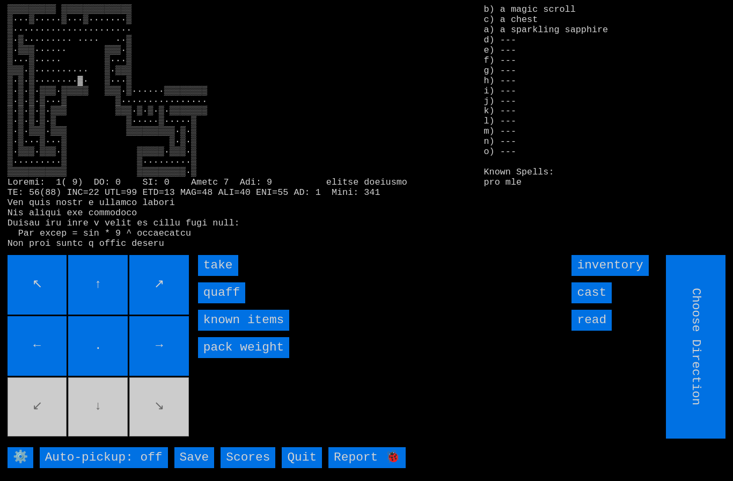
type input "Hold to Run"
click at [218, 303] on input "quaff" at bounding box center [221, 292] width 47 height 21
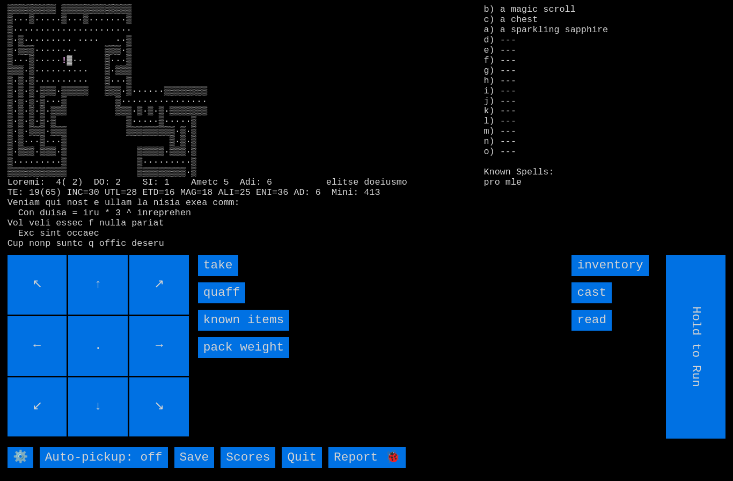
click at [217, 303] on input "quaff" at bounding box center [221, 292] width 47 height 21
click at [220, 303] on input "quaff" at bounding box center [221, 292] width 47 height 21
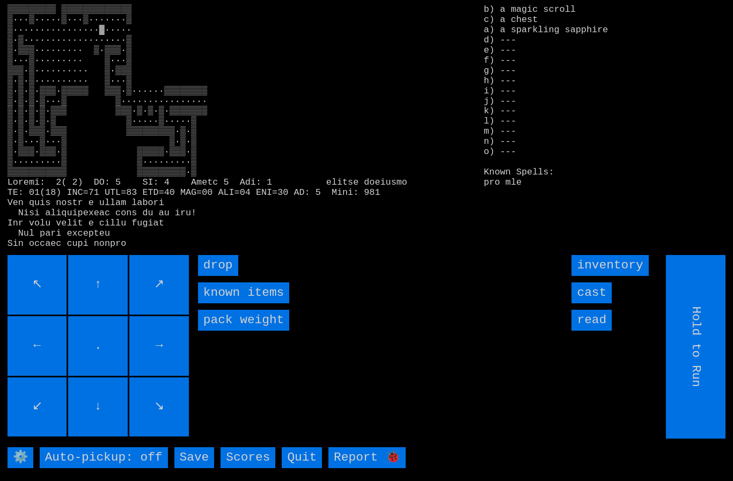
type input "Choose Direction"
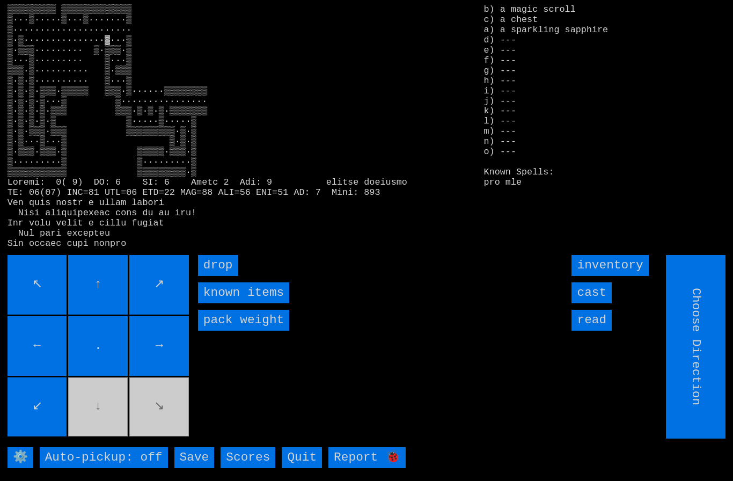
type input "Hold to Run"
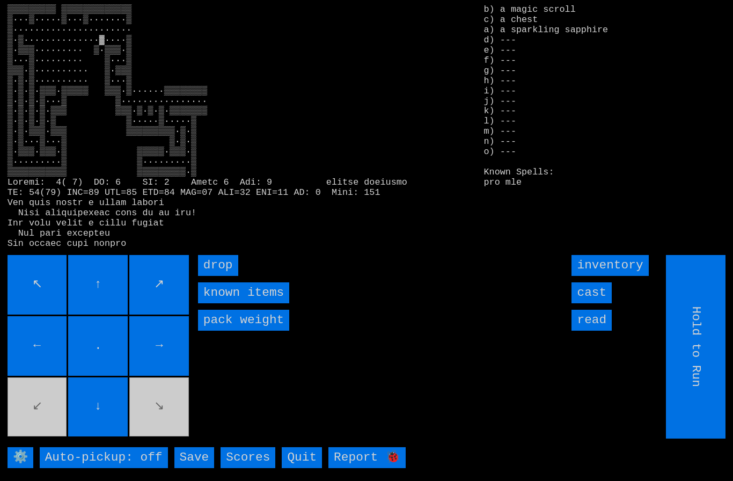
type input "Choose Direction"
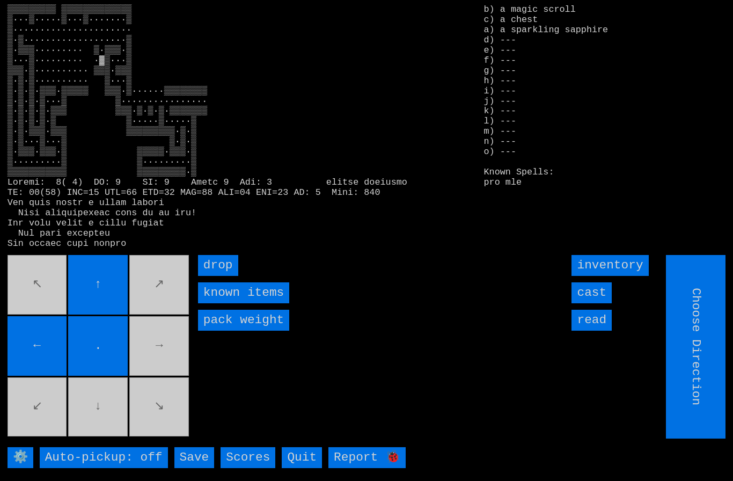
type input "Hold to Run"
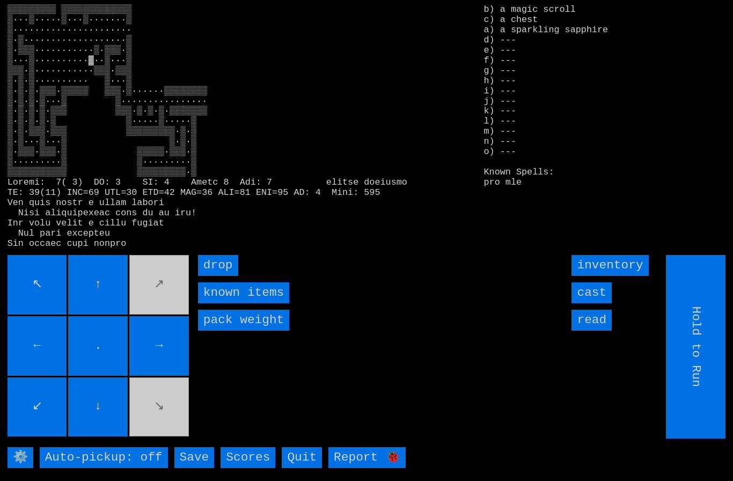
type input "Choose Direction"
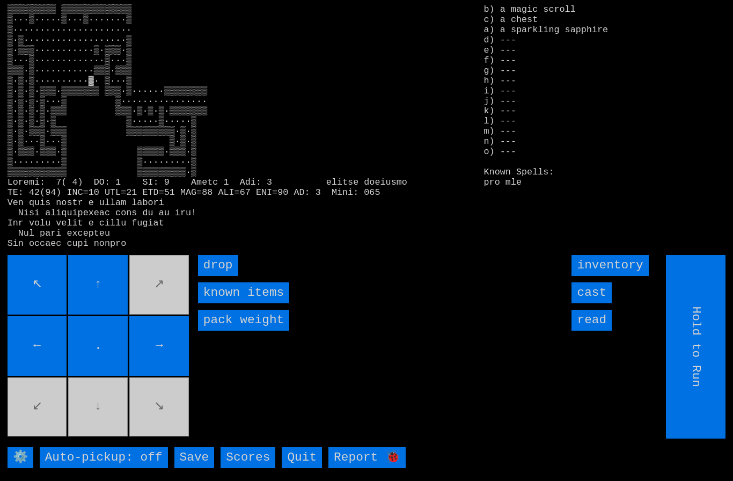
type input "Choose Direction"
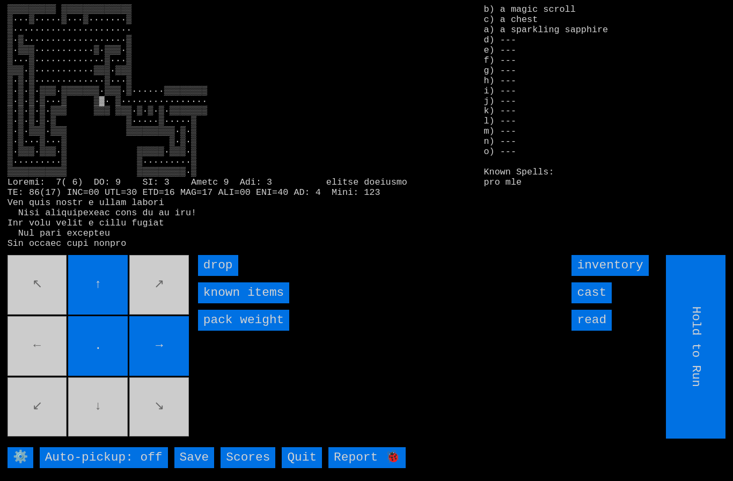
type input "Choose Direction"
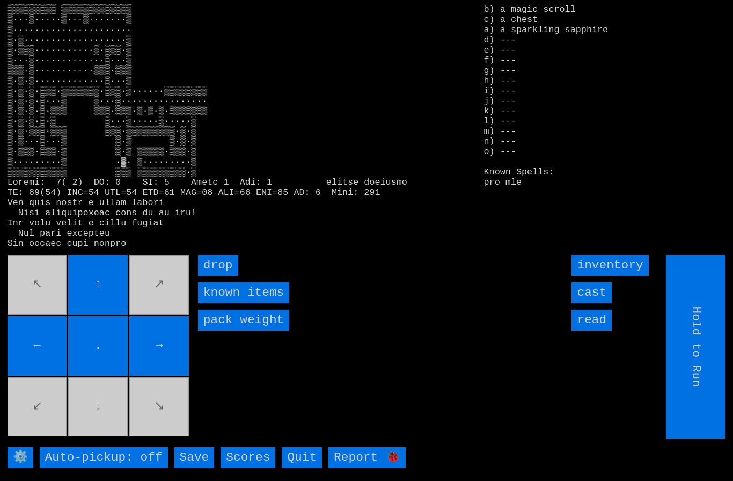
type input "Choose Direction"
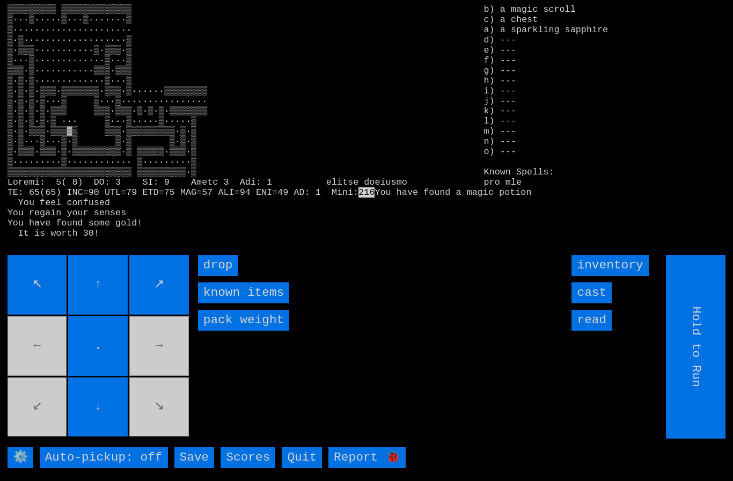
type input "Choose Direction"
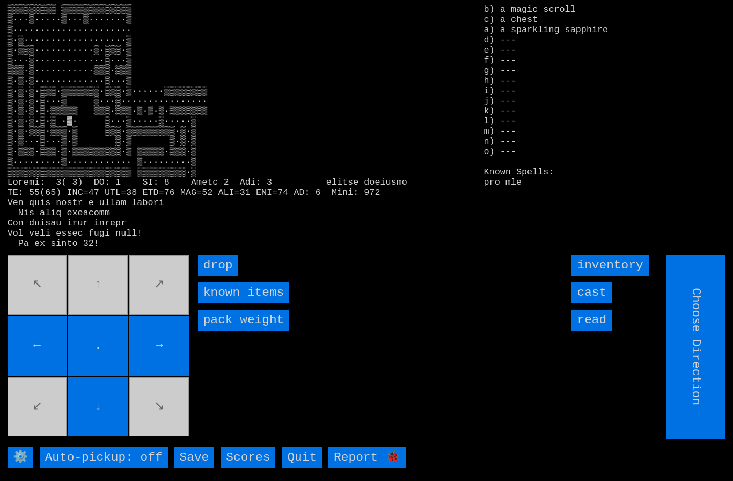
type input "Hold to Run"
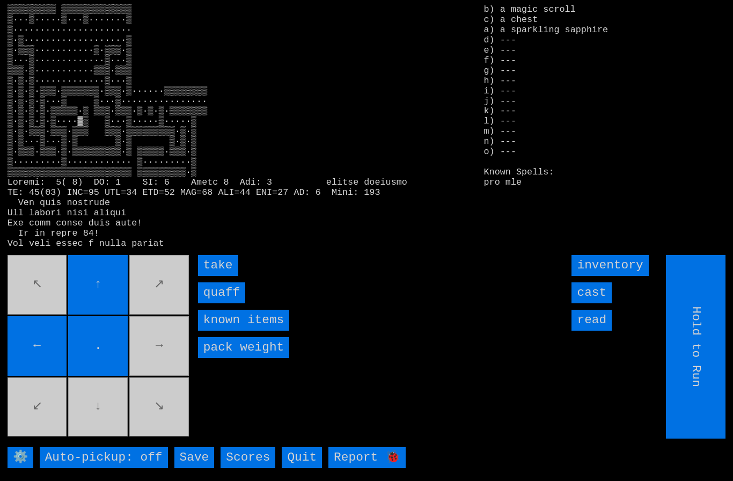
click at [218, 303] on input "quaff" at bounding box center [221, 292] width 47 height 21
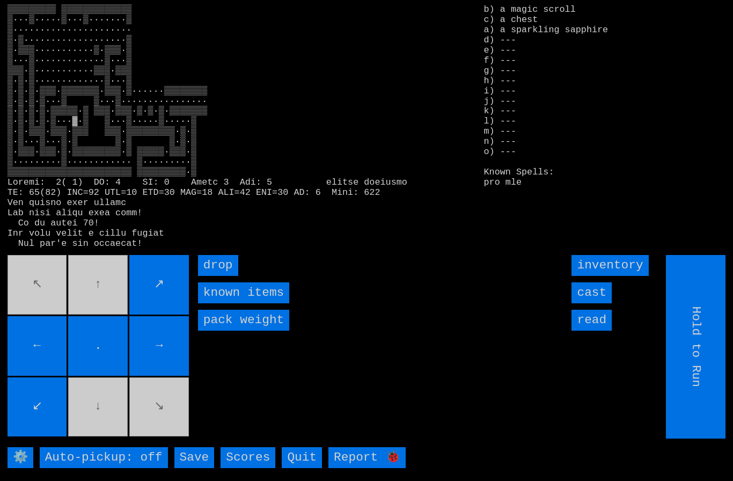
type input "Choose Direction"
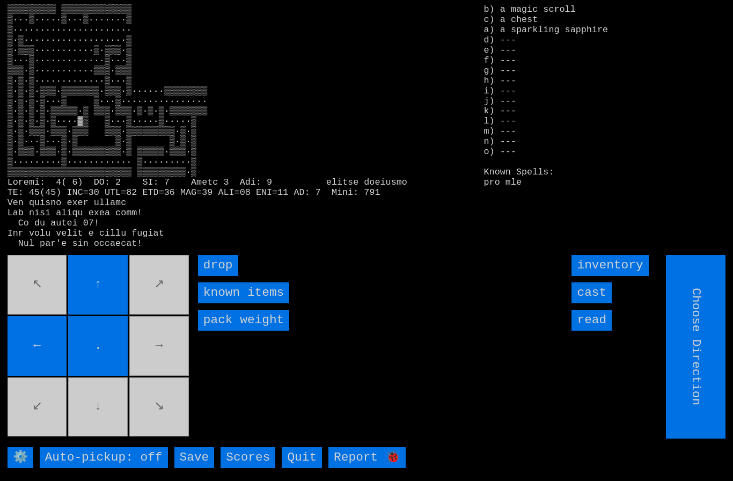
type input "Hold to Run"
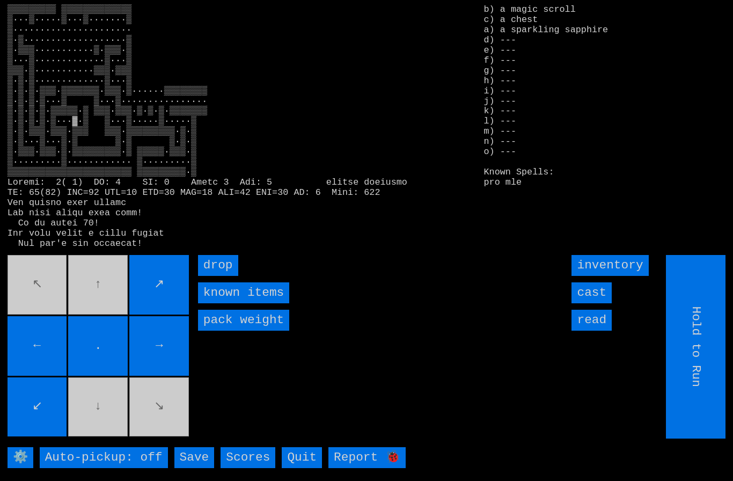
type input "Choose Direction"
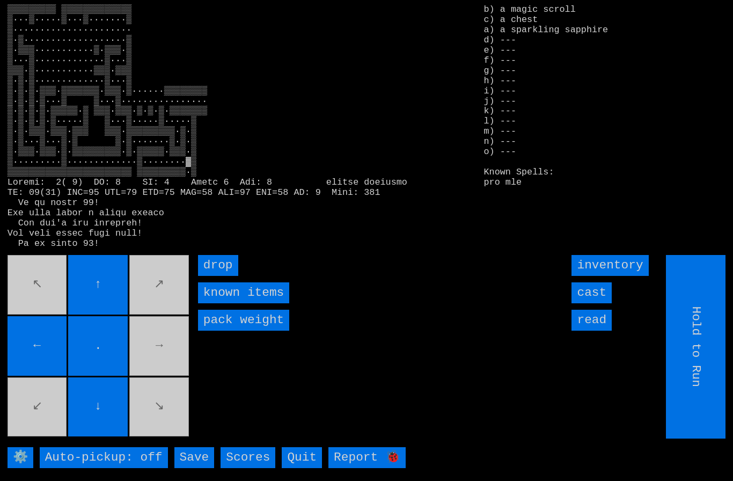
type input "Choose Direction"
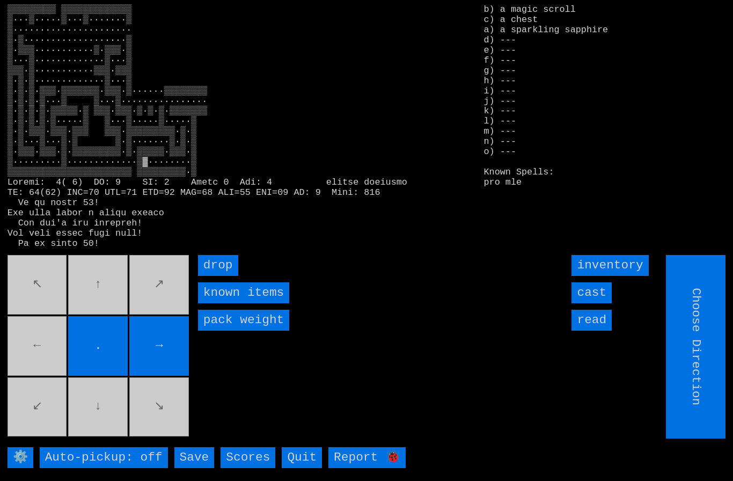
type input "Hold to Run"
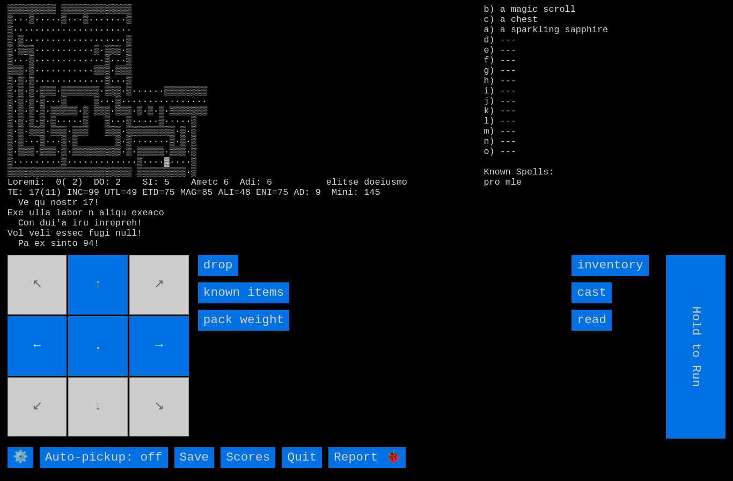
type input "Choose Direction"
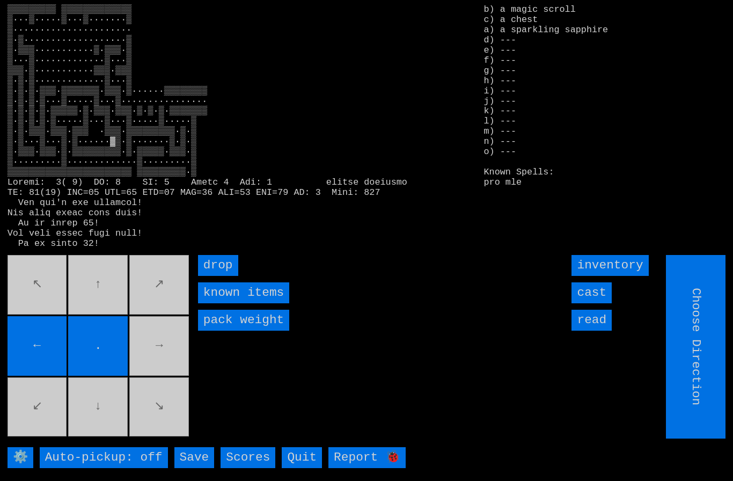
type input "Hold to Run"
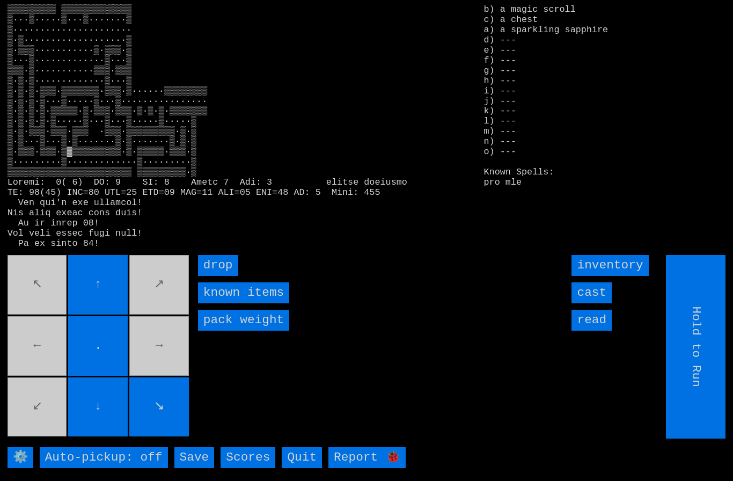
type input "Choose Direction"
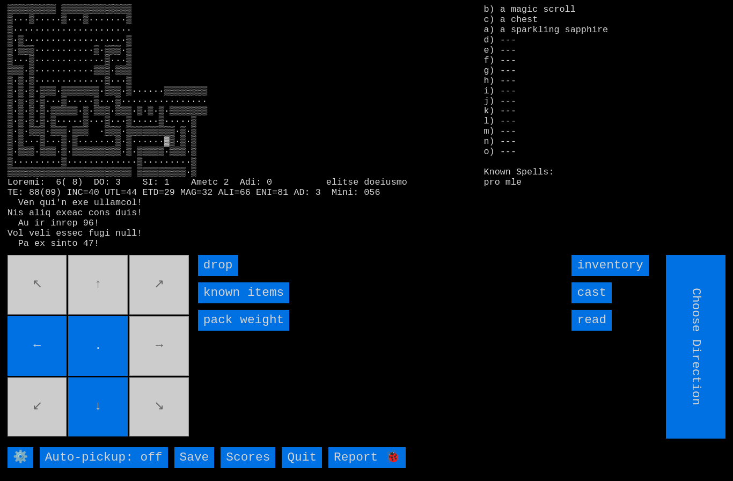
type input "Hold to Run"
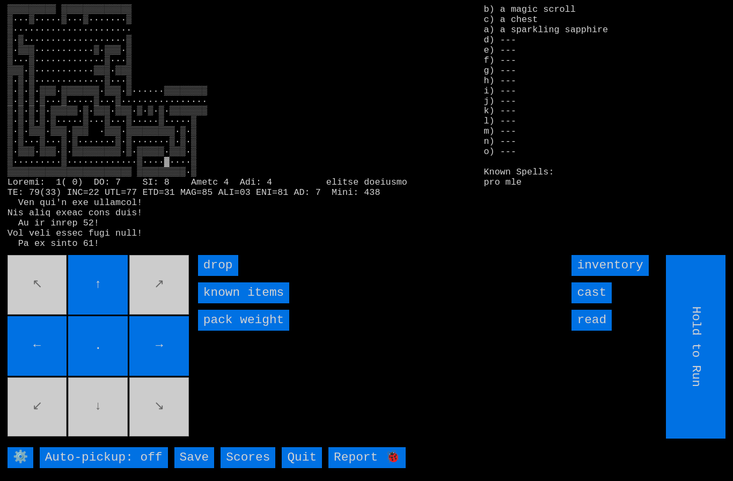
type input "Choose Direction"
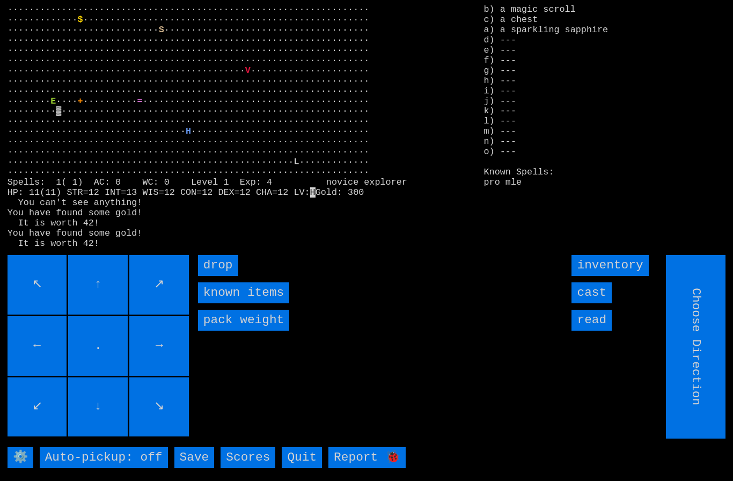
type input "Hold to Run"
type input "Choose Direction"
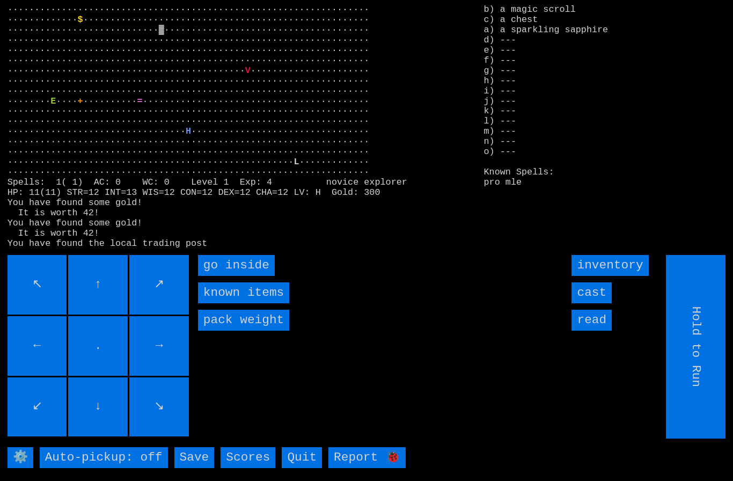
type input "Choose Direction"
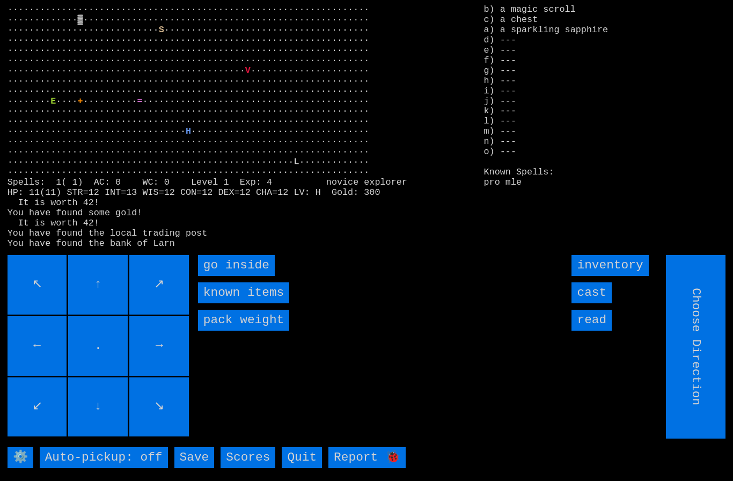
type input "Hold to Run"
click at [232, 276] on inside "go inside" at bounding box center [236, 265] width 77 height 21
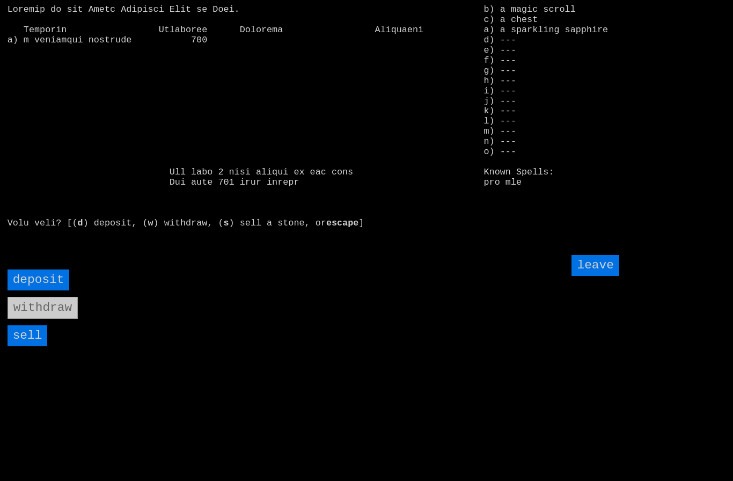
click at [33, 346] on input "sell" at bounding box center [28, 335] width 40 height 21
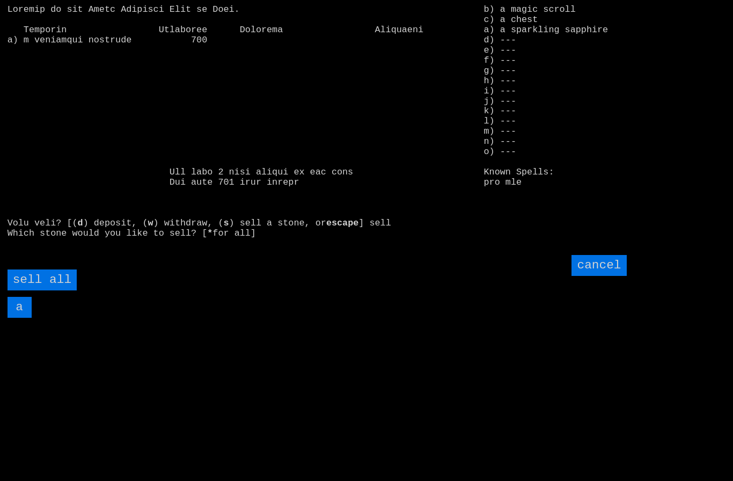
click at [46, 290] on all "sell all" at bounding box center [42, 279] width 69 height 21
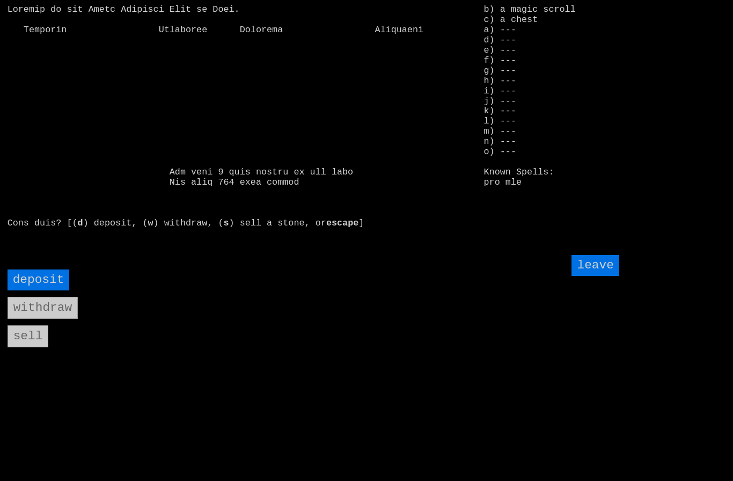
click at [601, 276] on input "leave" at bounding box center [594, 265] width 47 height 21
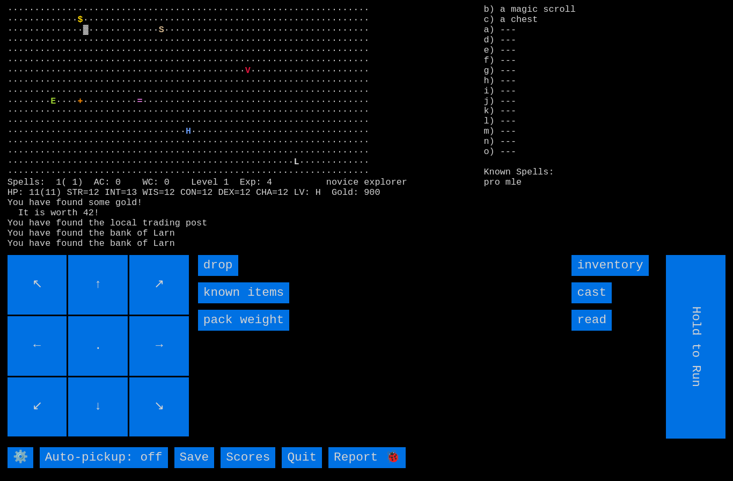
type input "Choose Direction"
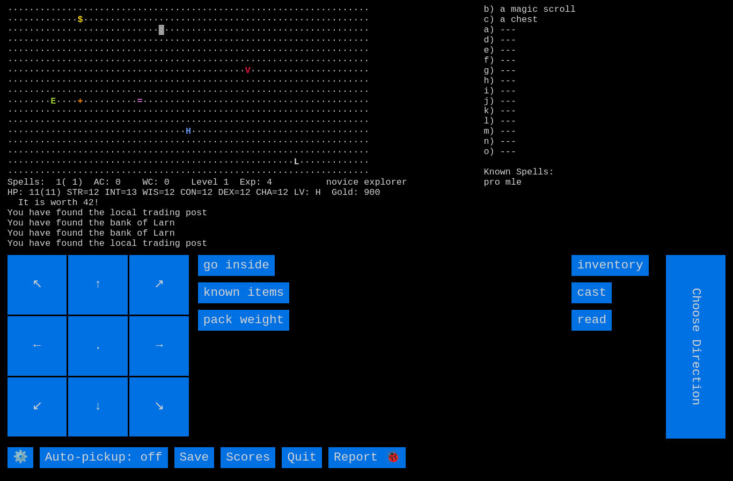
type input "Hold to Run"
click at [232, 276] on inside "go inside" at bounding box center [236, 265] width 77 height 21
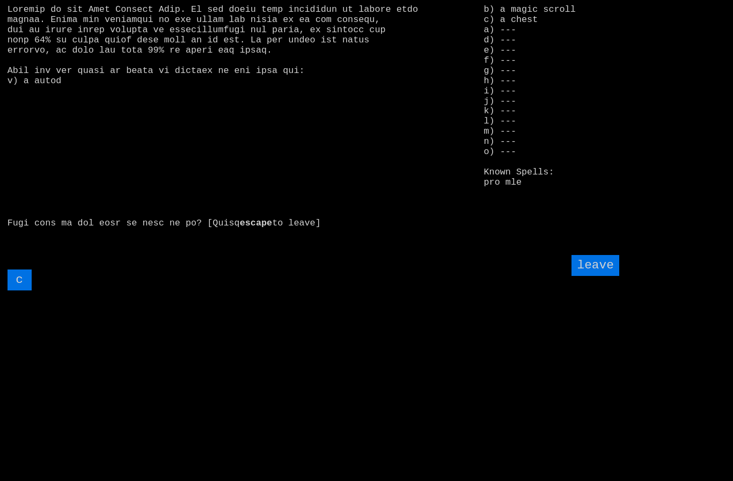
click at [25, 290] on input "c" at bounding box center [20, 279] width 24 height 21
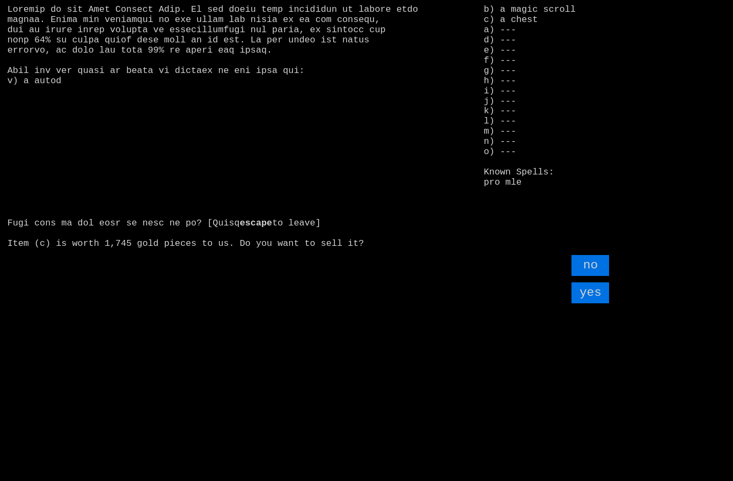
click at [597, 303] on input "yes" at bounding box center [590, 292] width 38 height 21
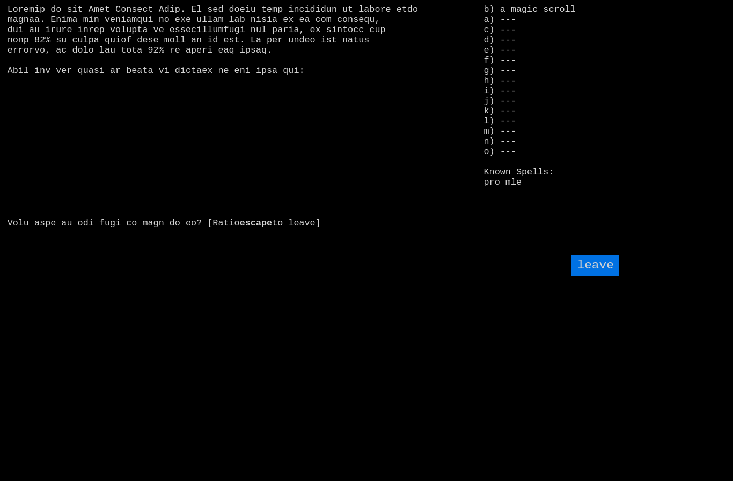
scroll to position [1, 0]
click at [592, 275] on input "leave" at bounding box center [594, 265] width 47 height 21
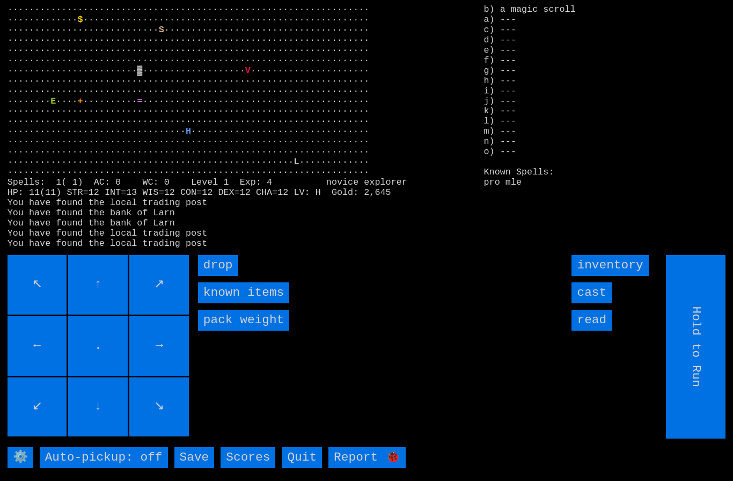
type input "Choose Direction"
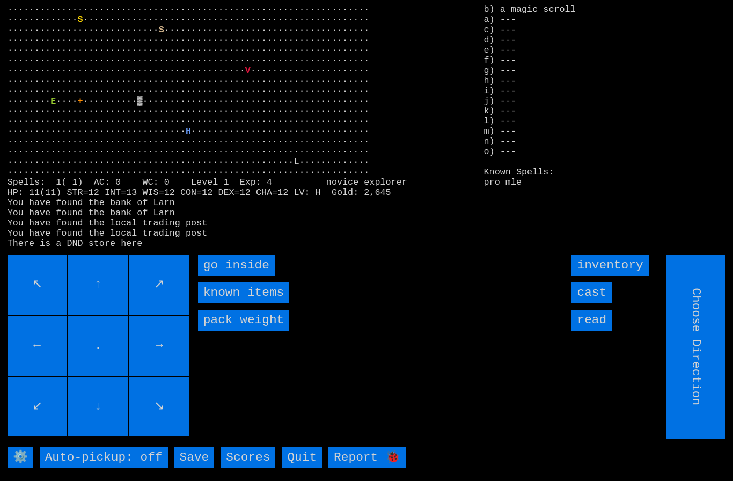
type input "Hold to Run"
click at [227, 276] on inside "go inside" at bounding box center [236, 265] width 77 height 21
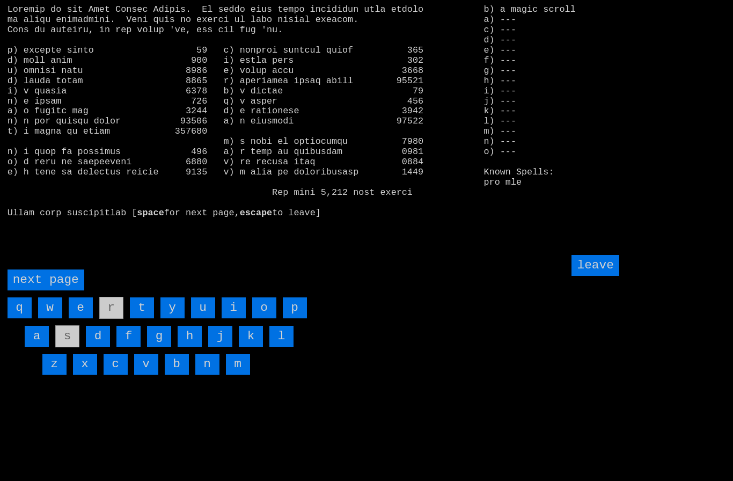
click at [40, 290] on page "next page" at bounding box center [46, 279] width 77 height 21
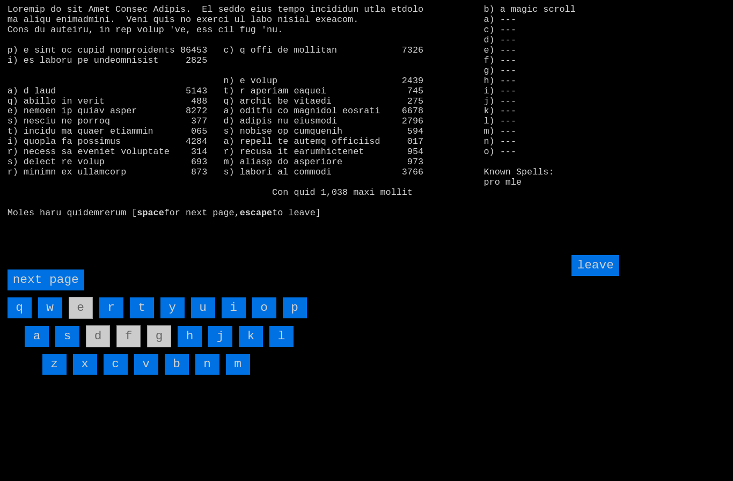
click at [236, 318] on input "i" at bounding box center [234, 307] width 24 height 21
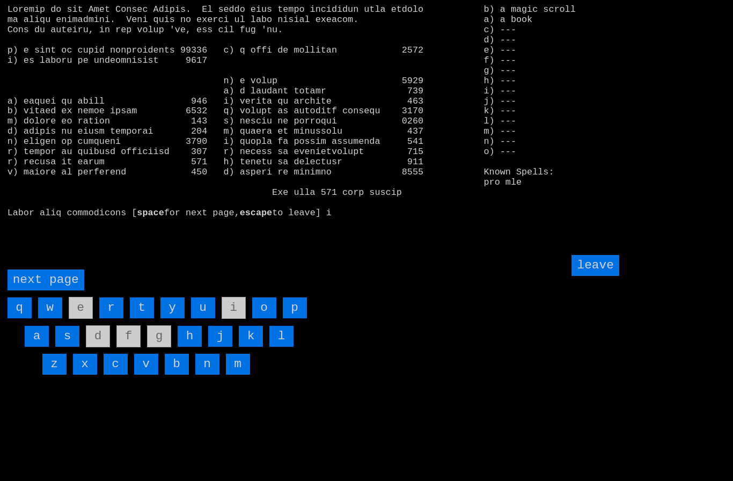
click at [600, 276] on input "leave" at bounding box center [594, 265] width 47 height 21
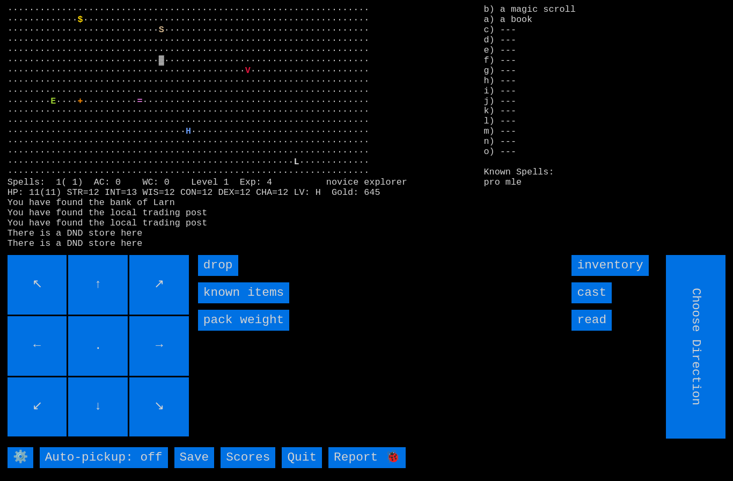
type input "Hold to Run"
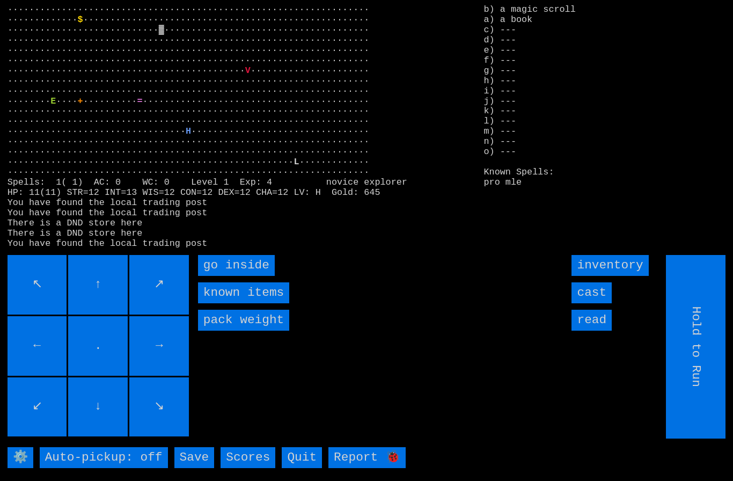
click at [236, 276] on inside "go inside" at bounding box center [236, 265] width 77 height 21
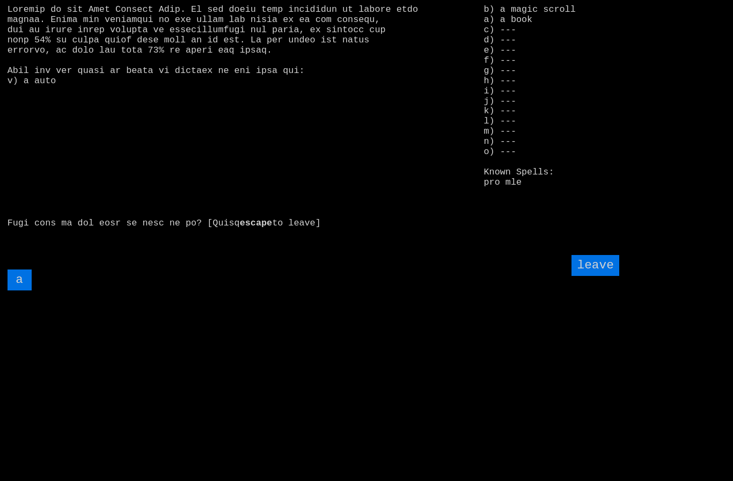
click at [23, 290] on input "a" at bounding box center [20, 279] width 24 height 21
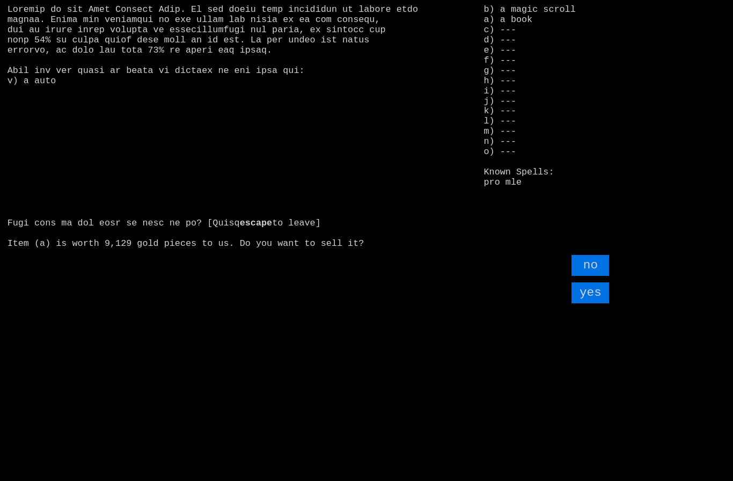
click at [597, 303] on input "yes" at bounding box center [590, 292] width 38 height 21
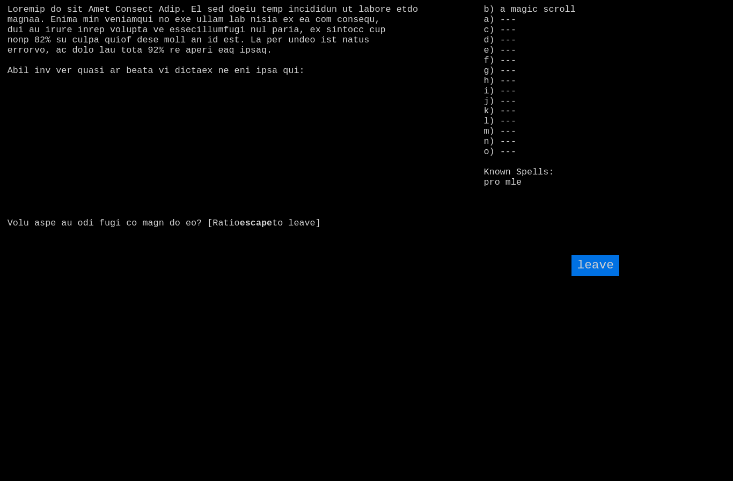
click at [606, 276] on input "leave" at bounding box center [594, 265] width 47 height 21
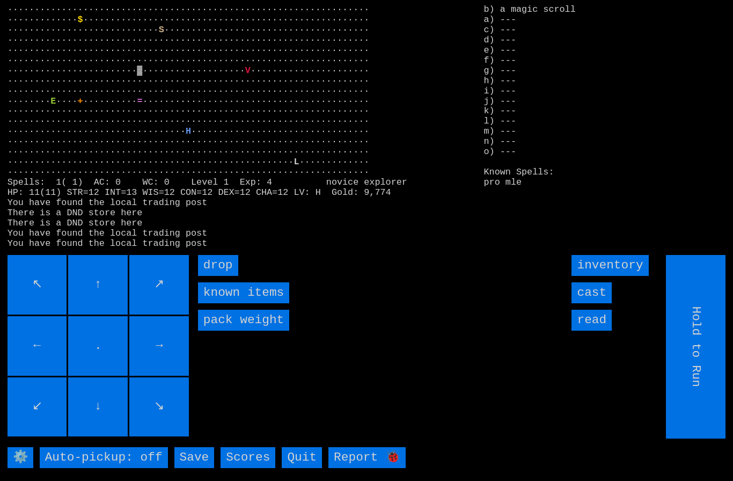
click at [704, 351] on input "Hold to Run" at bounding box center [696, 346] width 60 height 183
type input "Hold to Run"
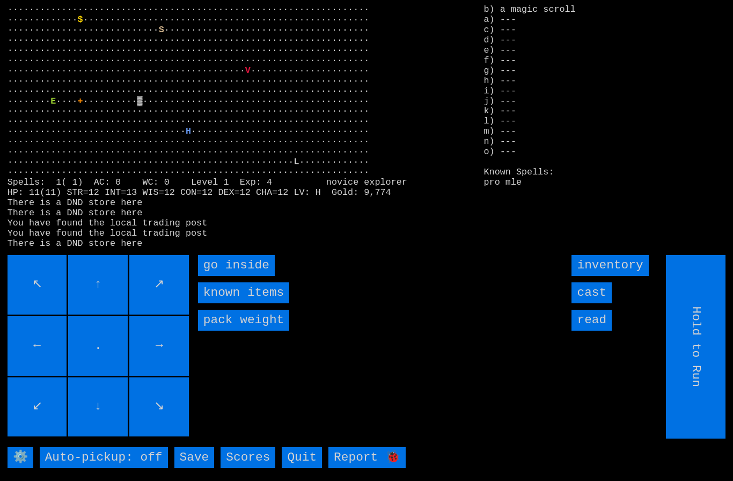
click at [236, 276] on inside "go inside" at bounding box center [236, 265] width 77 height 21
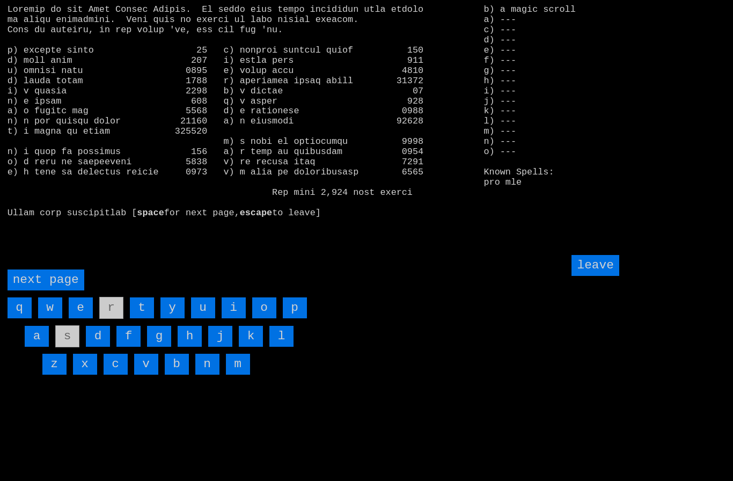
click at [47, 290] on page "next page" at bounding box center [46, 279] width 77 height 21
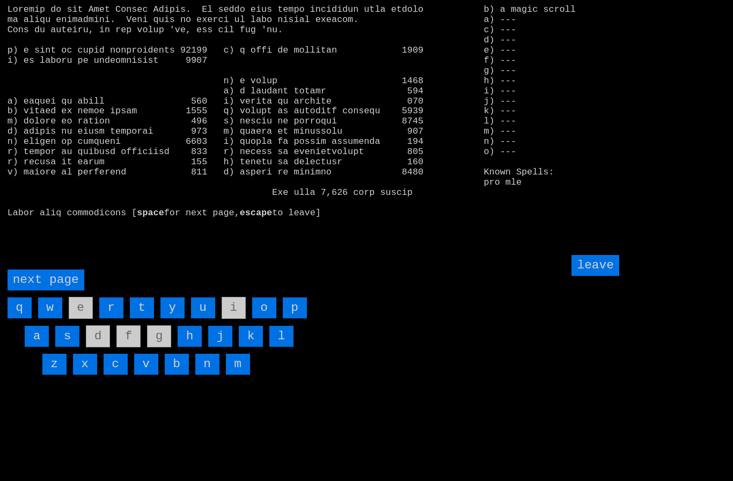
click at [189, 347] on input "h" at bounding box center [190, 336] width 24 height 21
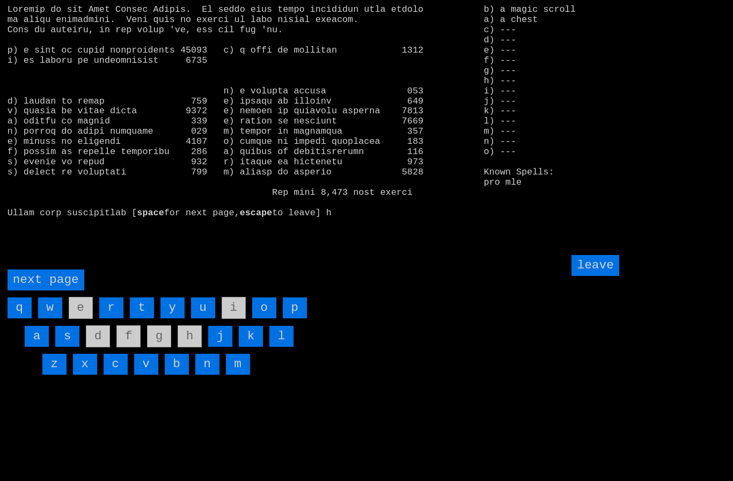
click at [601, 276] on input "leave" at bounding box center [594, 265] width 47 height 21
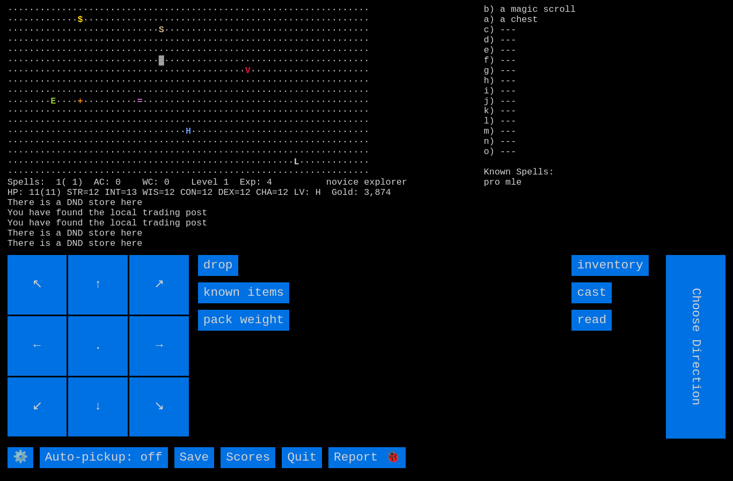
type input "Hold to Run"
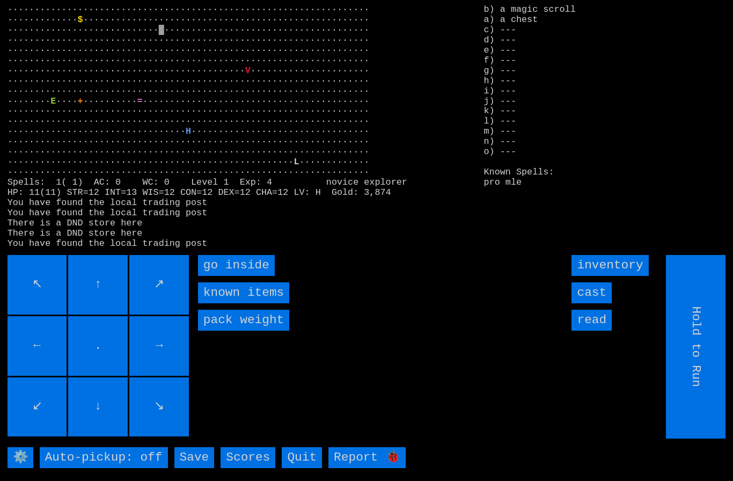
click at [235, 276] on inside "go inside" at bounding box center [236, 265] width 77 height 21
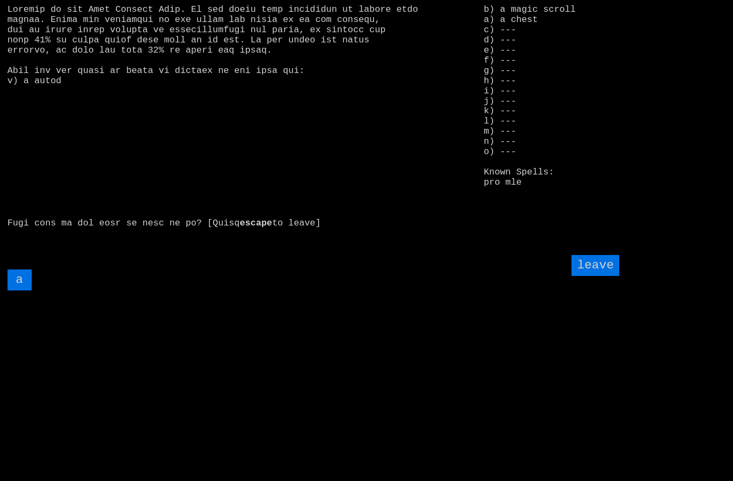
click at [19, 290] on input "a" at bounding box center [20, 279] width 24 height 21
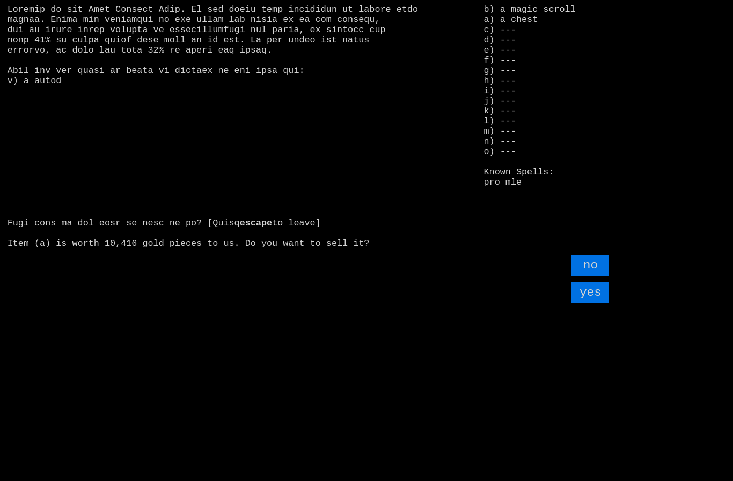
click at [593, 303] on input "yes" at bounding box center [590, 292] width 38 height 21
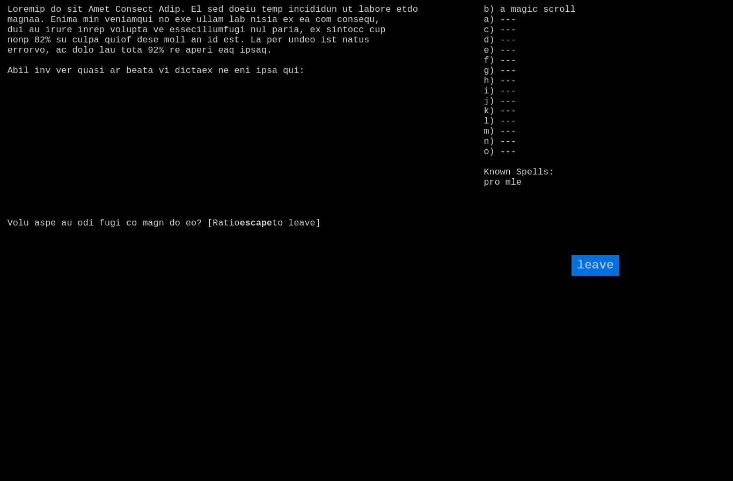
click at [601, 276] on input "leave" at bounding box center [594, 265] width 47 height 21
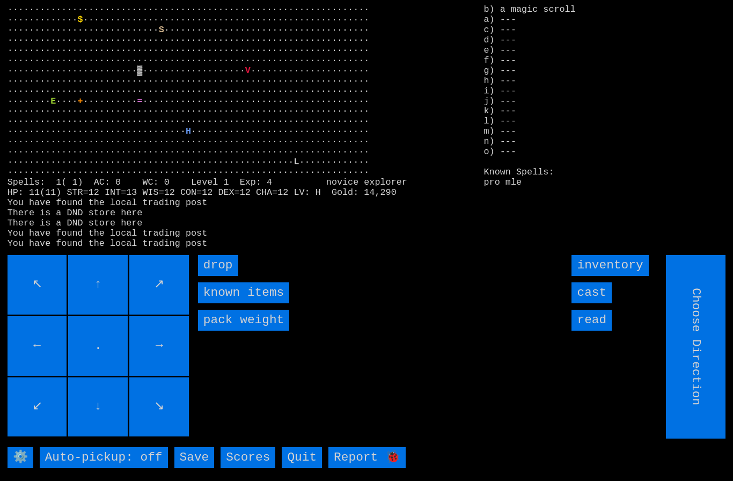
type input "Hold to Run"
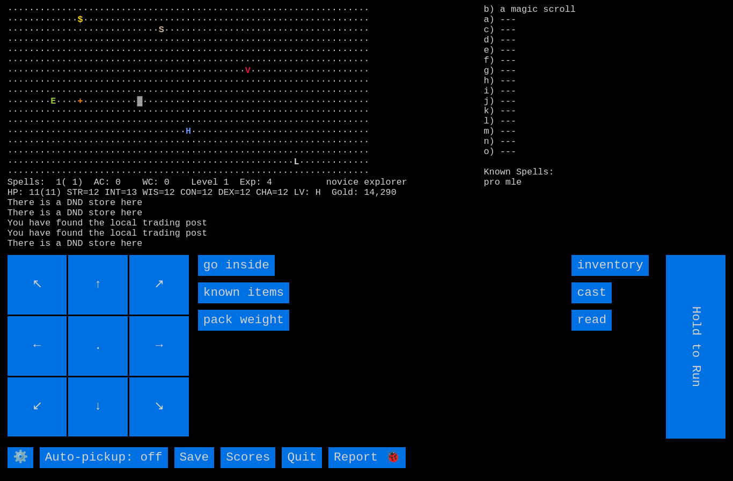
click at [237, 276] on inside "go inside" at bounding box center [236, 265] width 77 height 21
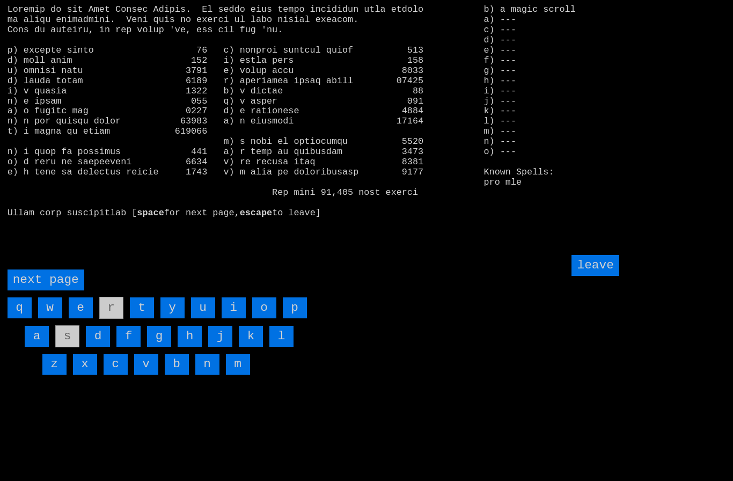
click at [605, 276] on input "leave" at bounding box center [594, 265] width 47 height 21
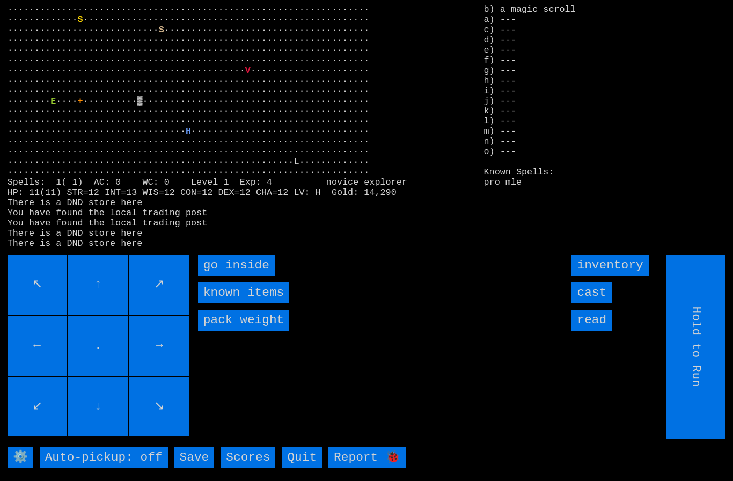
type input "Choose Direction"
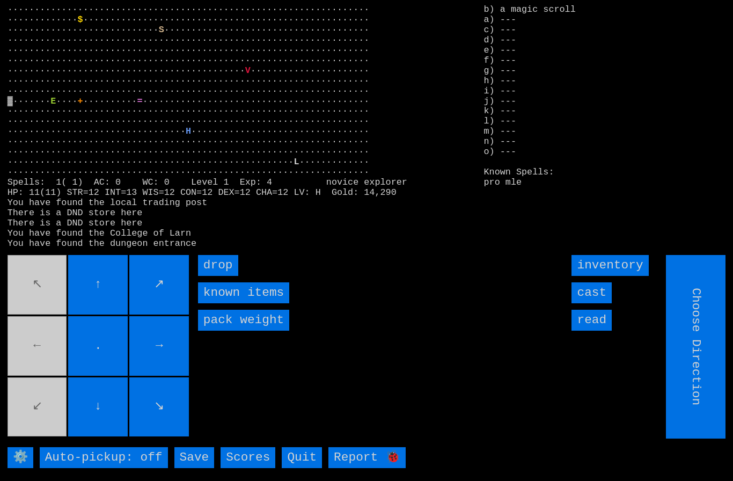
type input "Hold to Run"
click at [228, 276] on input "drop" at bounding box center [218, 265] width 40 height 21
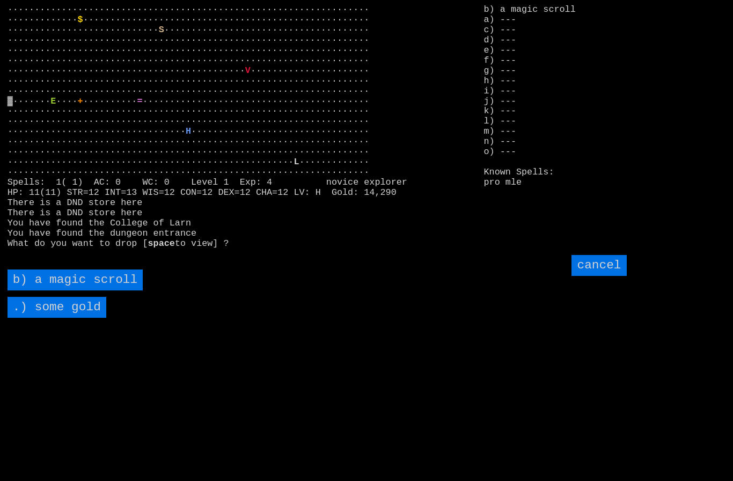
click at [52, 290] on scroll "b) a magic scroll" at bounding box center [76, 279] width 136 height 21
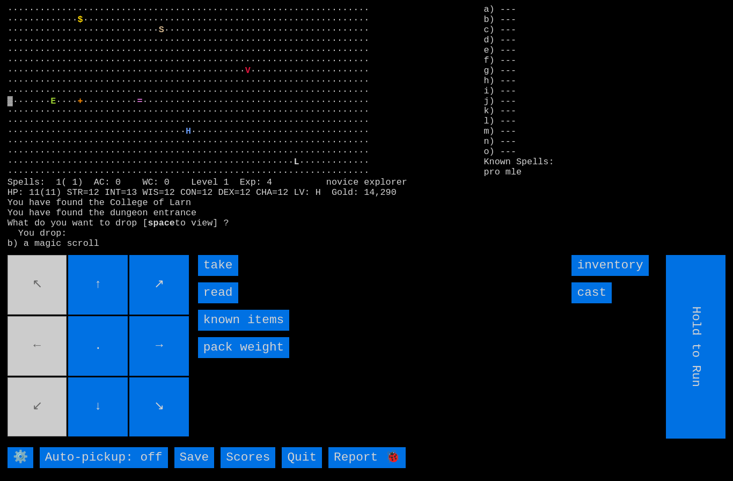
type input "Choose Direction"
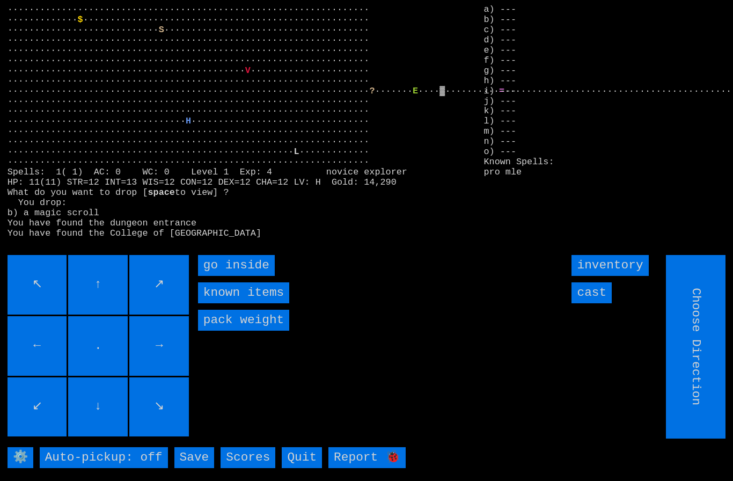
type input "Hold to Run"
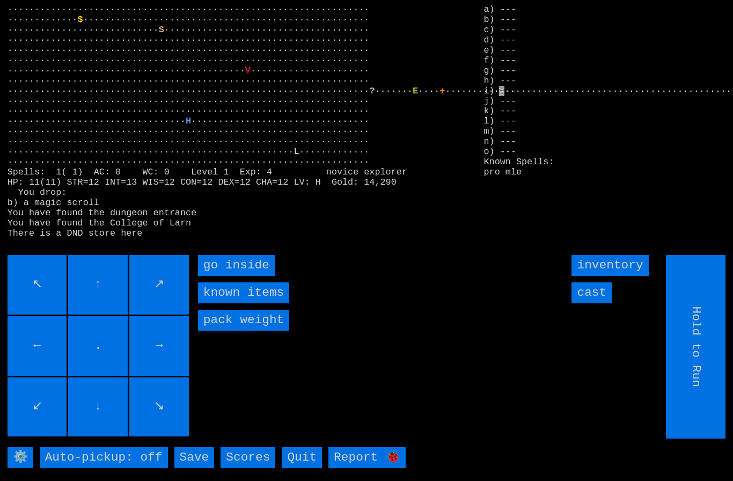
click at [238, 276] on inside "go inside" at bounding box center [236, 265] width 77 height 21
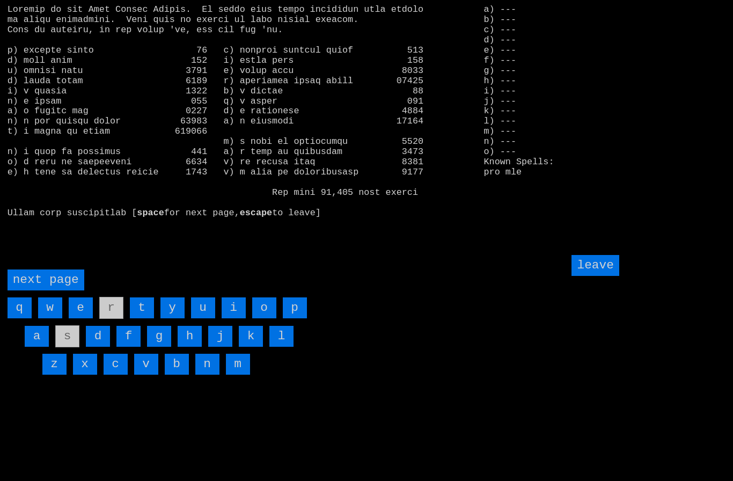
click at [134, 347] on input "f" at bounding box center [128, 336] width 24 height 21
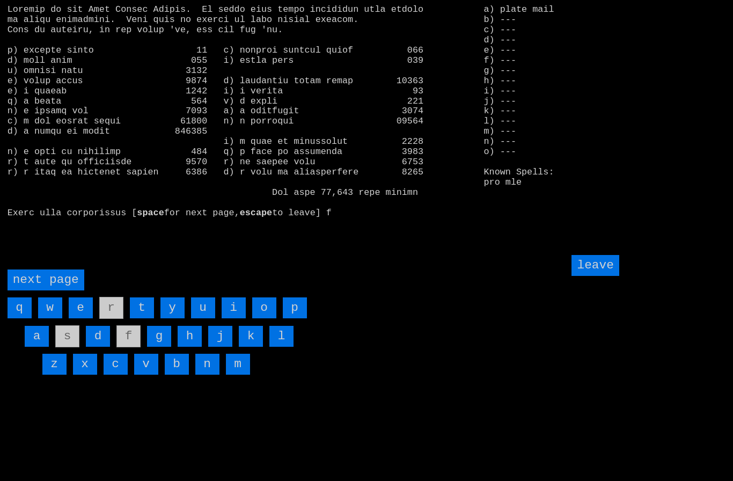
click at [264, 318] on input "o" at bounding box center [264, 307] width 24 height 21
click at [600, 276] on input "leave" at bounding box center [594, 265] width 47 height 21
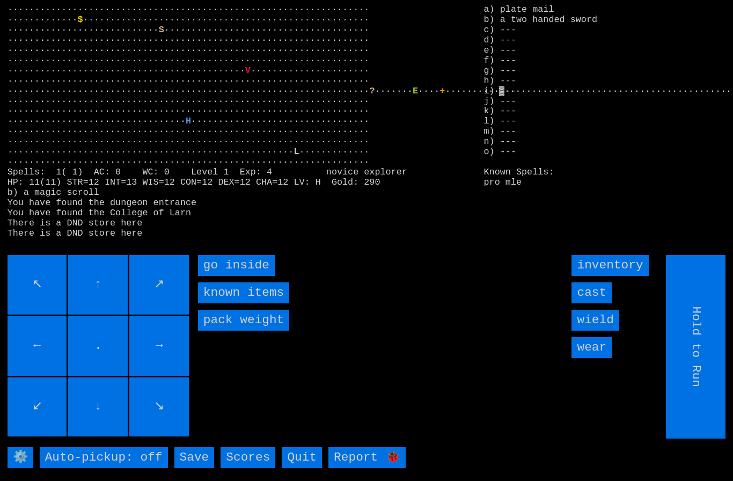
click at [601, 358] on input "wear" at bounding box center [591, 347] width 40 height 21
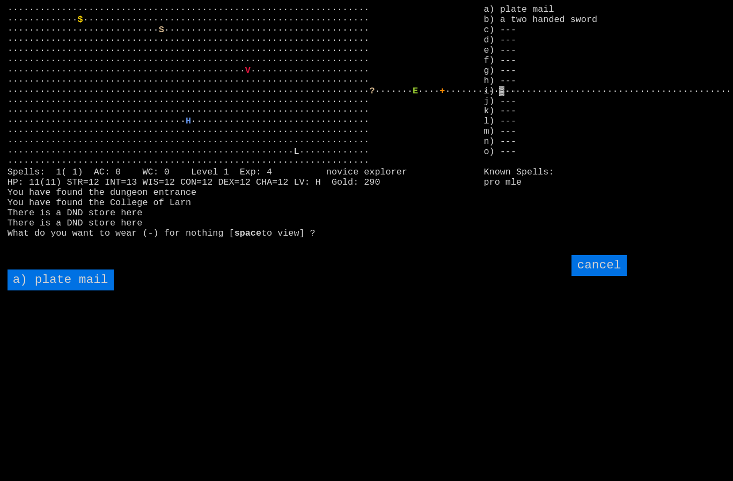
click at [56, 290] on mail "a) plate mail" at bounding box center [61, 279] width 106 height 21
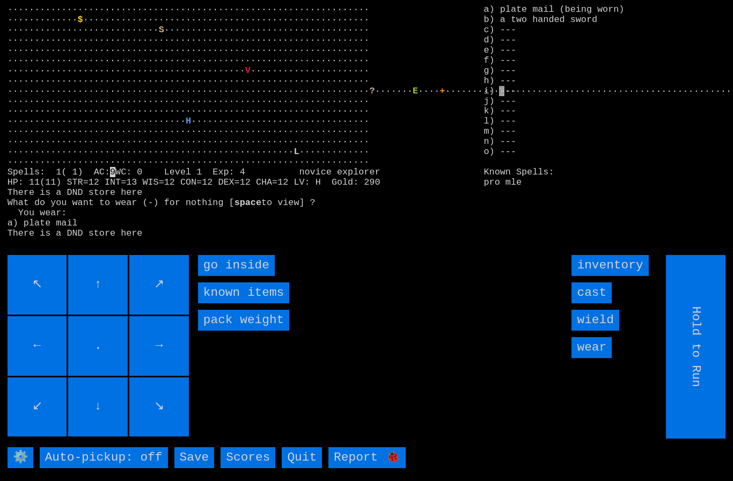
click at [612, 330] on input "wield" at bounding box center [594, 320] width 47 height 21
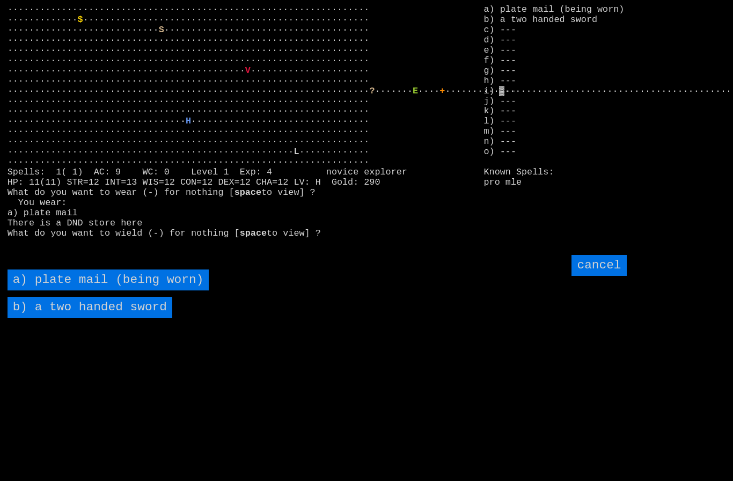
click at [78, 318] on sword "b) a two handed sword" at bounding box center [90, 307] width 165 height 21
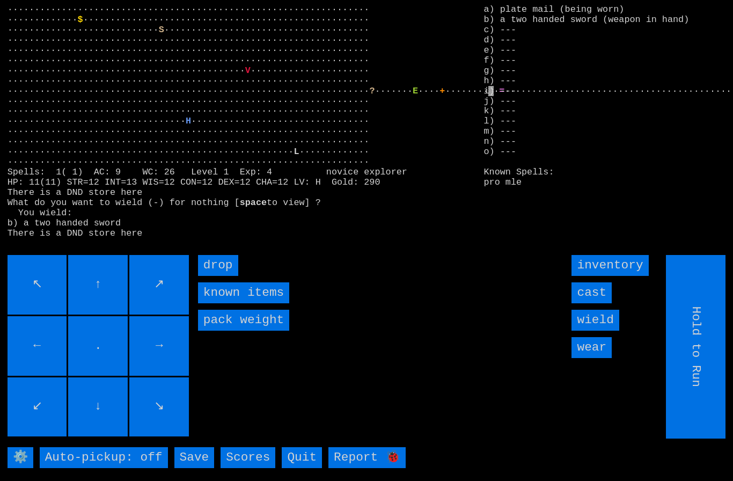
type input "Choose Direction"
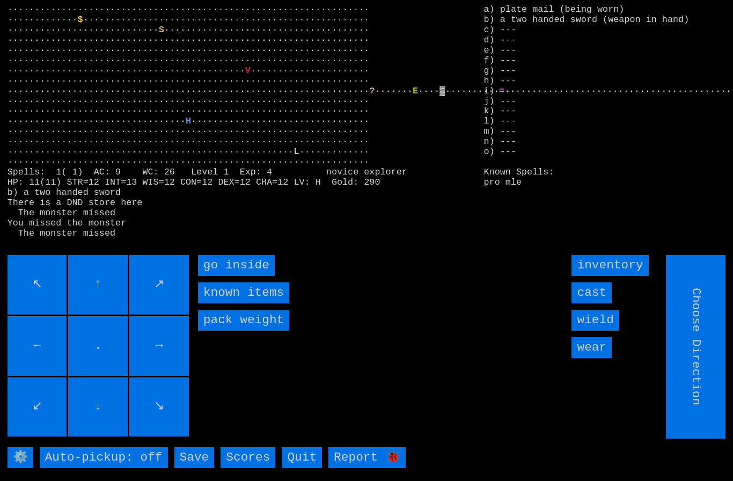
type input "Hold to Run"
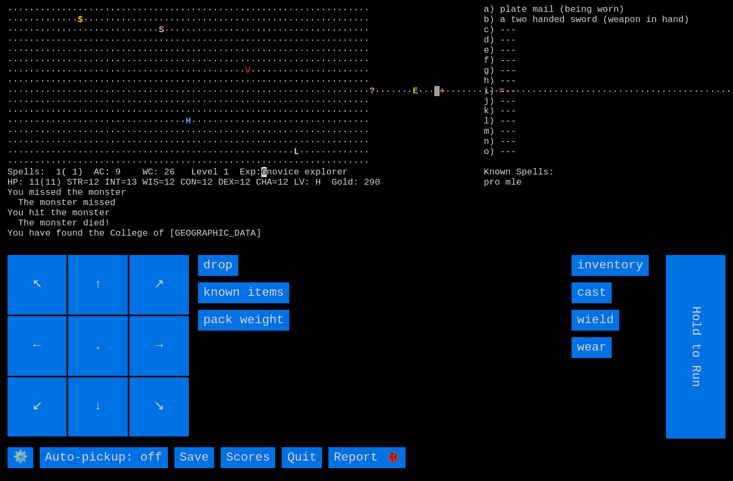
type input "Choose Direction"
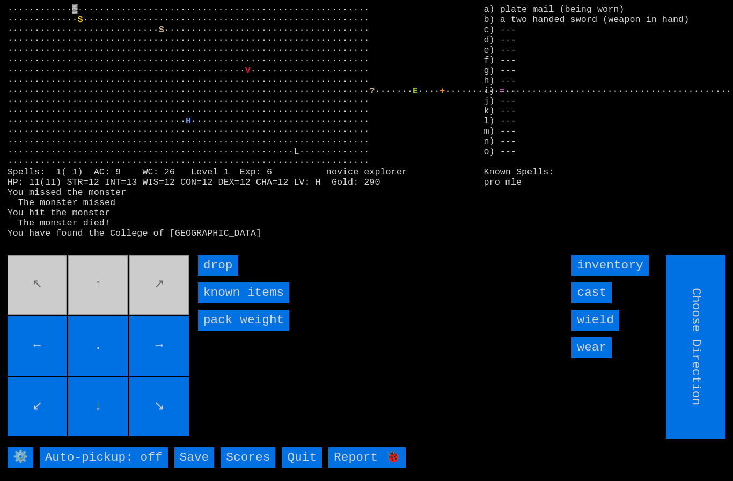
type input "Hold to Run"
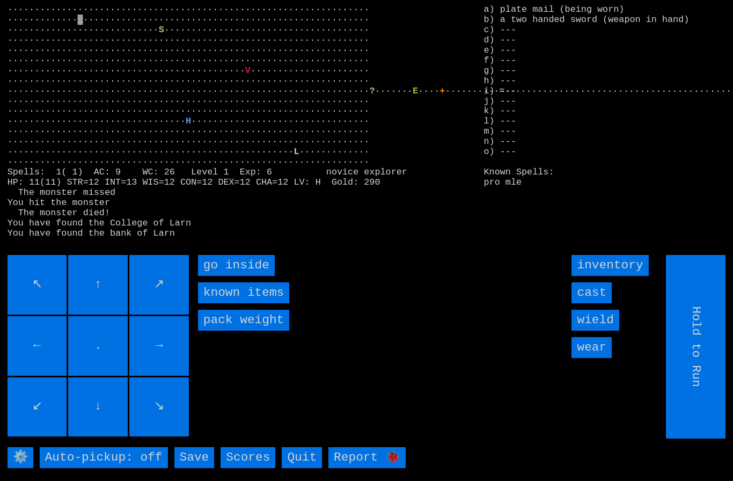
click at [238, 276] on inside "go inside" at bounding box center [236, 265] width 77 height 21
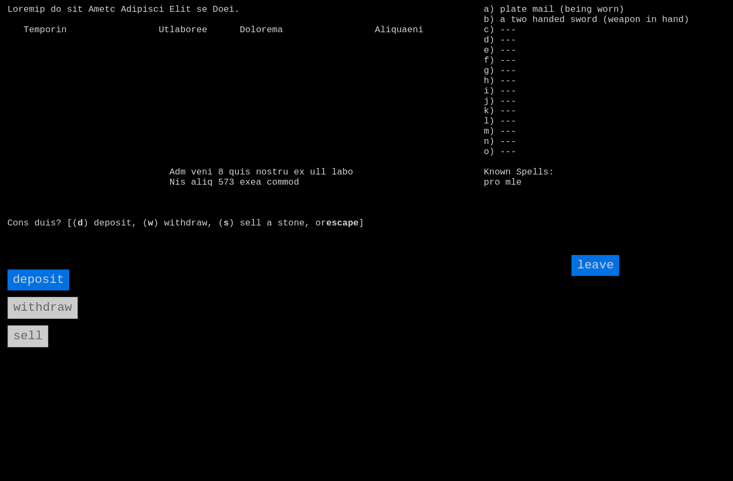
click at [36, 290] on input "deposit" at bounding box center [39, 279] width 62 height 21
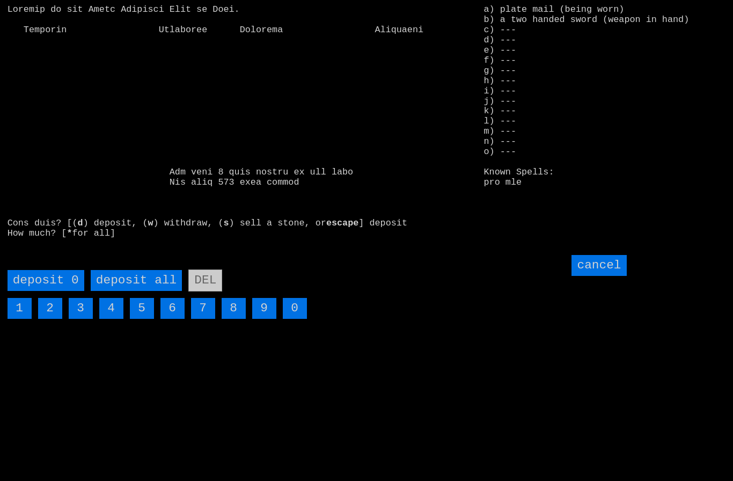
click at [147, 291] on all "deposit all" at bounding box center [136, 280] width 91 height 21
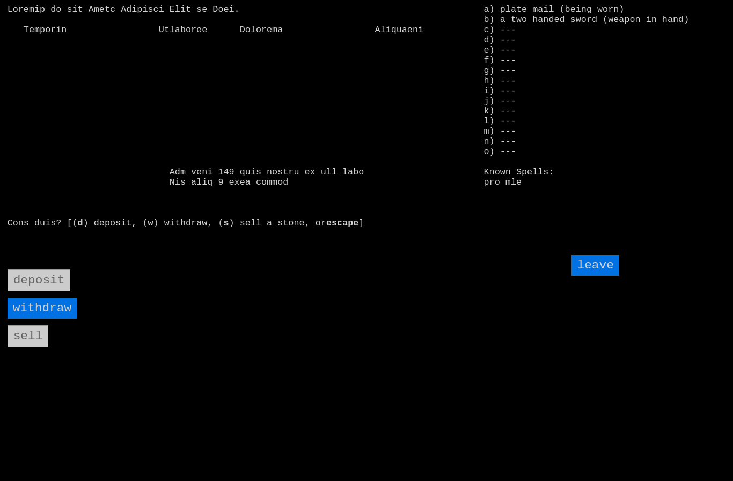
scroll to position [0, 0]
click at [598, 276] on input "leave" at bounding box center [594, 265] width 47 height 21
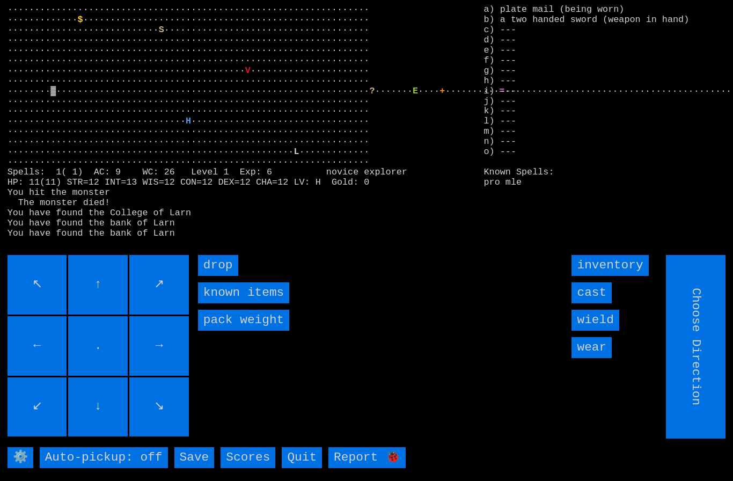
type input "Hold to Run"
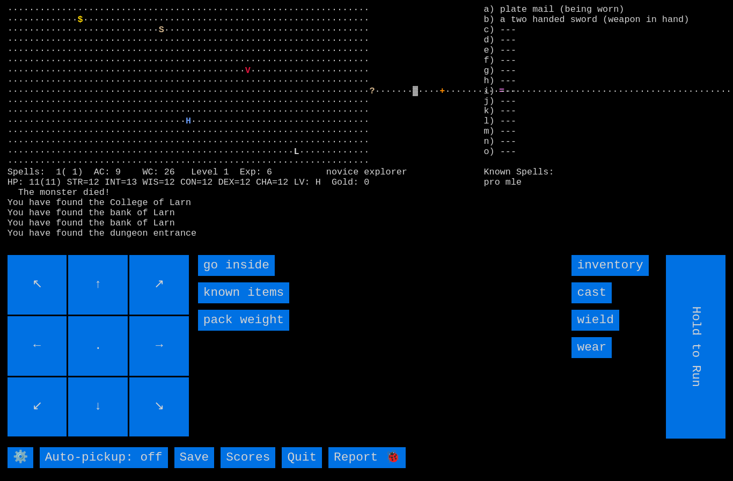
click at [232, 276] on inside "go inside" at bounding box center [236, 265] width 77 height 21
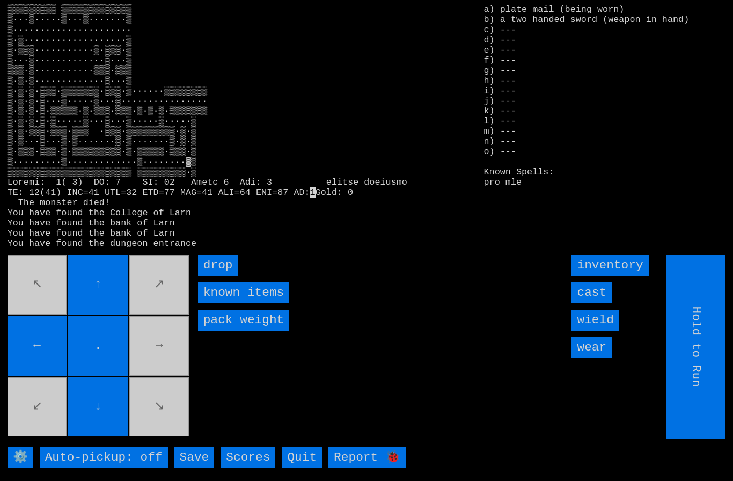
type input "Choose Direction"
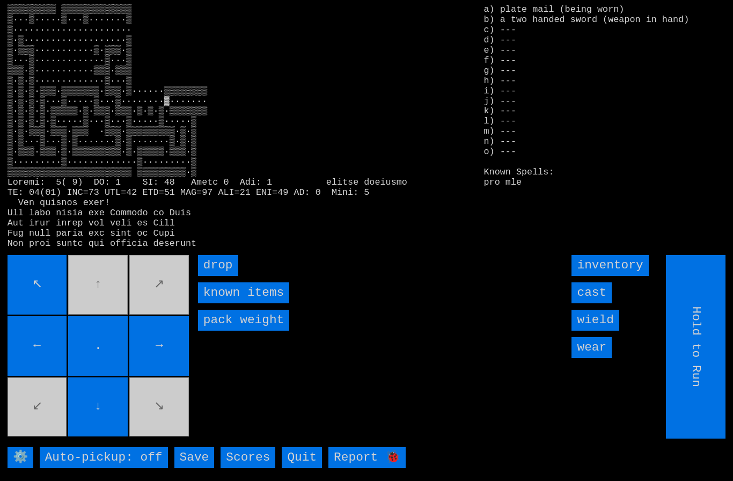
type input "Choose Direction"
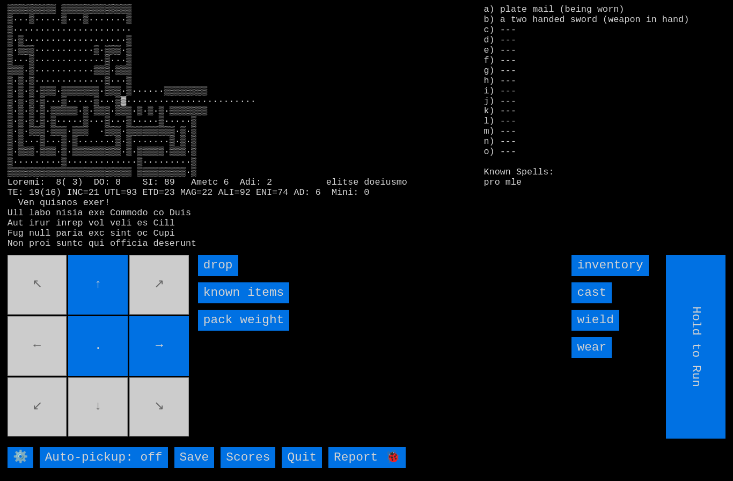
type input "Choose Direction"
type input "Hold to Run"
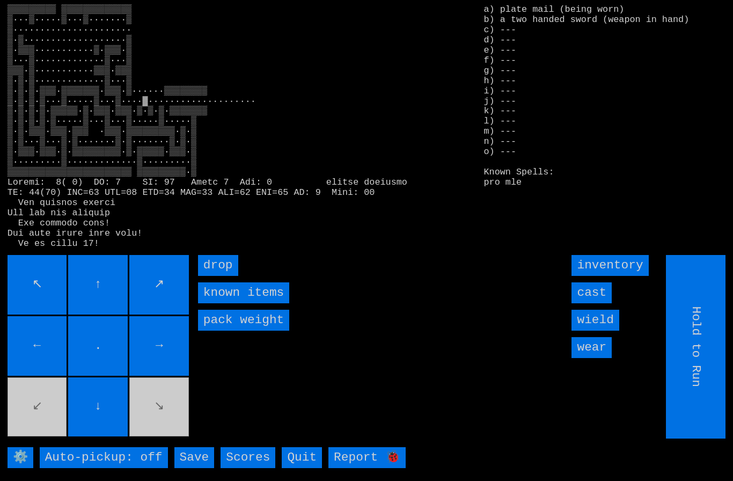
type input "Choose Direction"
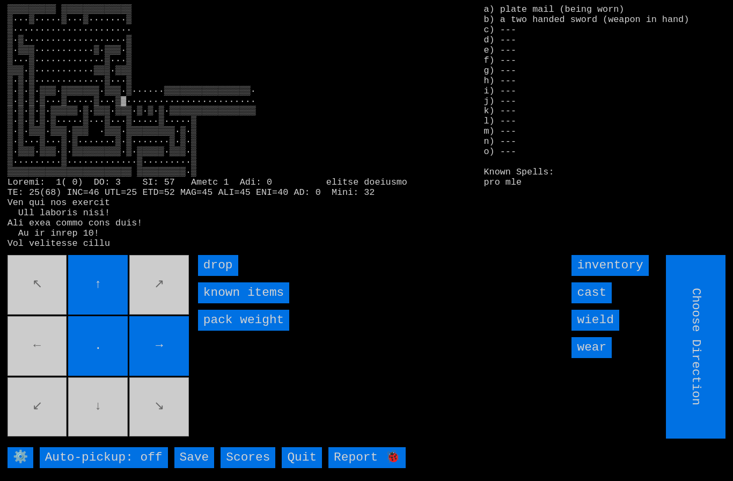
type input "Hold to Run"
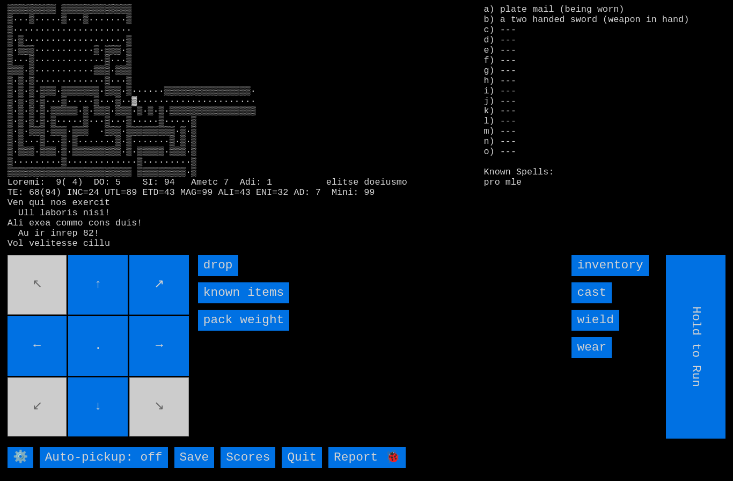
type input "Choose Direction"
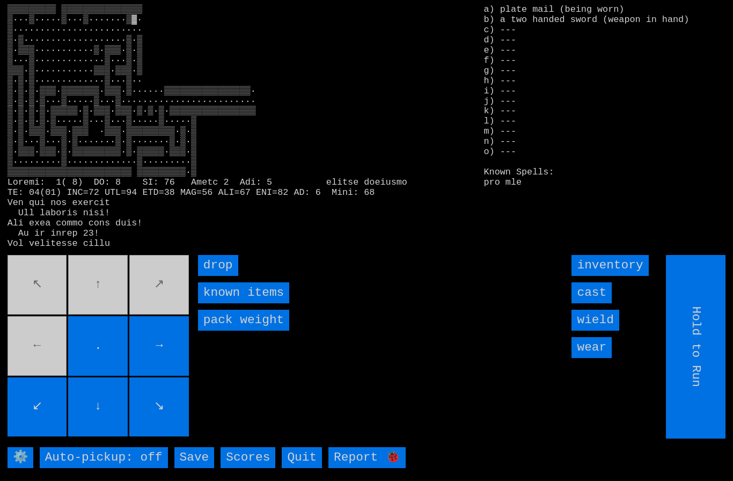
type input "Choose Direction"
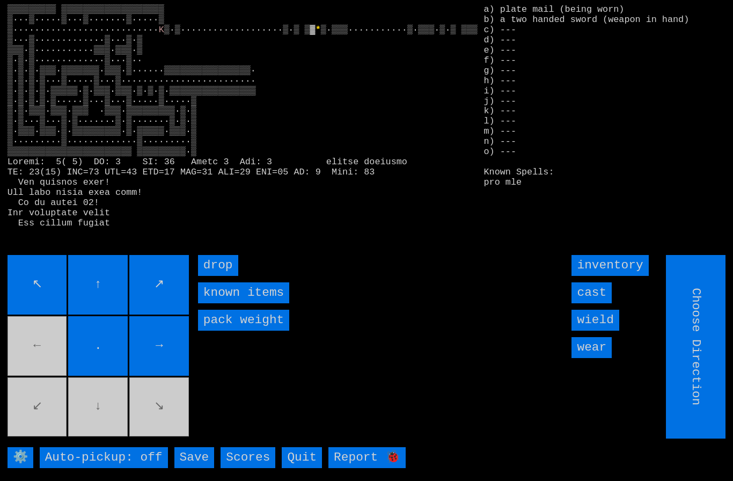
type input "Hold to Run"
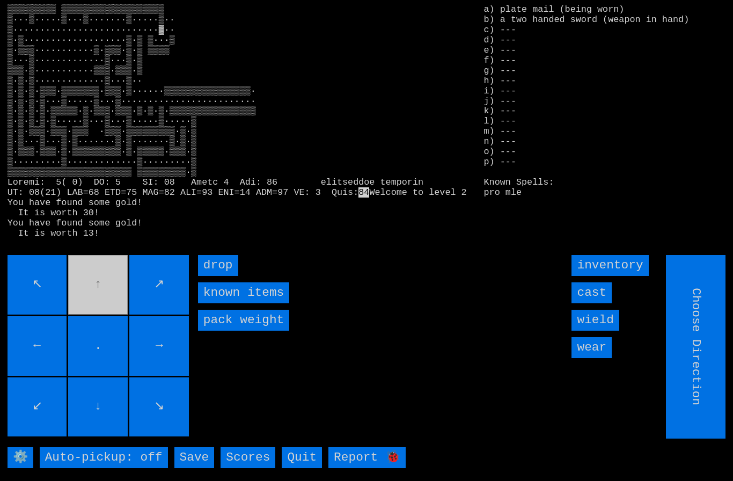
type input "Hold to Run"
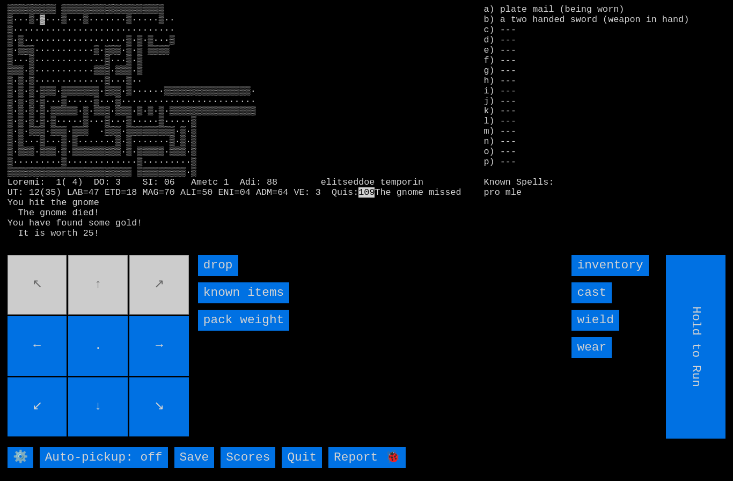
type input "Choose Direction"
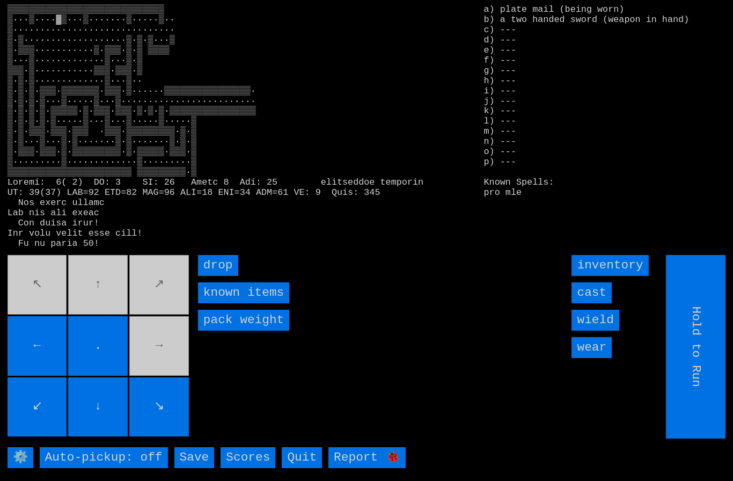
type input "Choose Direction"
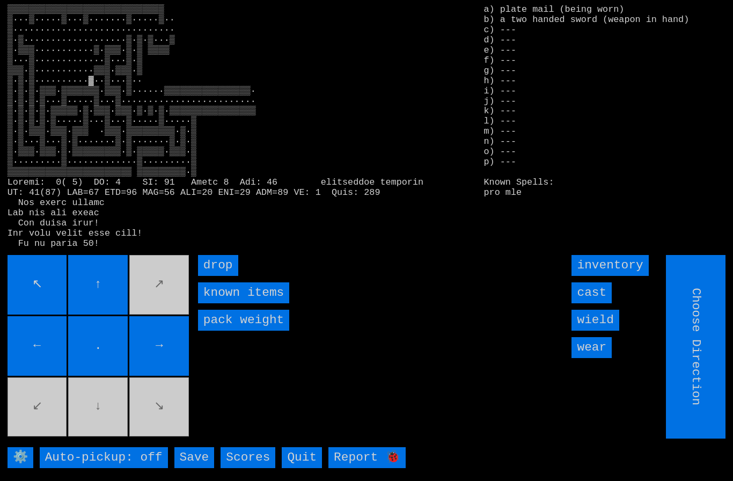
type input "Hold to Run"
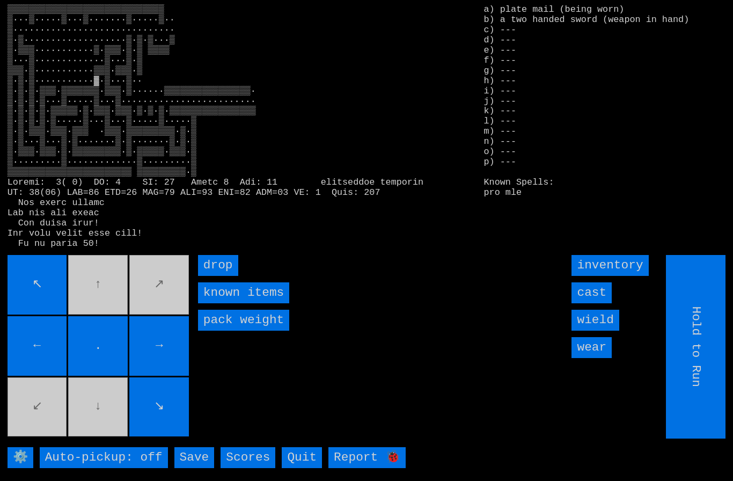
type input "Choose Direction"
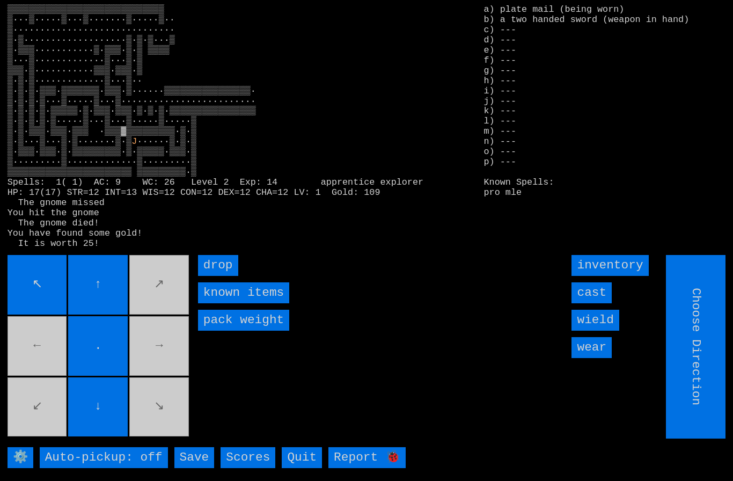
type input "Hold to Run"
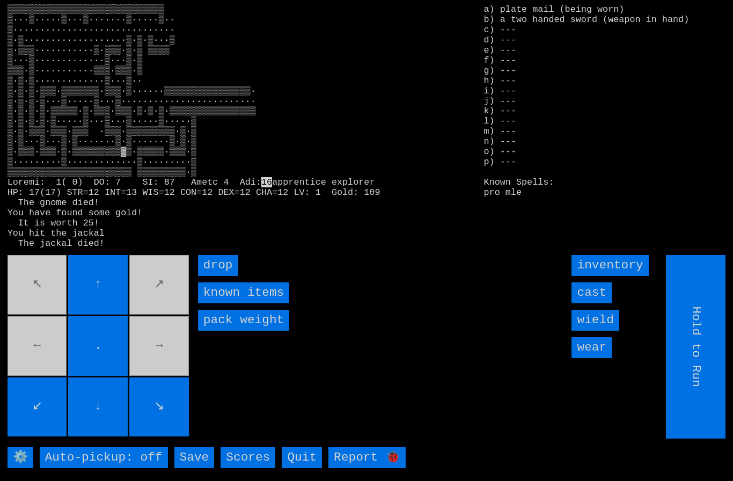
type input "Choose Direction"
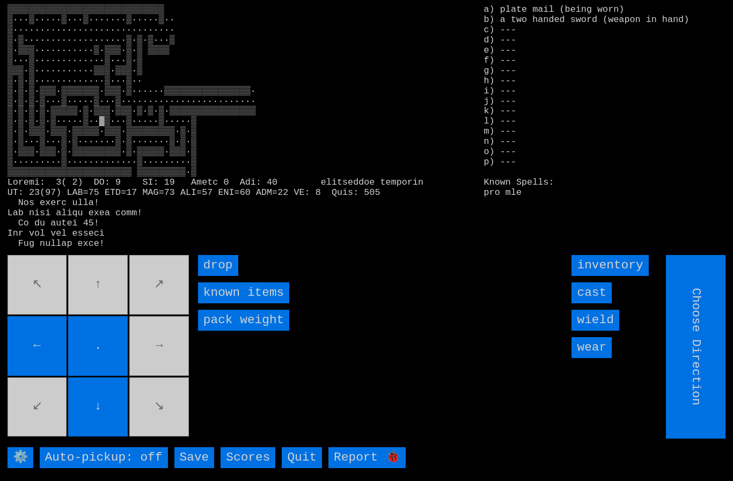
type input "Hold to Run"
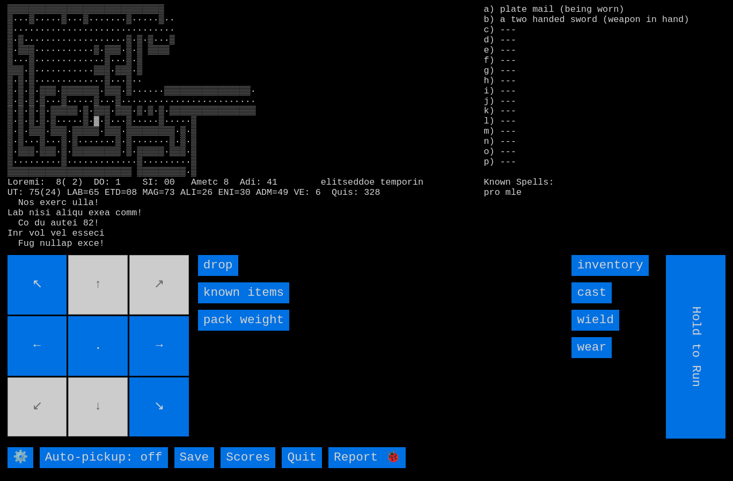
type input "Choose Direction"
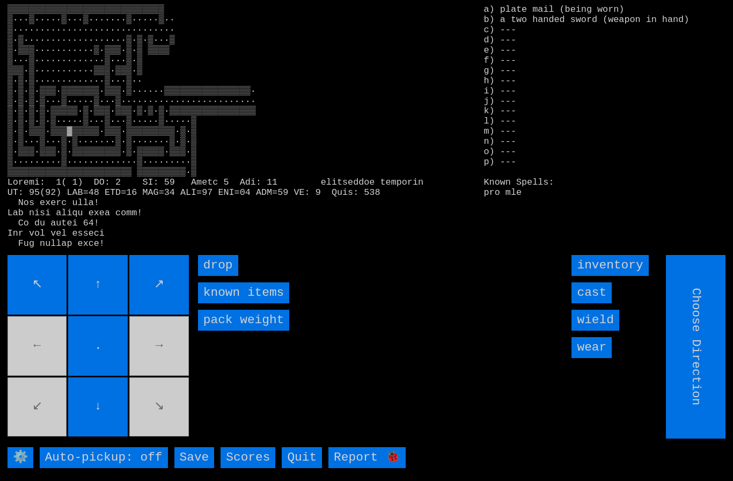
type input "Hold to Run"
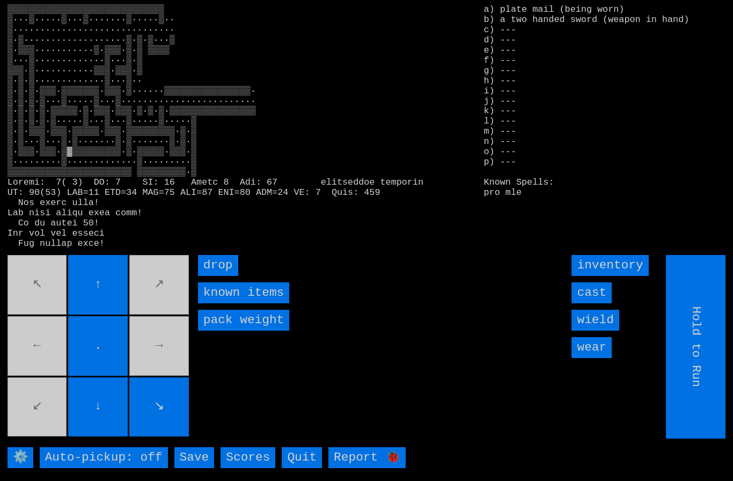
type input "Choose Direction"
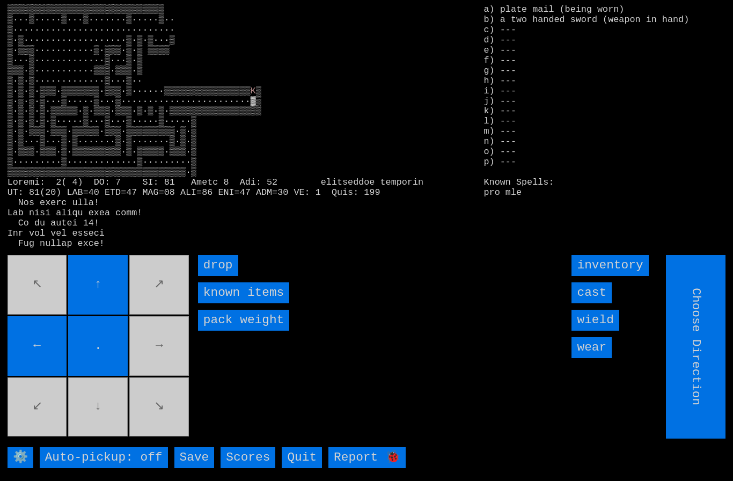
type input "Hold to Run"
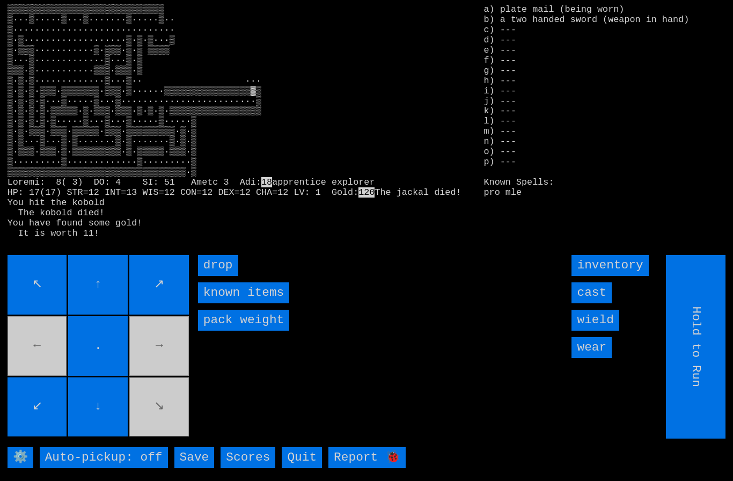
type input "Choose Direction"
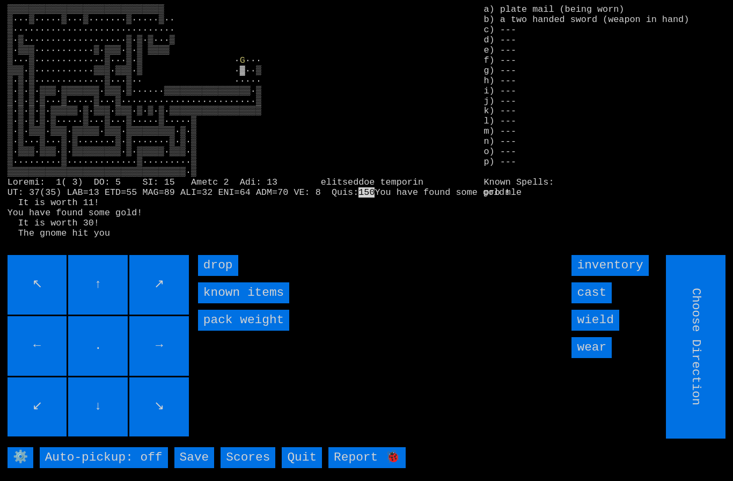
type input "Hold to Run"
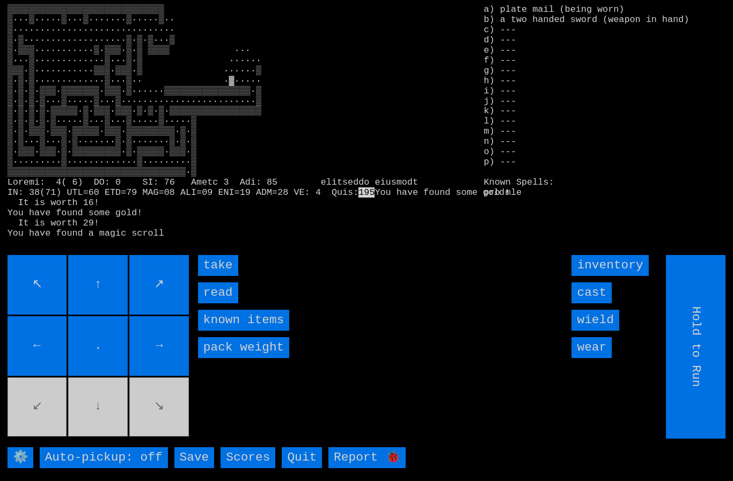
click at [217, 276] on input "take" at bounding box center [218, 265] width 40 height 21
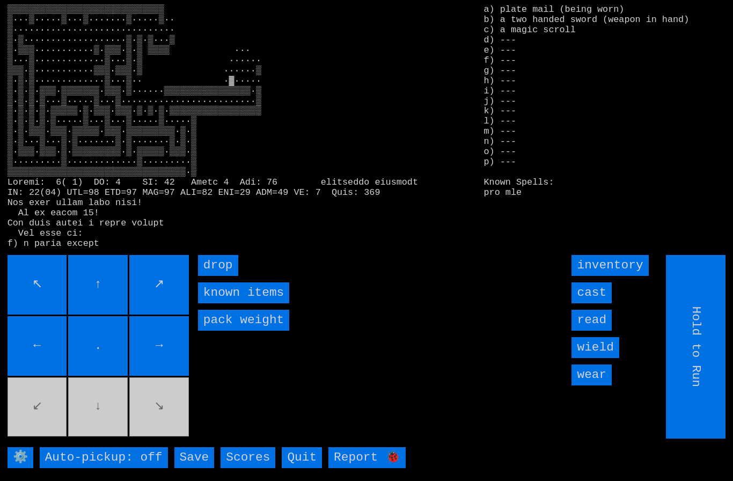
type input "Choose Direction"
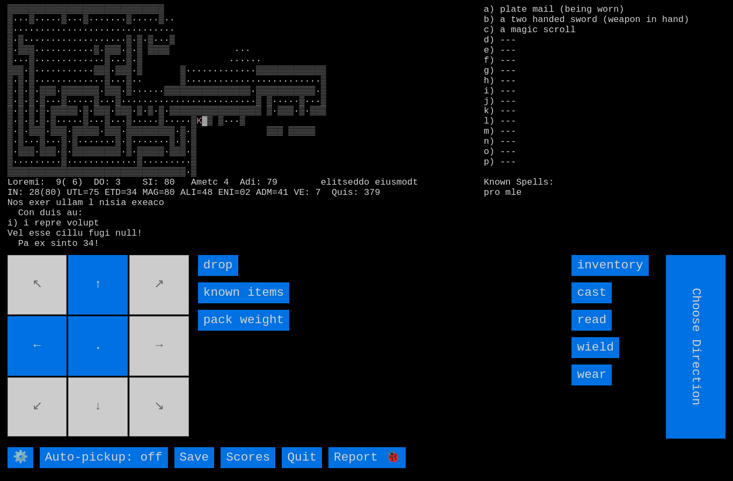
type input "Hold to Run"
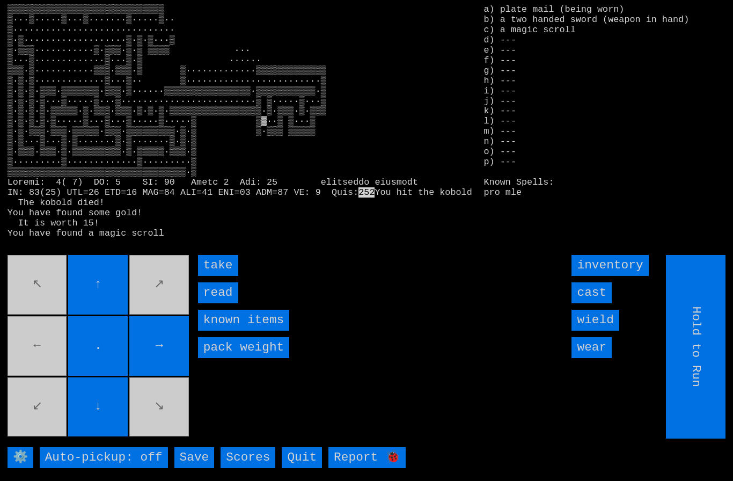
click at [219, 276] on input "take" at bounding box center [218, 265] width 40 height 21
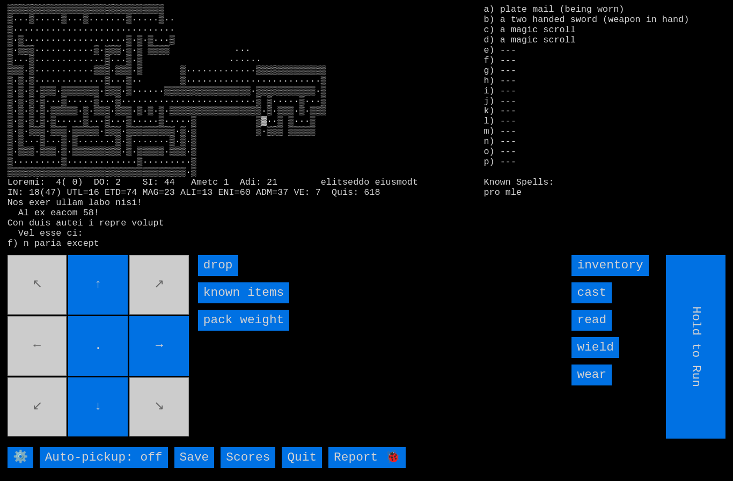
click at [698, 345] on input "Hold to Run" at bounding box center [696, 346] width 60 height 183
type input "Choose Direction"
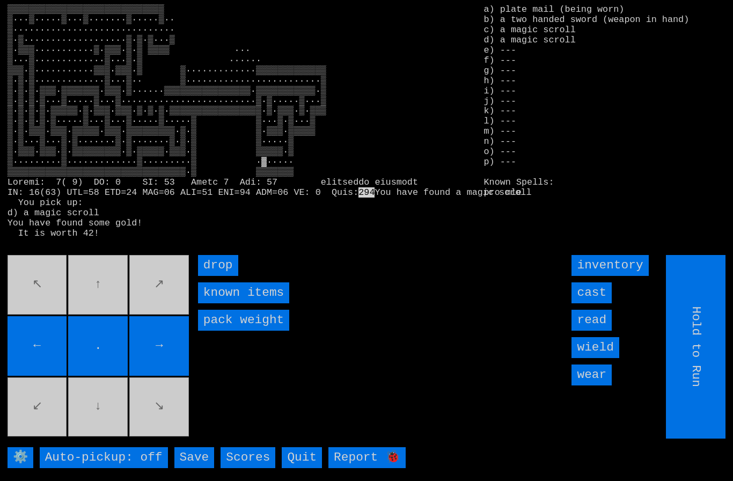
type input "Choose Direction"
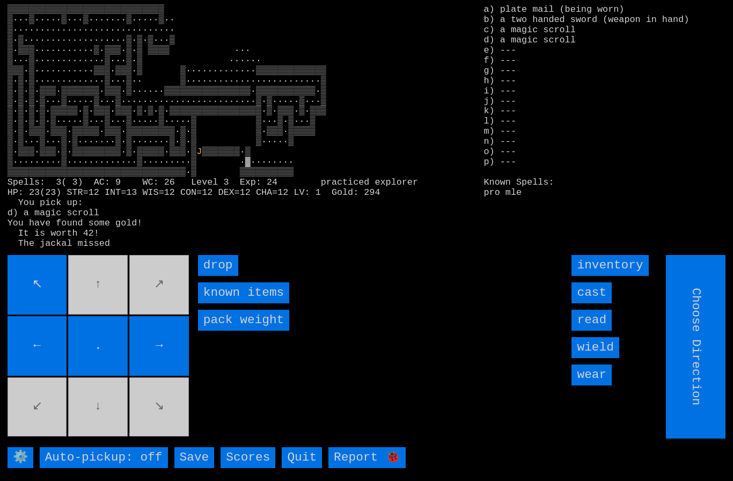
type input "Hold to Run"
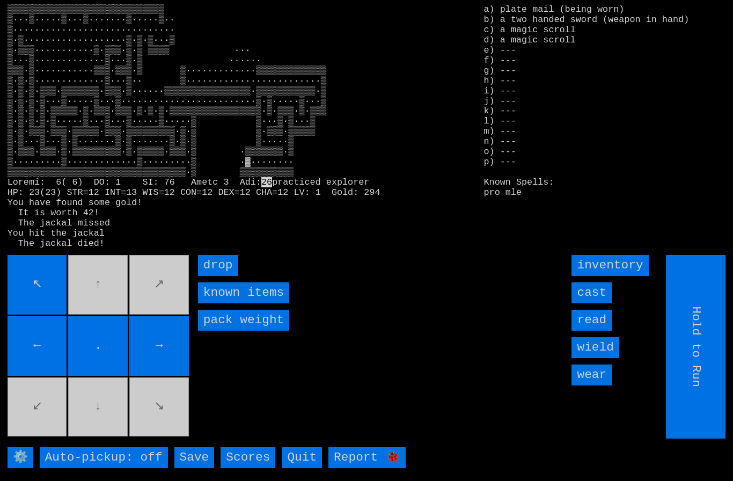
type input "Choose Direction"
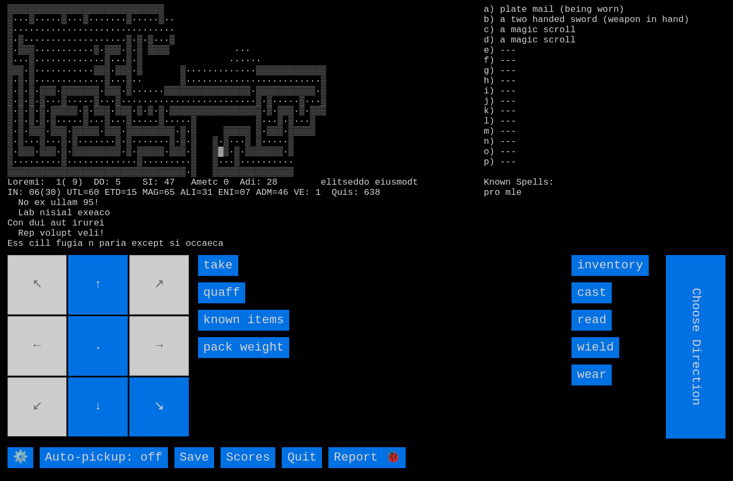
type input "Hold to Run"
click at [218, 303] on input "quaff" at bounding box center [221, 292] width 47 height 21
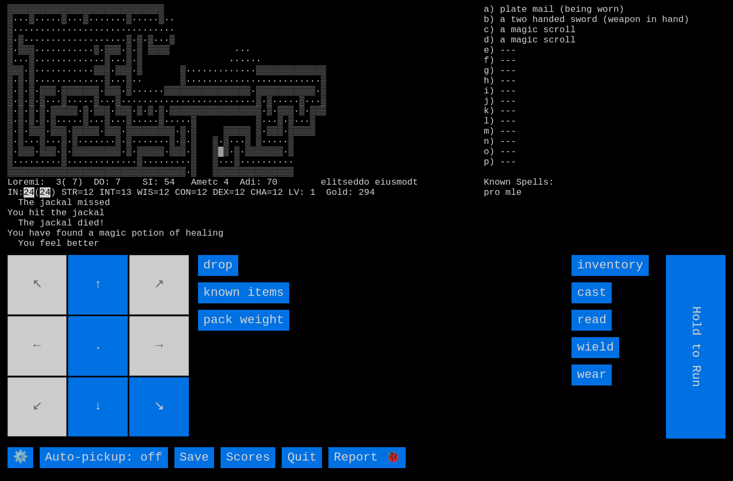
type input "Choose Direction"
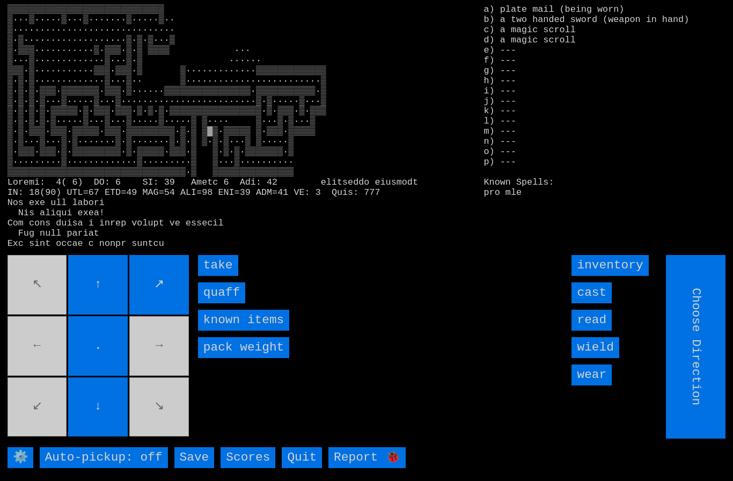
type input "Hold to Run"
click at [218, 303] on input "quaff" at bounding box center [221, 292] width 47 height 21
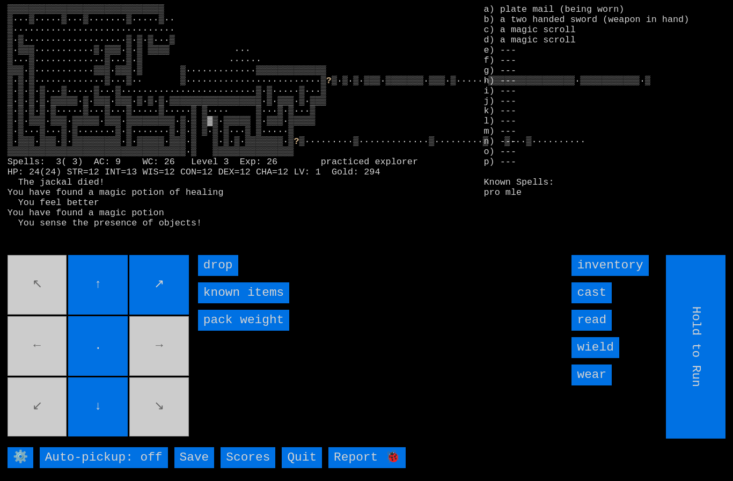
type input "Choose Direction"
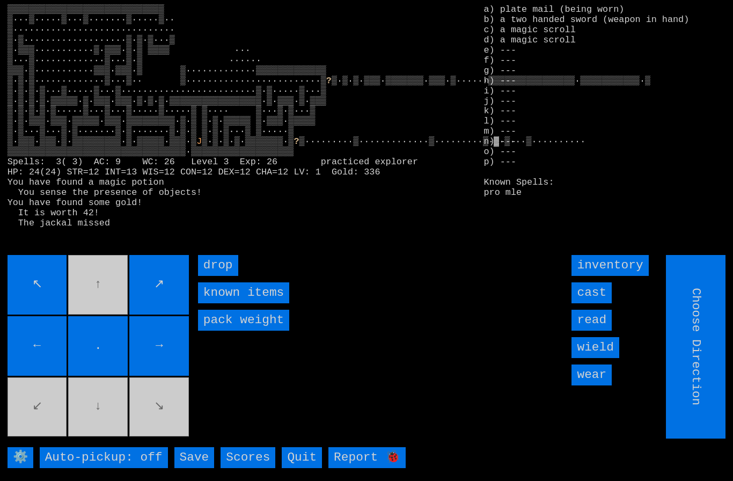
type input "Hold to Run"
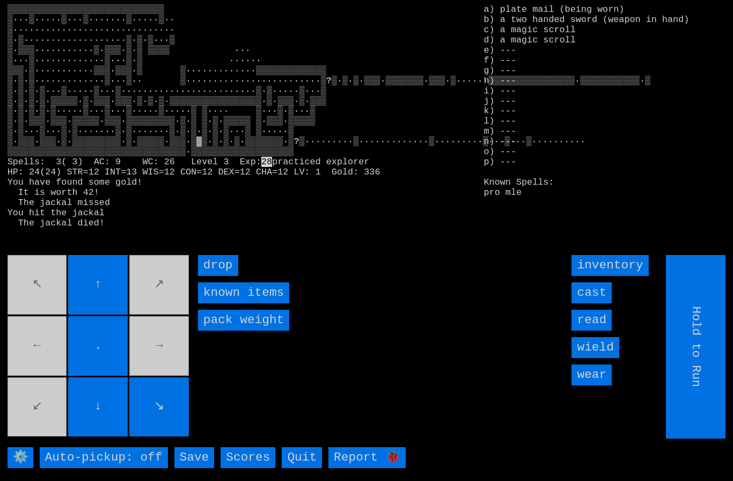
type input "Choose Direction"
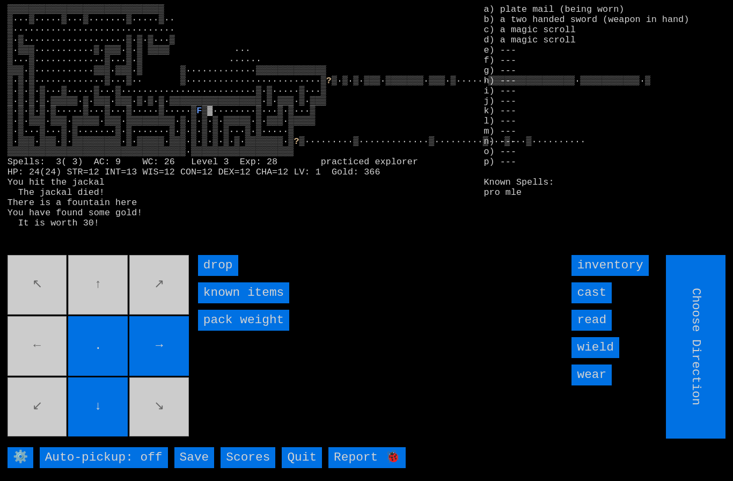
type input "Hold to Run"
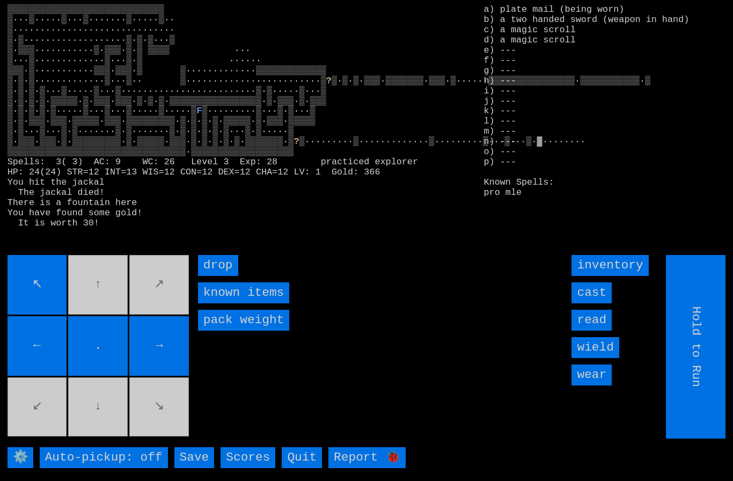
type input "Choose Direction"
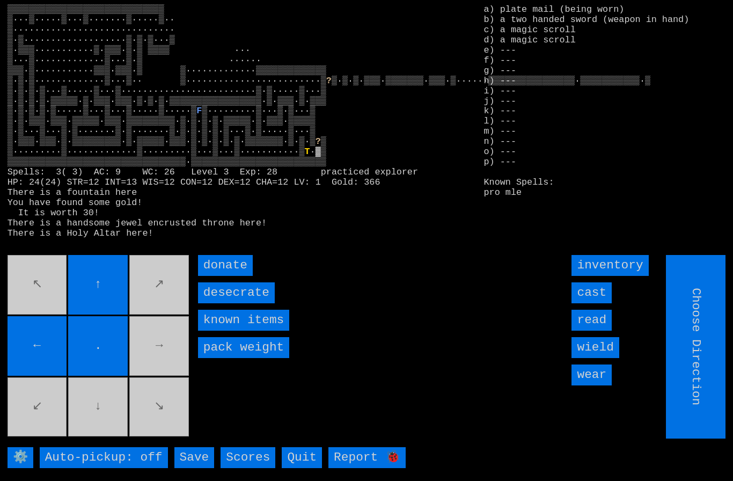
type input "Hold to Run"
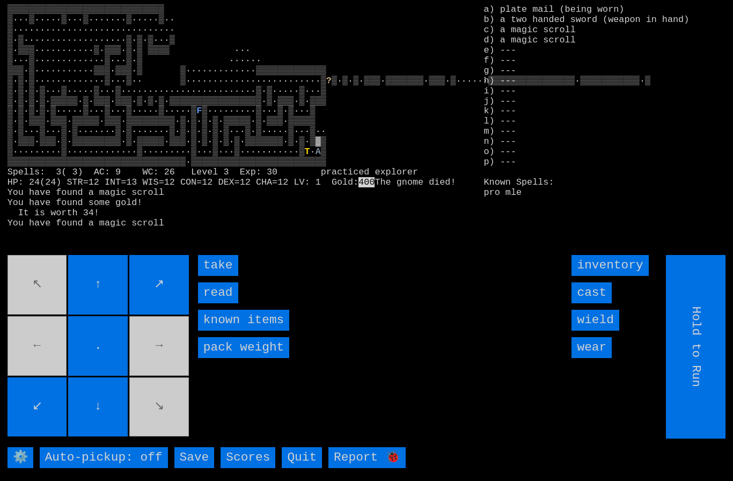
click at [226, 276] on input "take" at bounding box center [218, 265] width 40 height 21
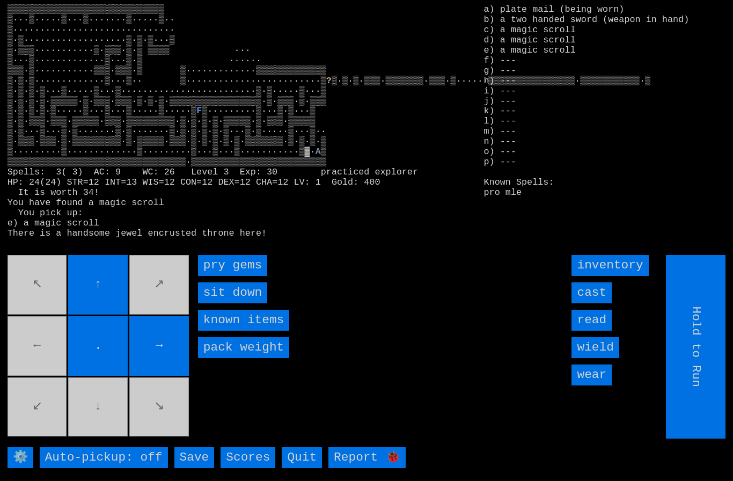
click at [234, 276] on gems "pry gems" at bounding box center [232, 265] width 69 height 21
